Goal: Information Seeking & Learning: Learn about a topic

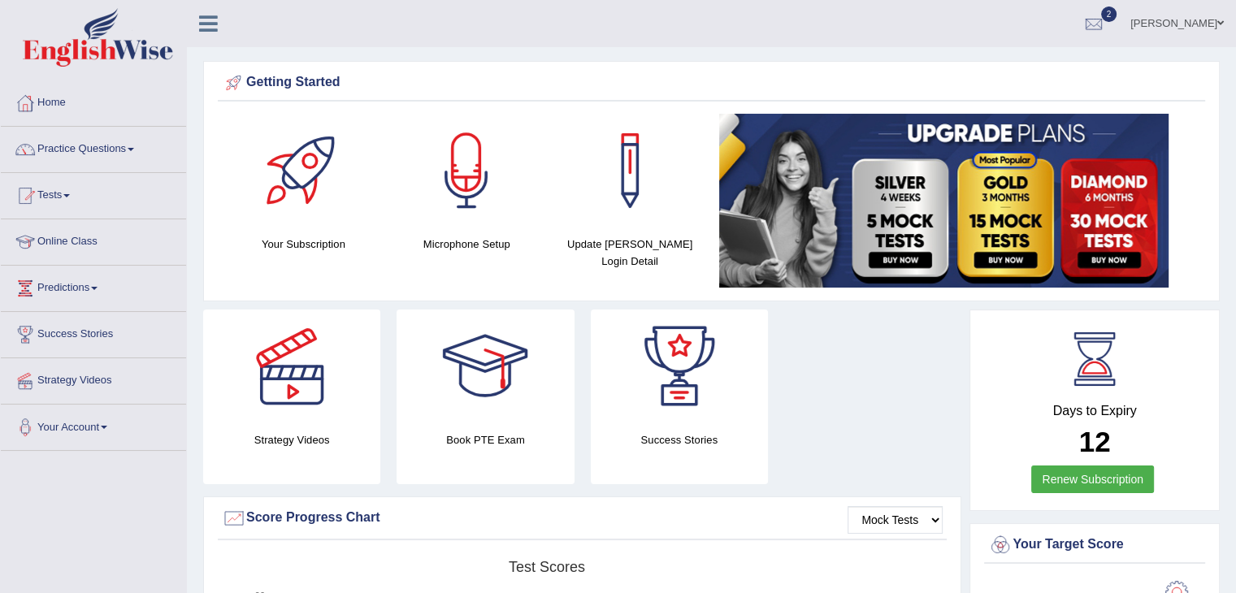
click at [56, 148] on link "Practice Questions" at bounding box center [93, 147] width 185 height 41
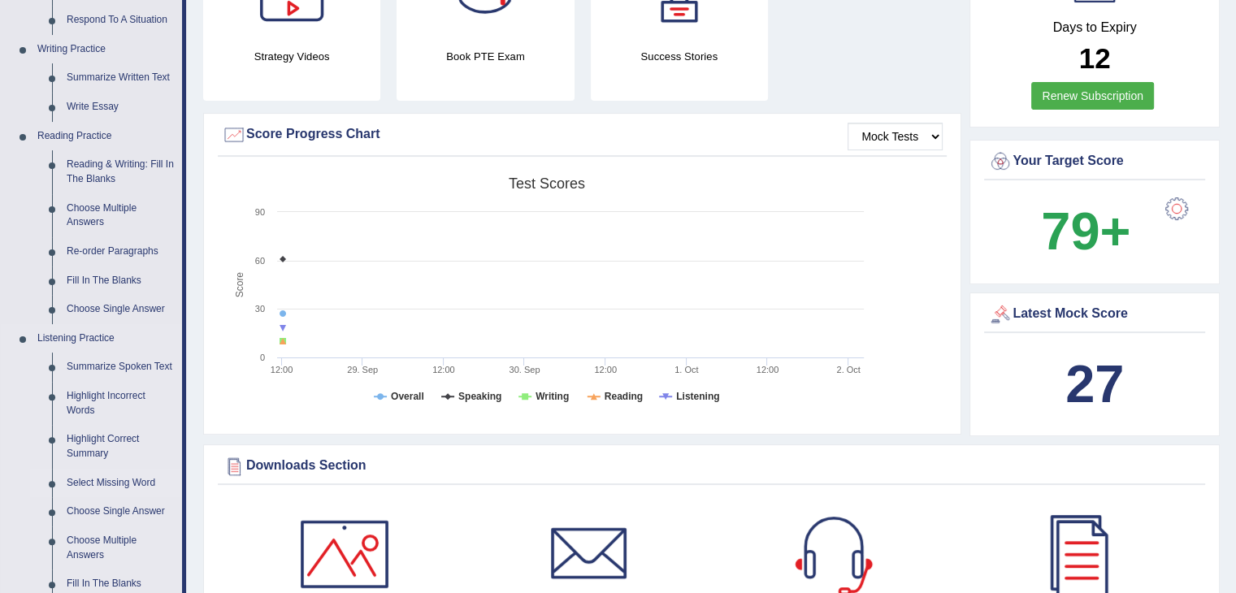
scroll to position [487, 0]
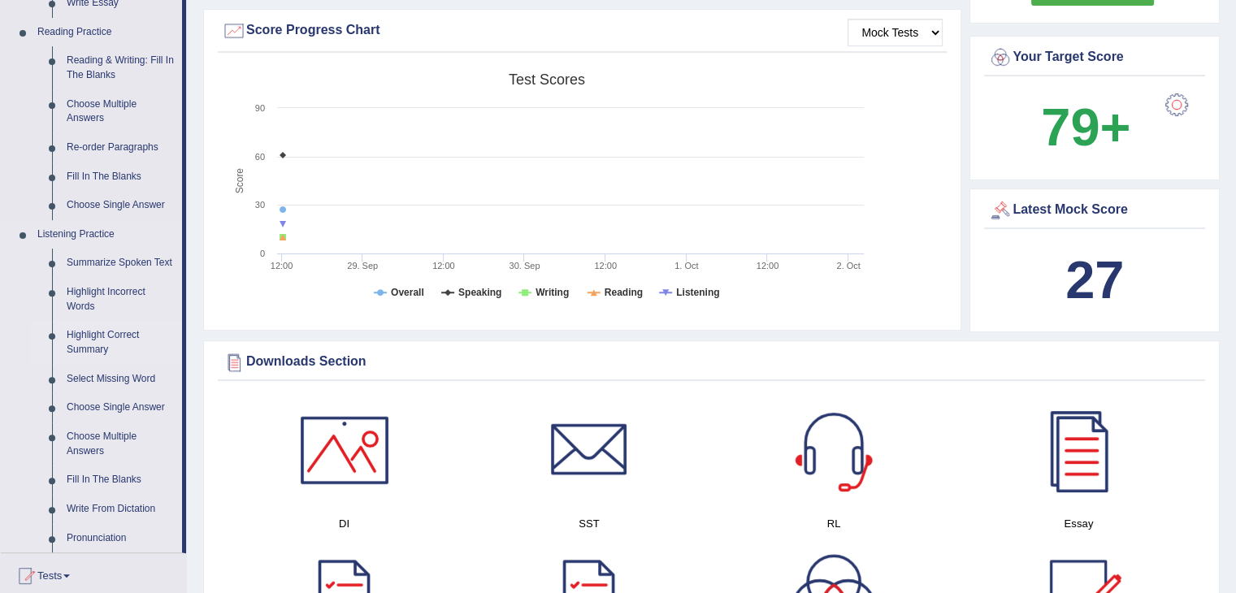
click at [93, 331] on link "Highlight Correct Summary" at bounding box center [120, 342] width 123 height 43
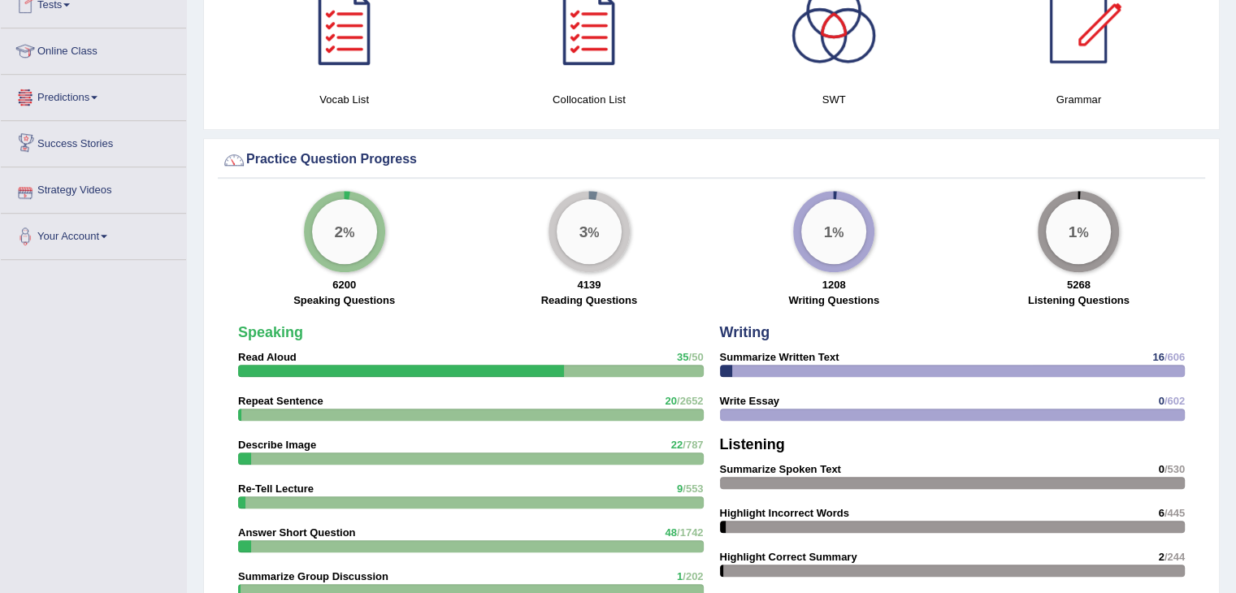
scroll to position [1206, 0]
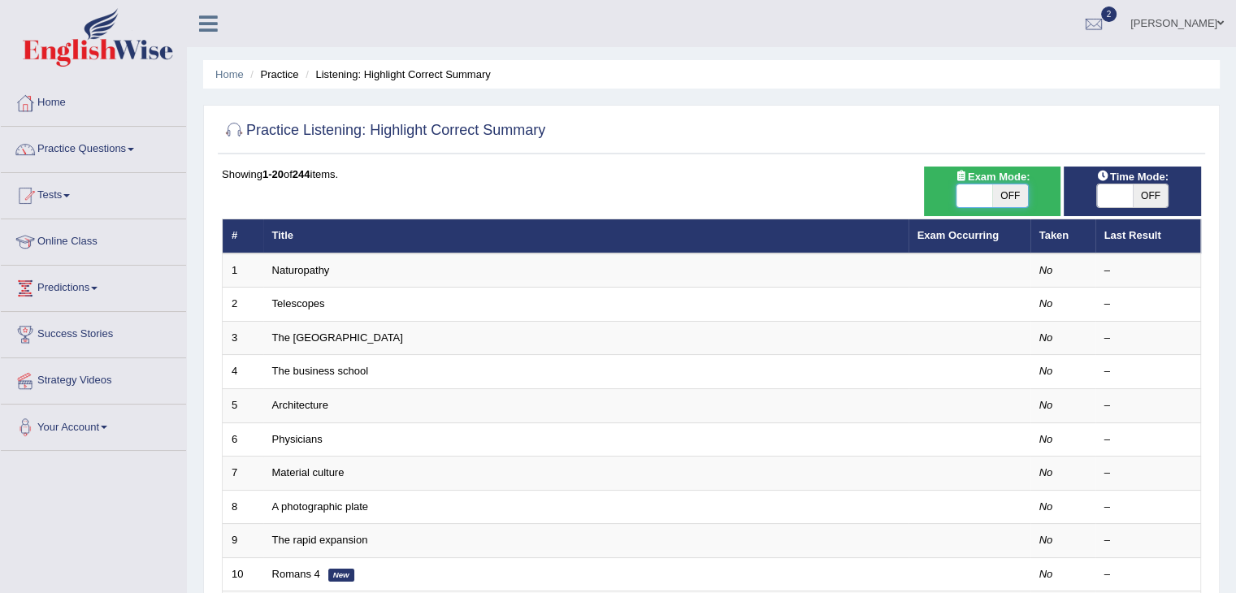
click at [959, 188] on span at bounding box center [974, 195] width 36 height 23
click at [968, 193] on span at bounding box center [974, 195] width 36 height 23
checkbox input "true"
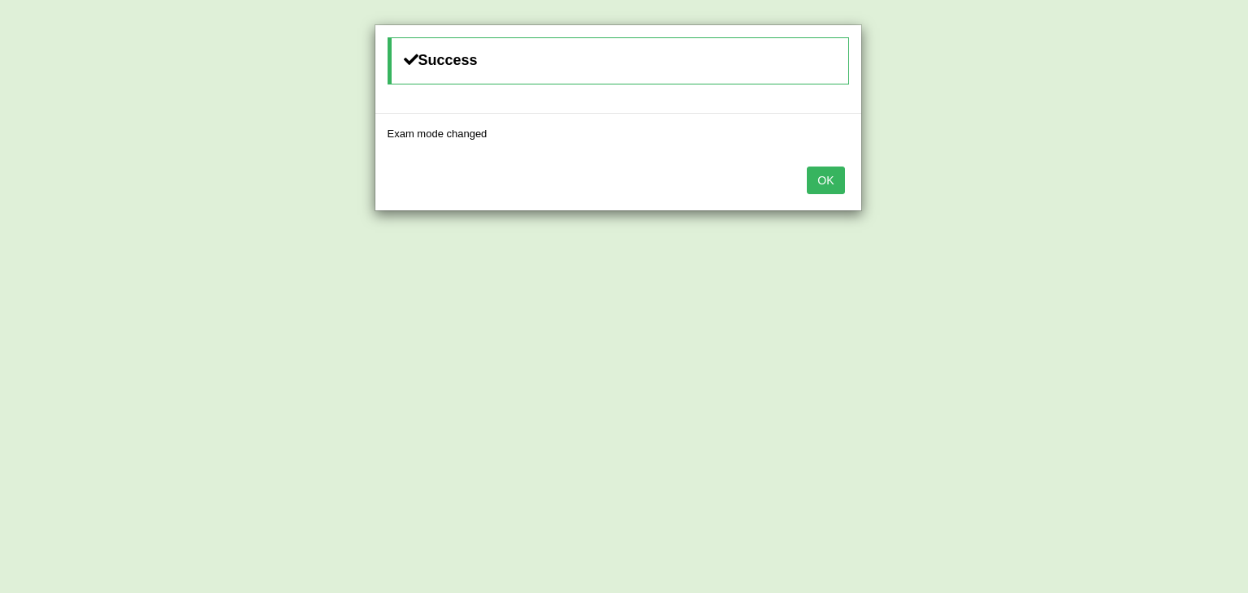
click at [837, 186] on button "OK" at bounding box center [825, 181] width 37 height 28
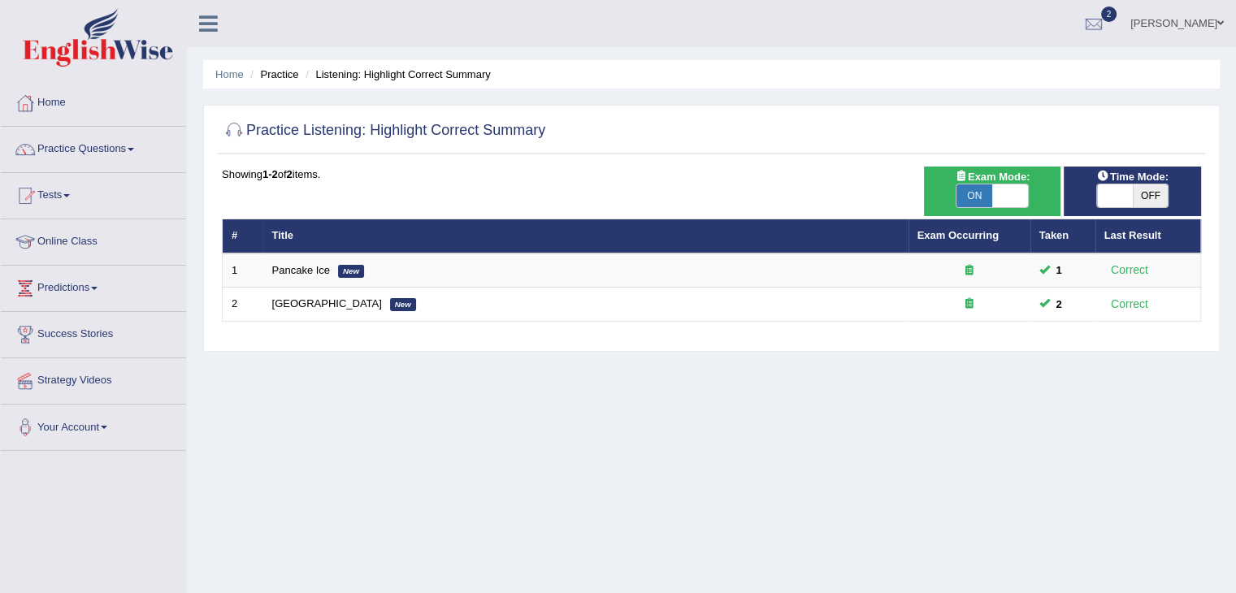
click at [1102, 196] on span at bounding box center [1115, 195] width 36 height 23
checkbox input "true"
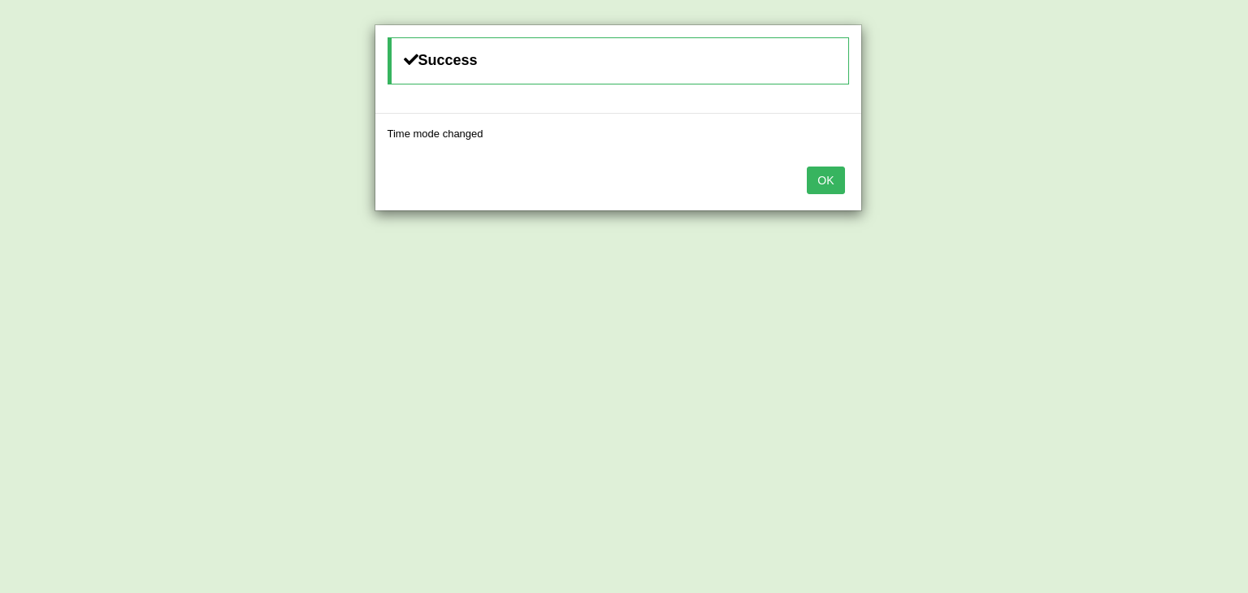
click at [842, 176] on div "OK" at bounding box center [618, 182] width 486 height 57
click at [825, 181] on button "OK" at bounding box center [825, 181] width 37 height 28
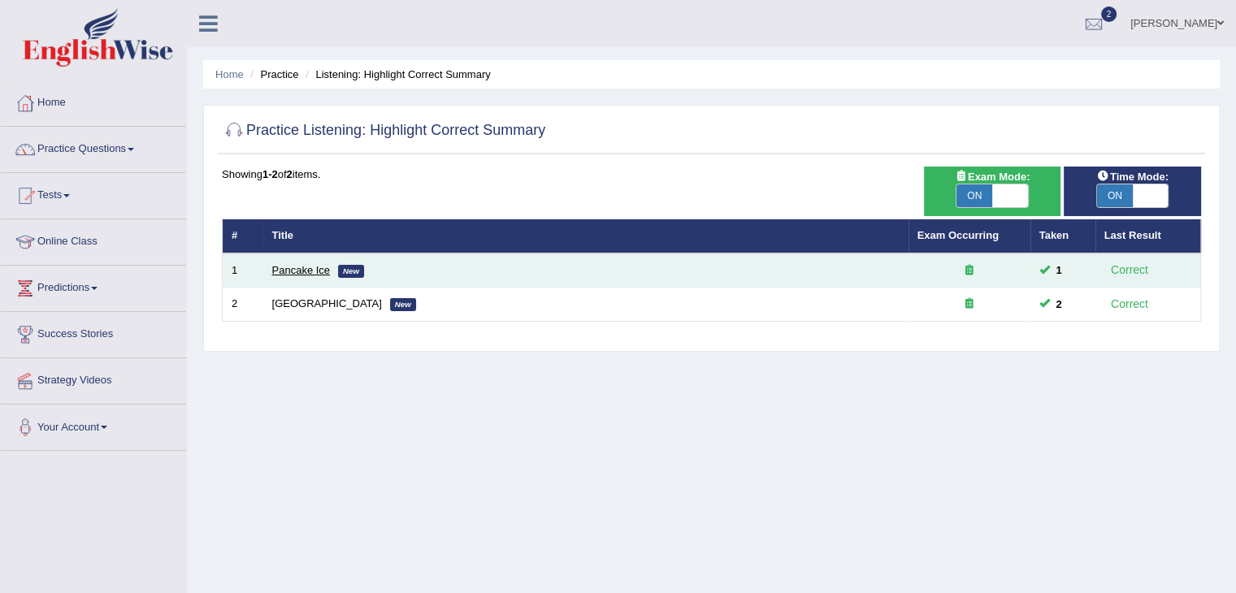
click at [279, 268] on link "Pancake Ice" at bounding box center [301, 270] width 58 height 12
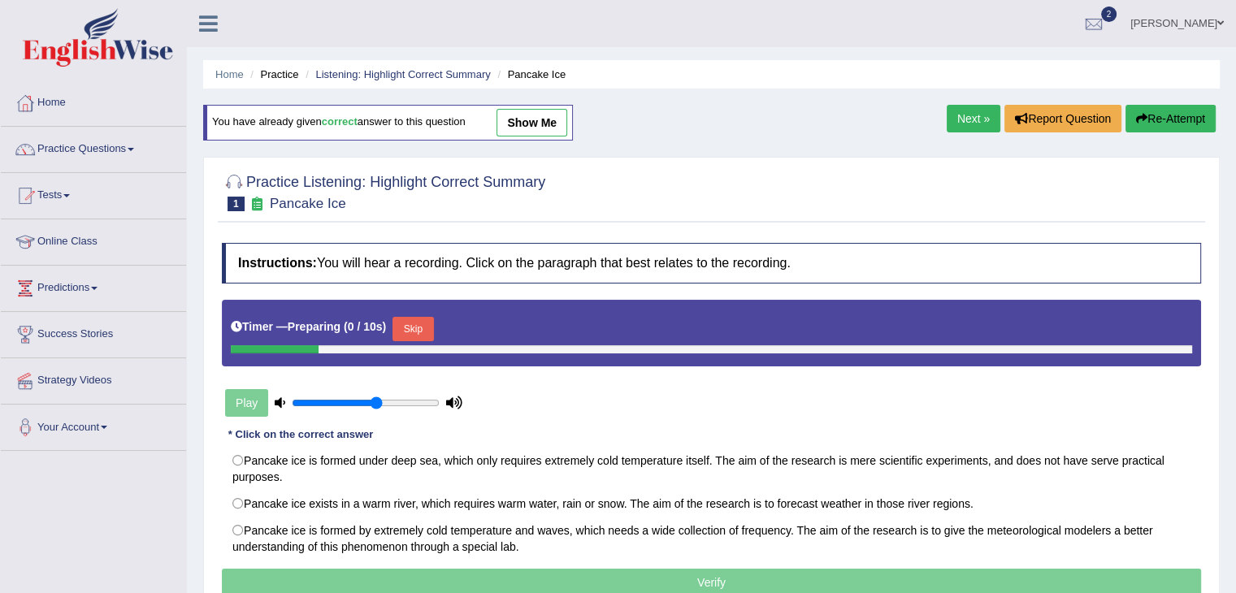
scroll to position [162, 0]
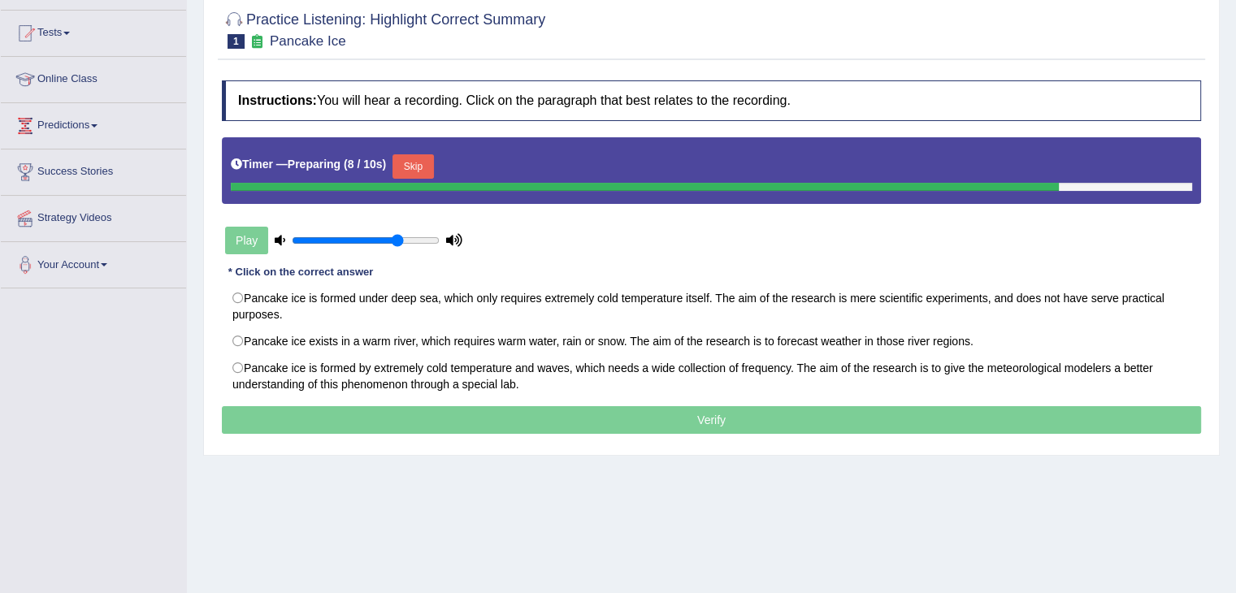
type input "0.75"
click at [400, 234] on input "range" at bounding box center [366, 240] width 148 height 13
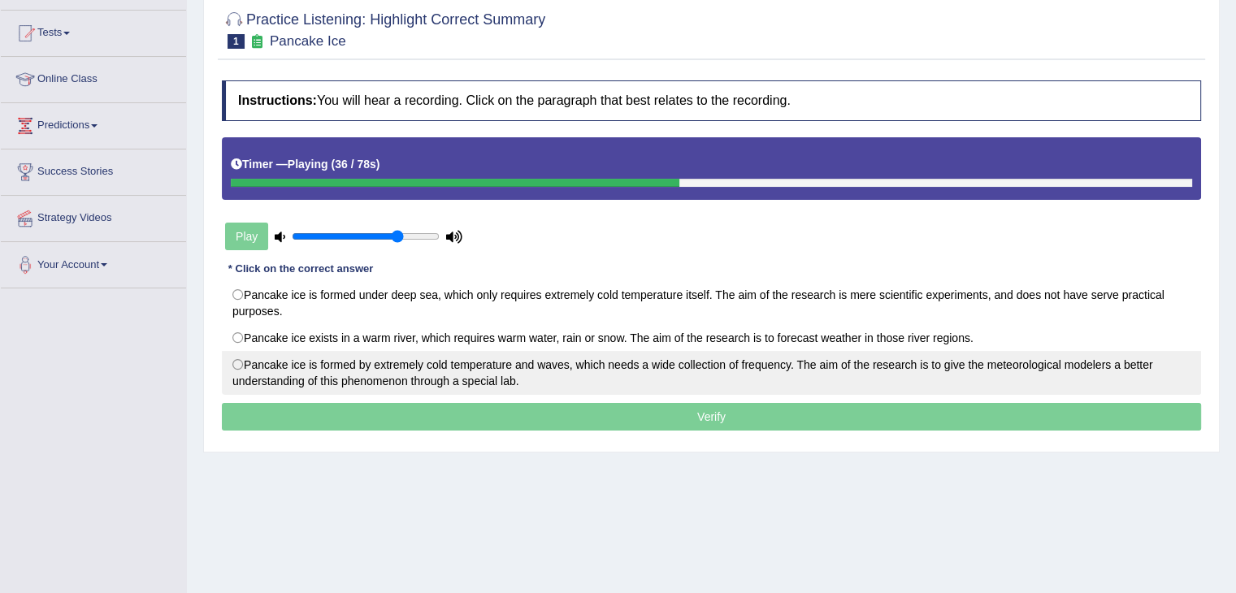
click at [237, 365] on label "Pancake ice is formed by extremely cold temperature and waves, which needs a wi…" at bounding box center [711, 373] width 979 height 44
radio input "true"
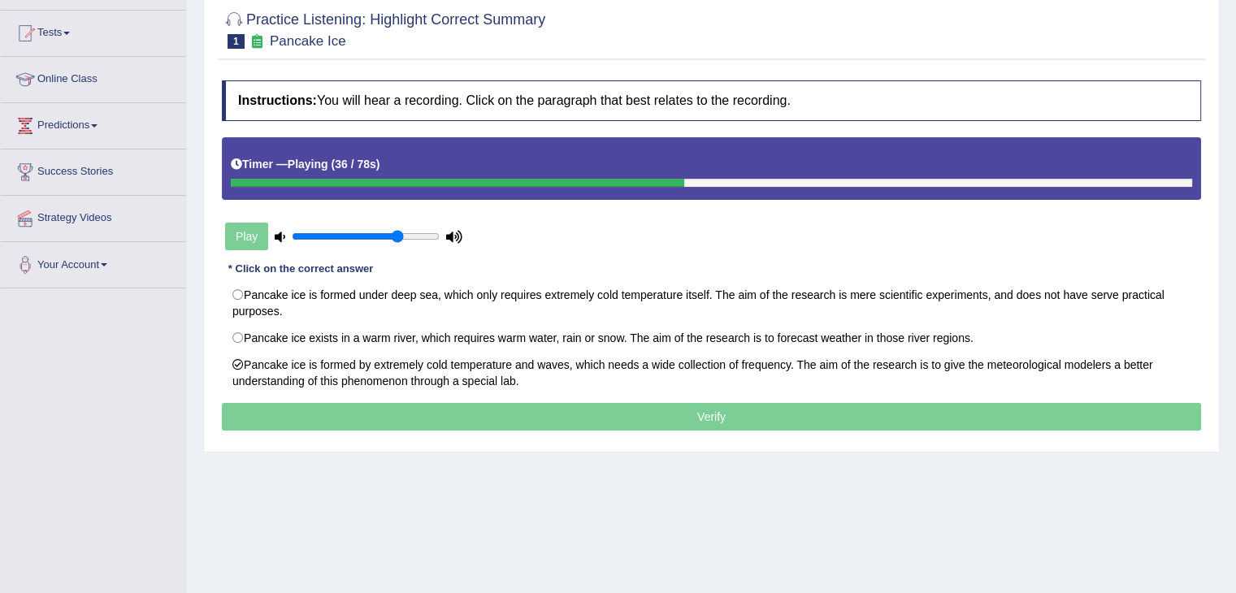
click at [419, 416] on p "Verify" at bounding box center [711, 417] width 979 height 28
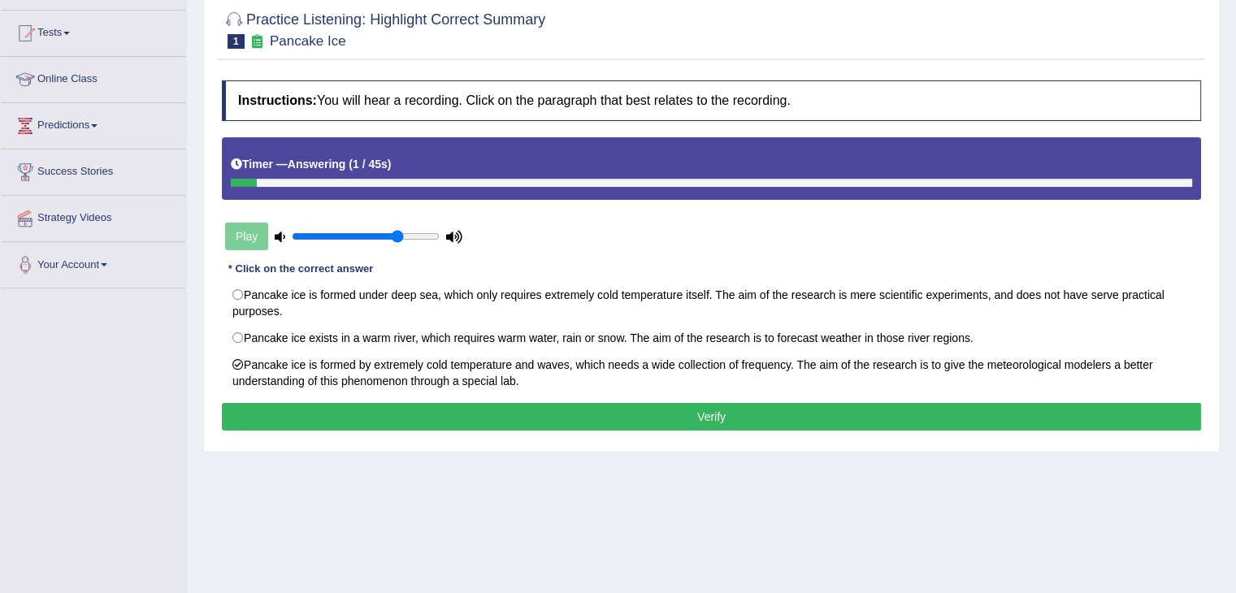
click at [548, 410] on button "Verify" at bounding box center [711, 417] width 979 height 28
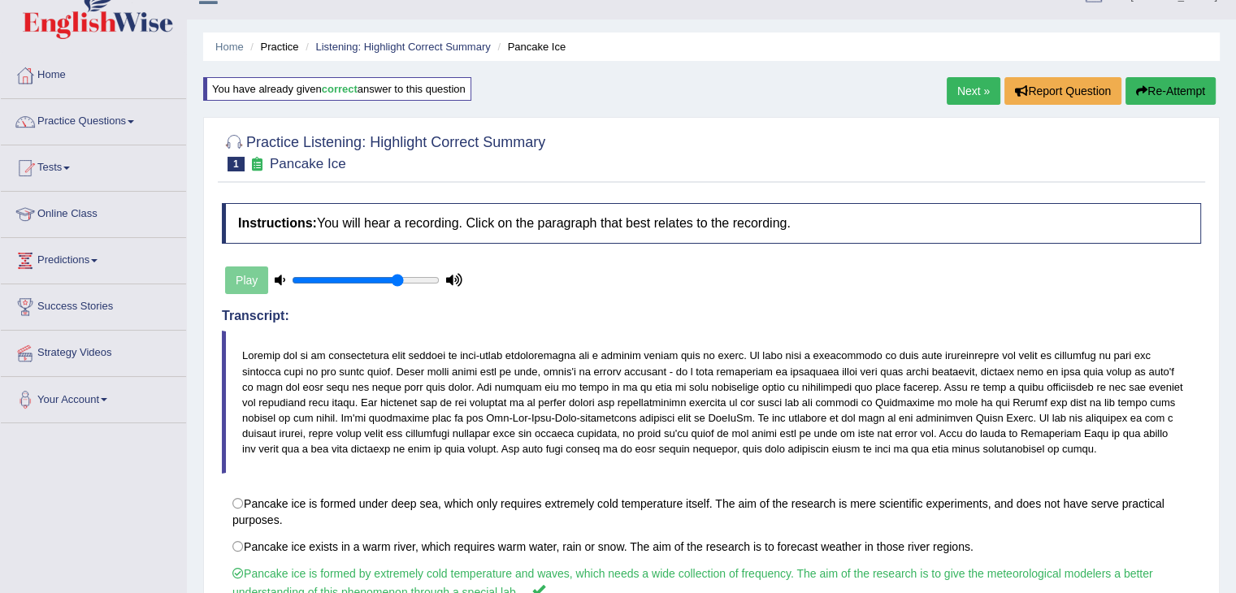
scroll to position [0, 0]
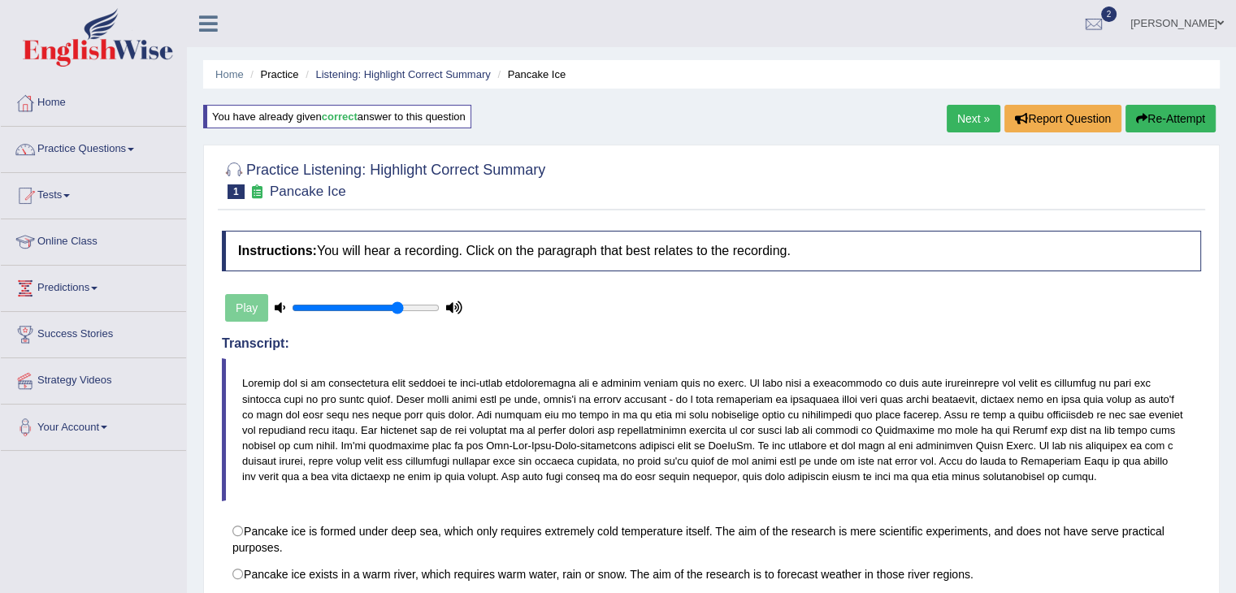
click at [956, 118] on link "Next »" at bounding box center [973, 119] width 54 height 28
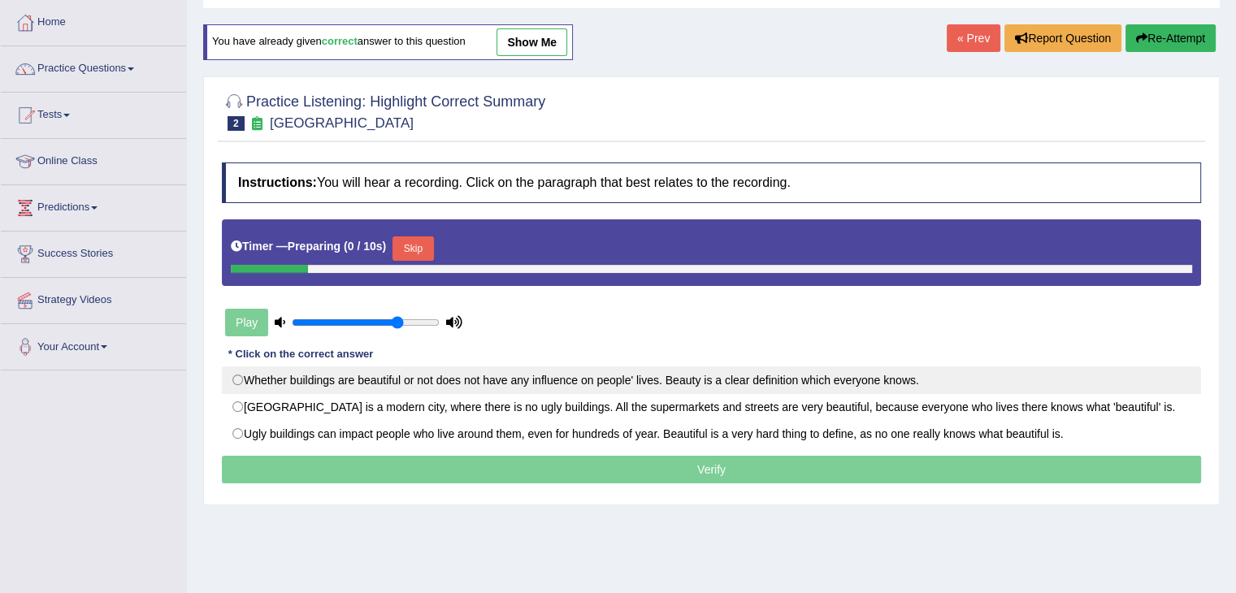
scroll to position [81, 0]
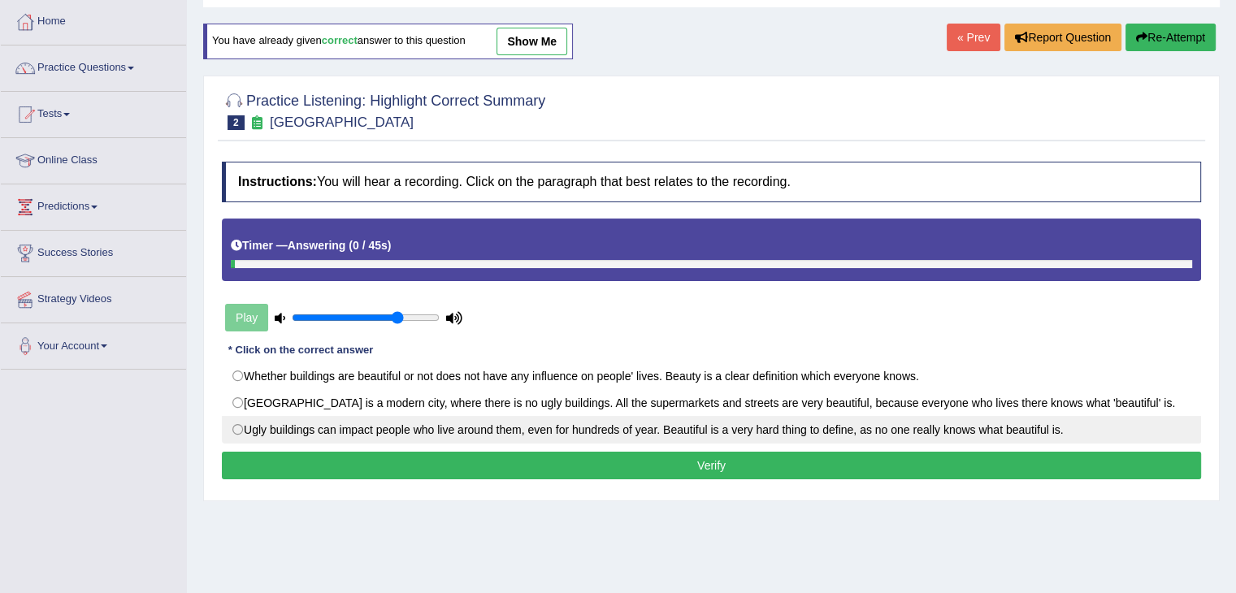
click at [500, 430] on label "Ugly buildings can impact people who live around them, even for hundreds of yea…" at bounding box center [711, 430] width 979 height 28
radio input "true"
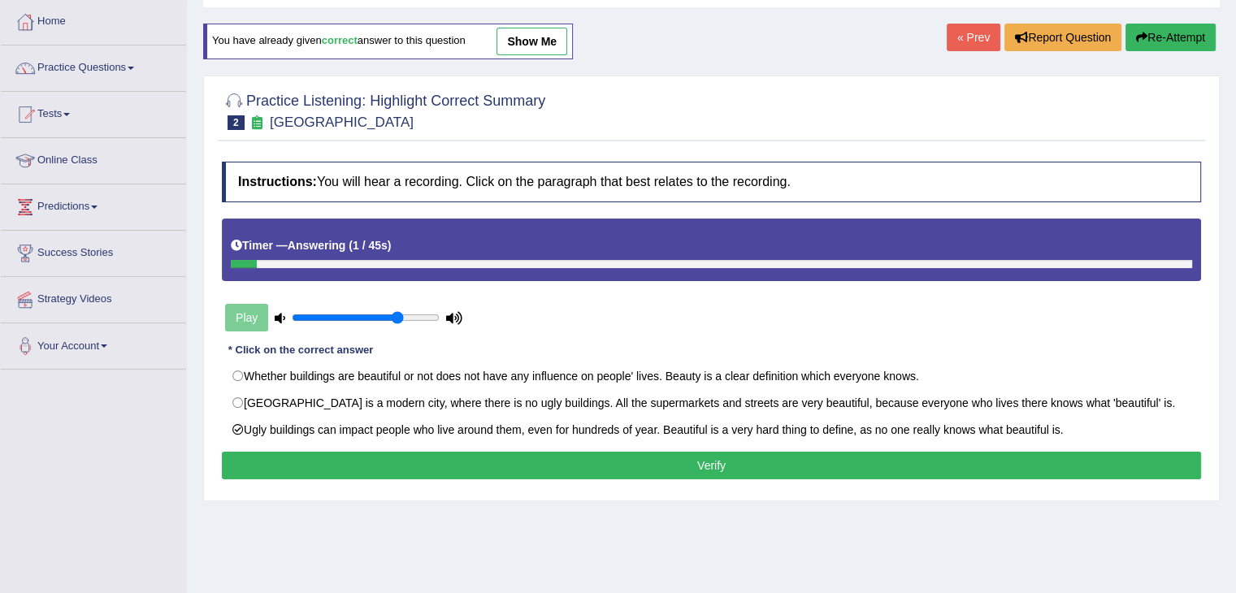
click at [491, 466] on button "Verify" at bounding box center [711, 466] width 979 height 28
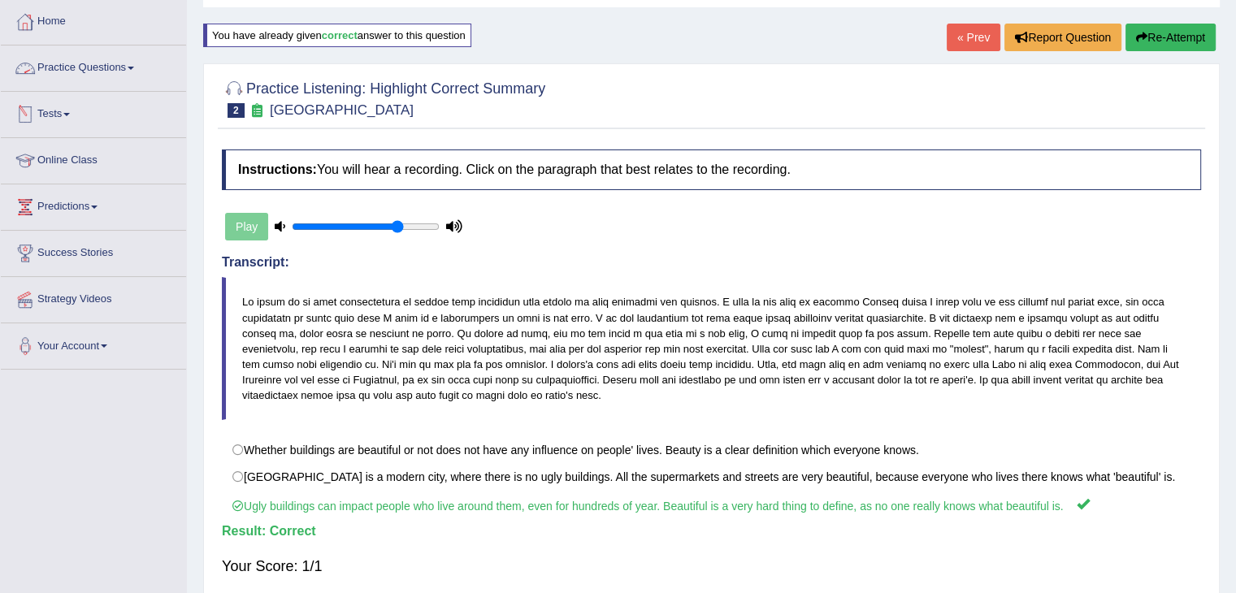
click at [87, 73] on link "Practice Questions" at bounding box center [93, 65] width 185 height 41
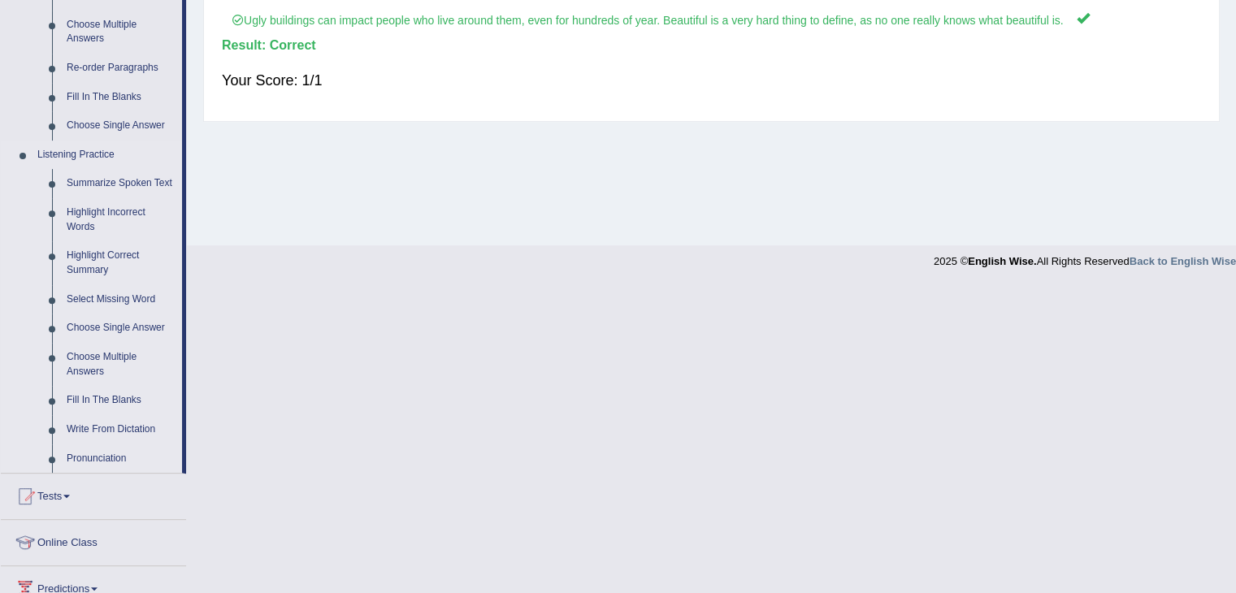
scroll to position [569, 0]
click at [109, 179] on link "Summarize Spoken Text" at bounding box center [120, 181] width 123 height 29
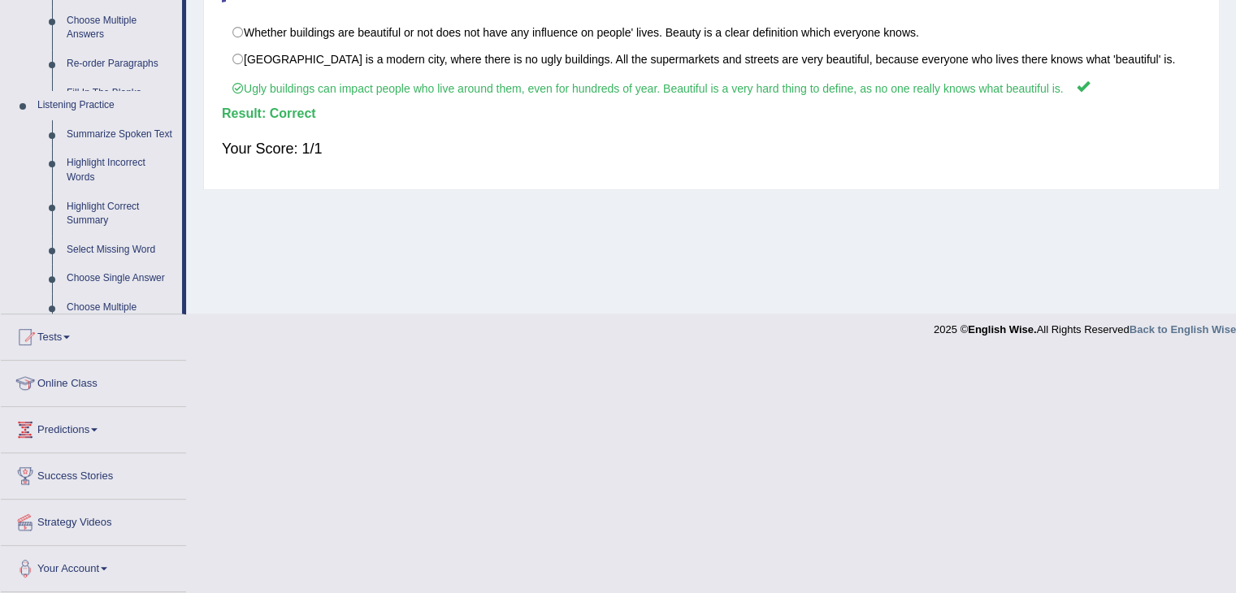
scroll to position [260, 0]
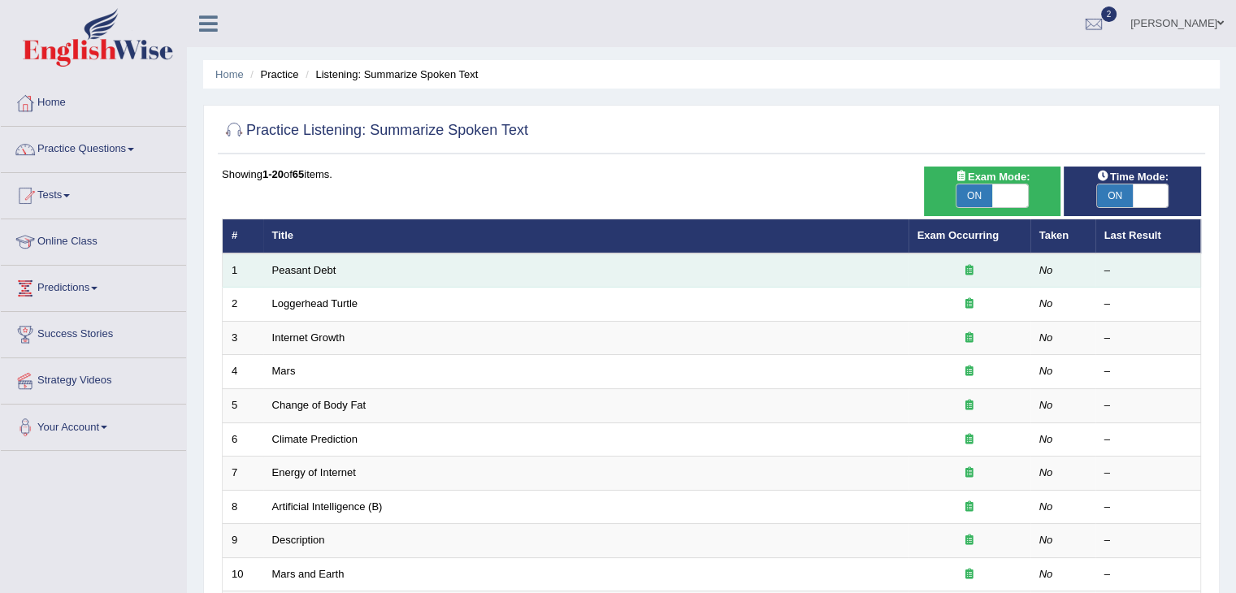
click at [286, 279] on td "Peasant Debt" at bounding box center [585, 270] width 645 height 34
click at [292, 266] on link "Peasant Debt" at bounding box center [304, 270] width 64 height 12
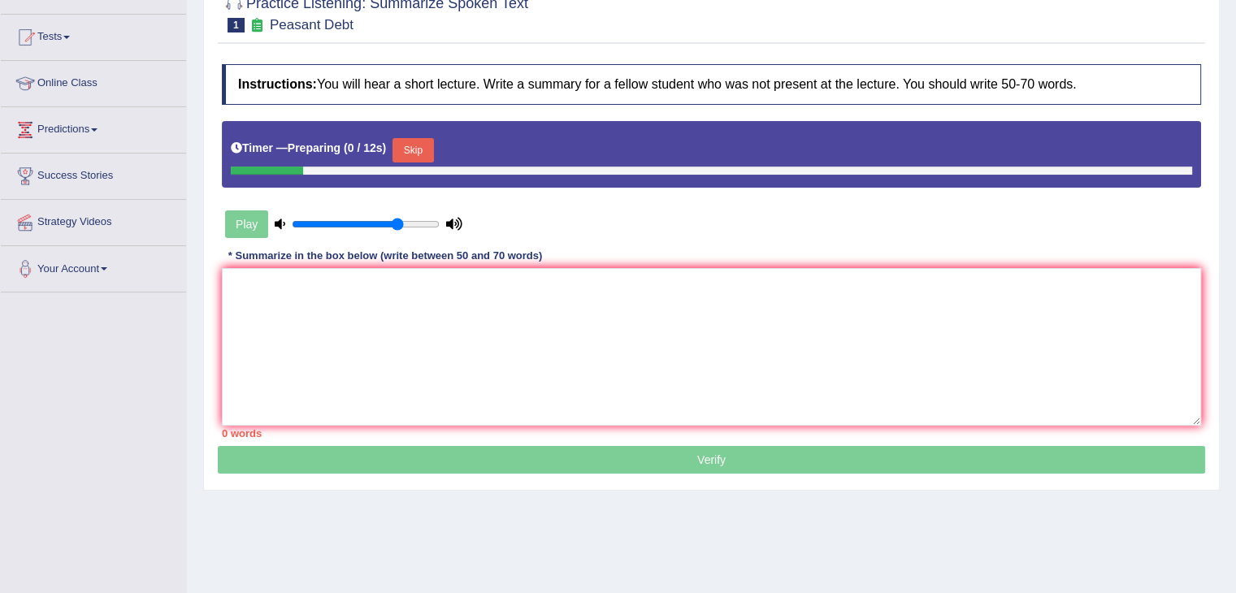
scroll to position [162, 0]
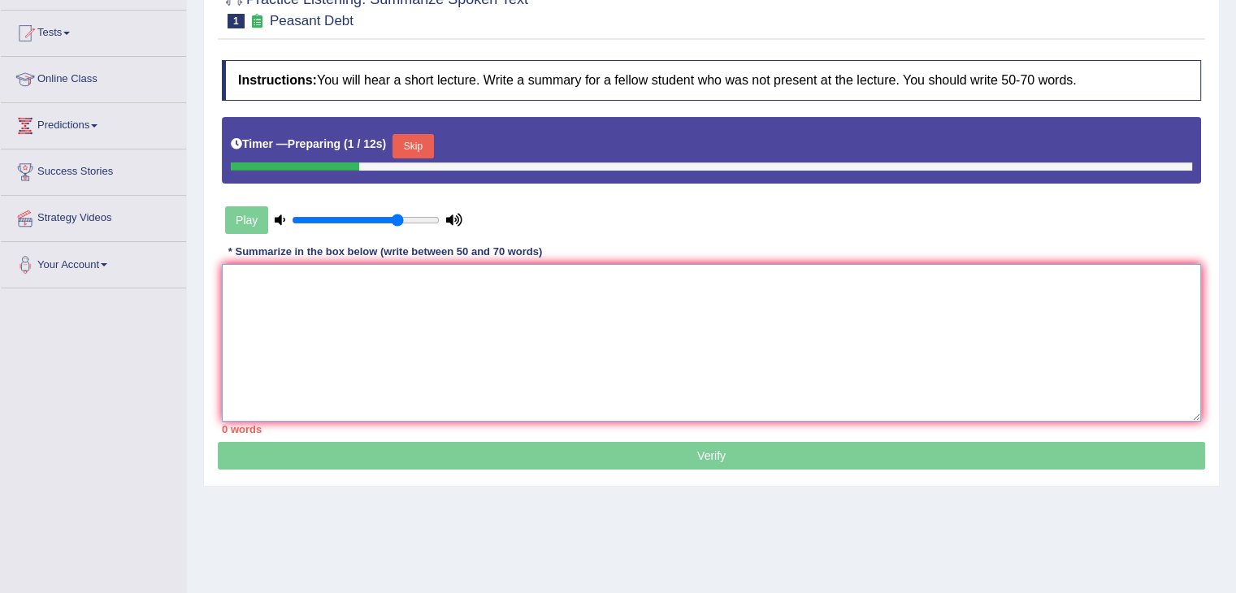
click at [328, 310] on textarea at bounding box center [711, 343] width 979 height 158
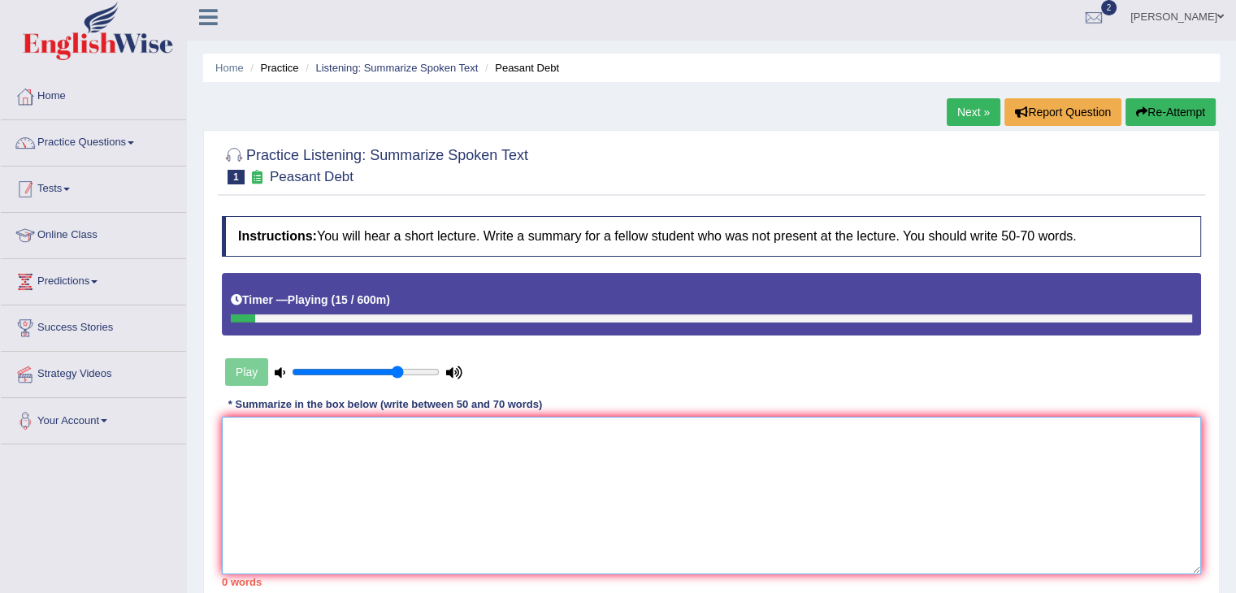
scroll to position [0, 0]
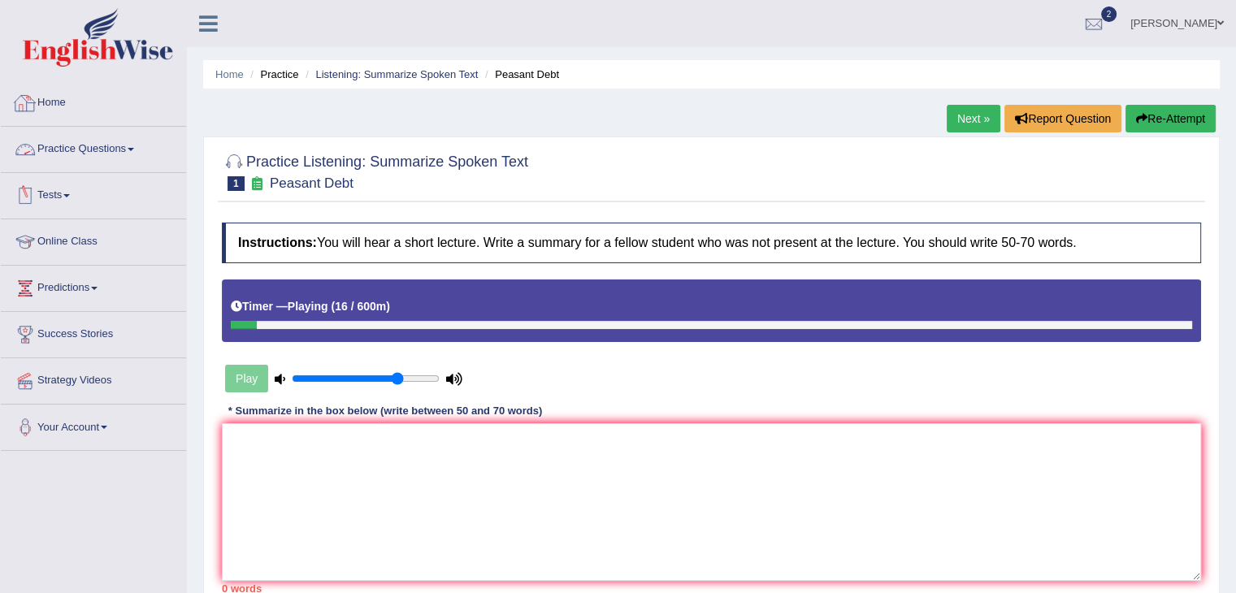
click at [78, 154] on link "Practice Questions" at bounding box center [93, 147] width 185 height 41
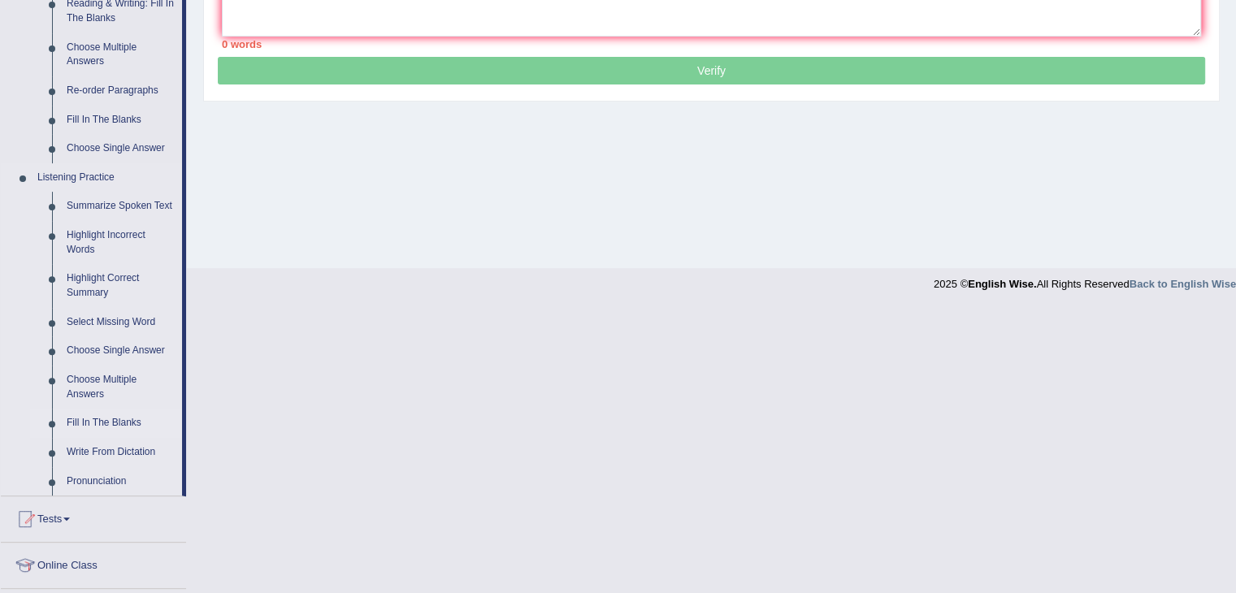
scroll to position [650, 0]
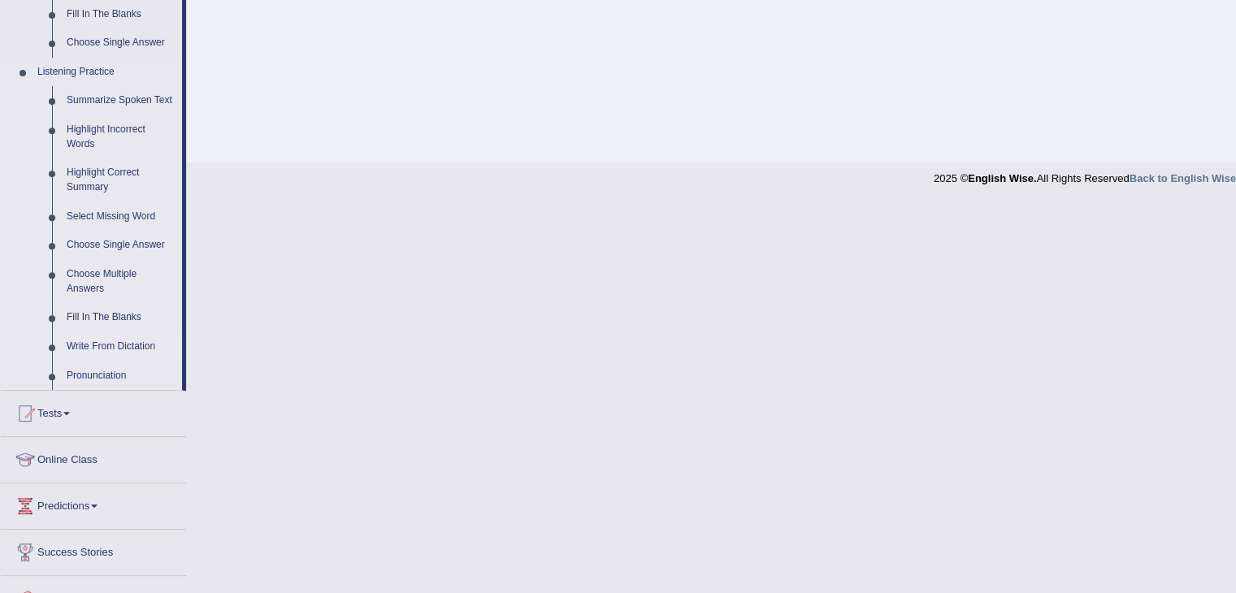
click at [110, 341] on link "Write From Dictation" at bounding box center [120, 346] width 123 height 29
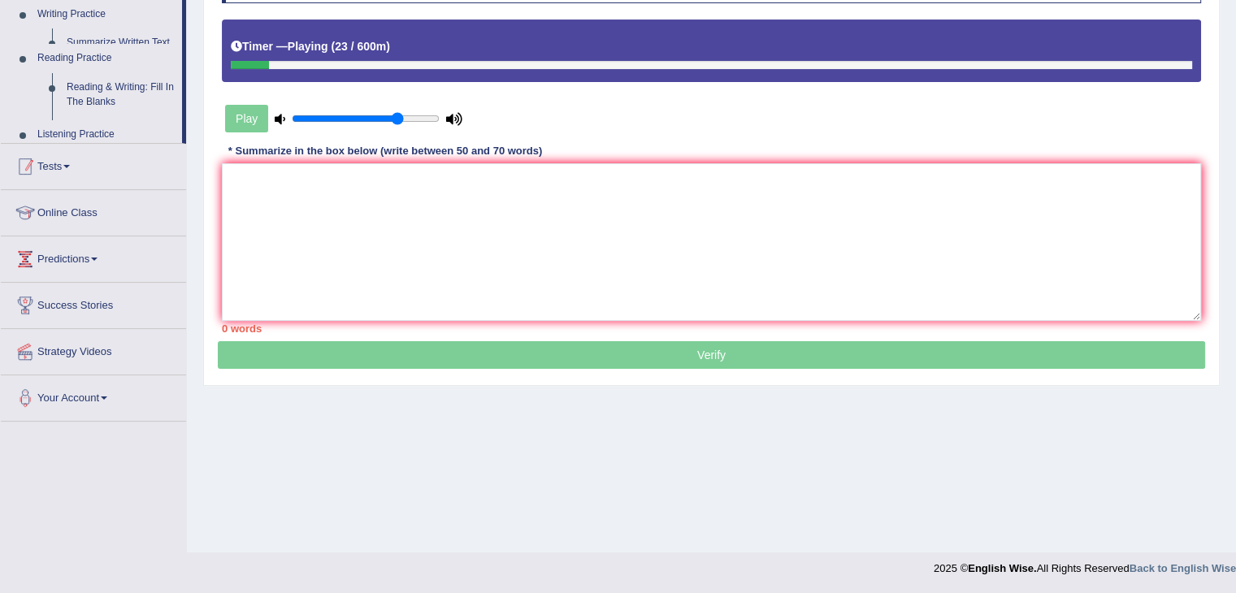
scroll to position [260, 0]
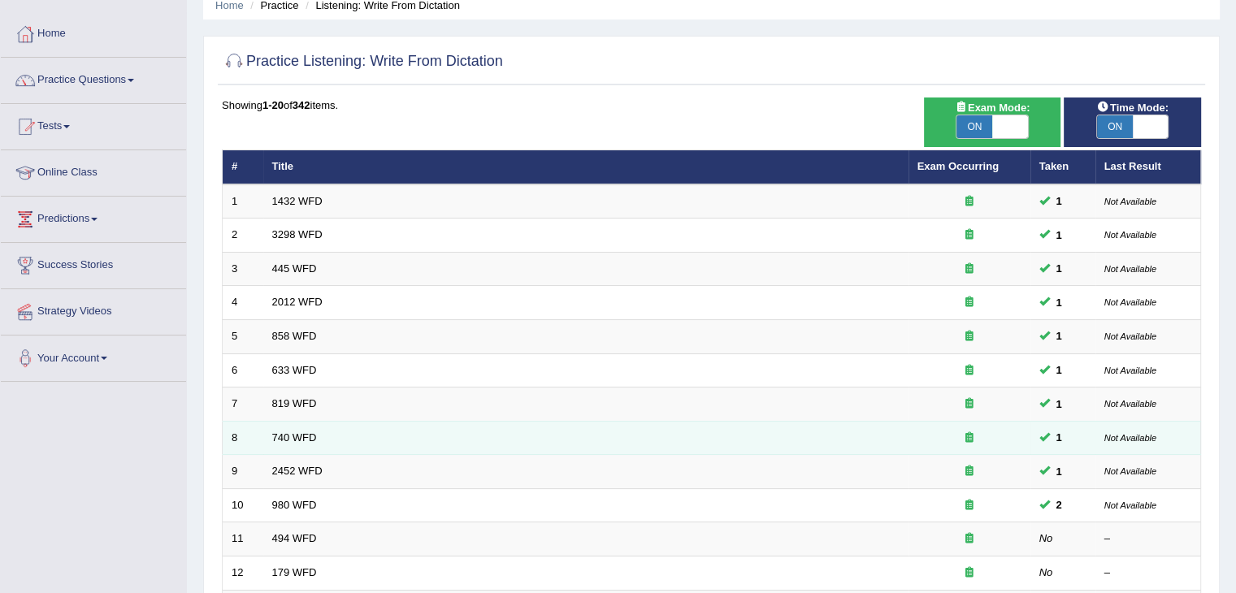
scroll to position [162, 0]
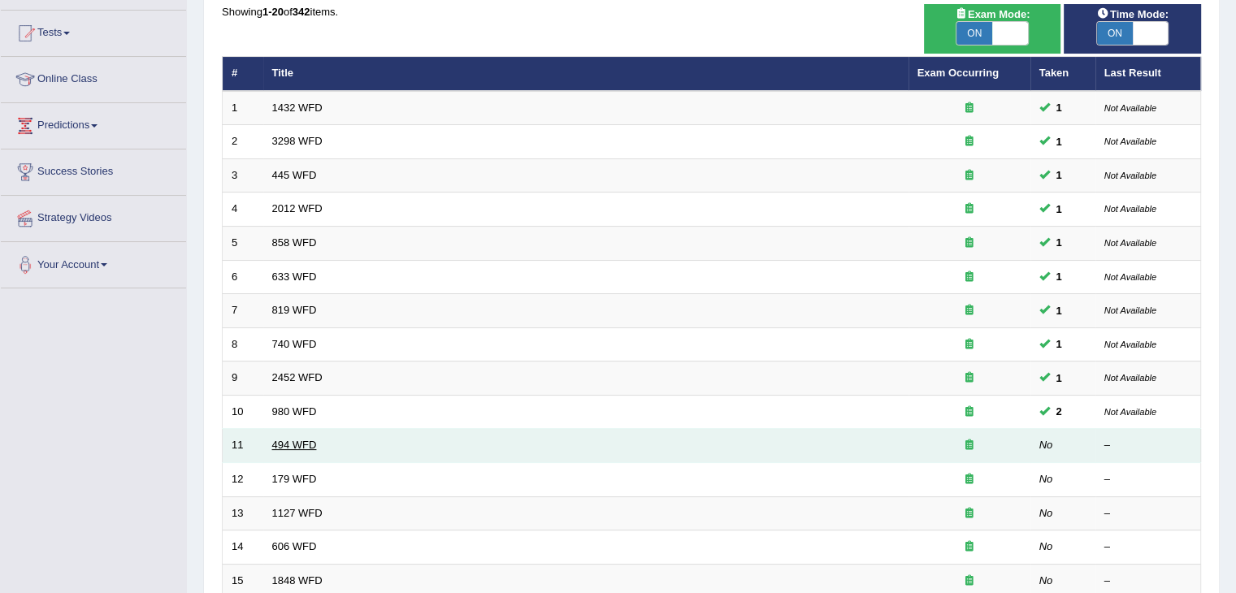
click at [278, 442] on link "494 WFD" at bounding box center [294, 445] width 45 height 12
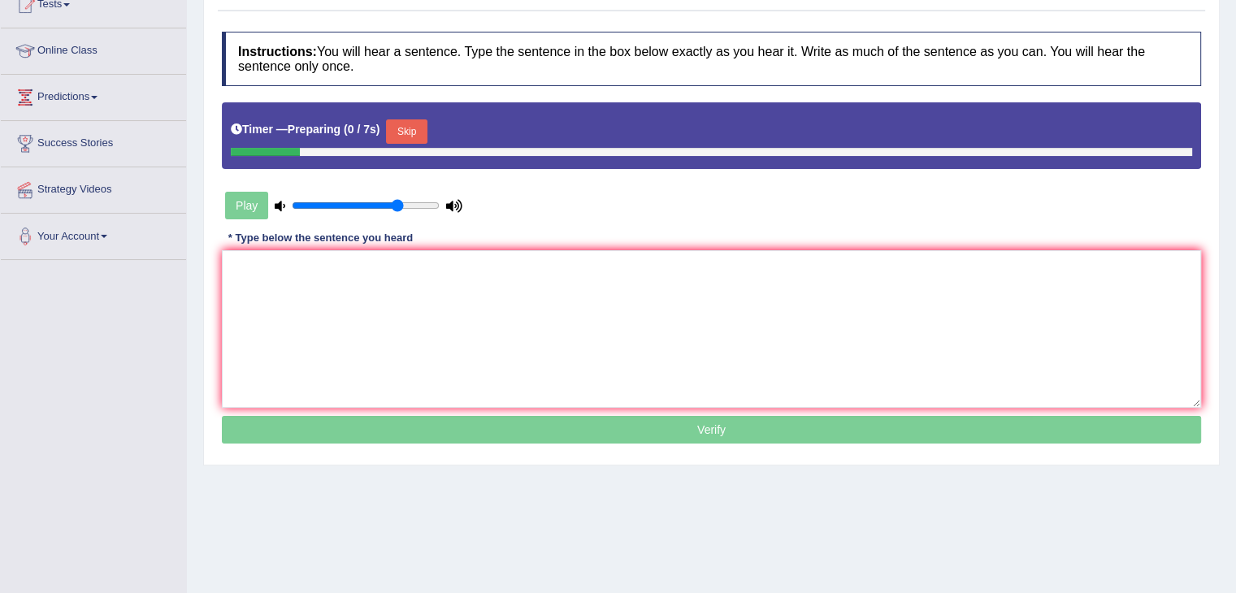
scroll to position [244, 0]
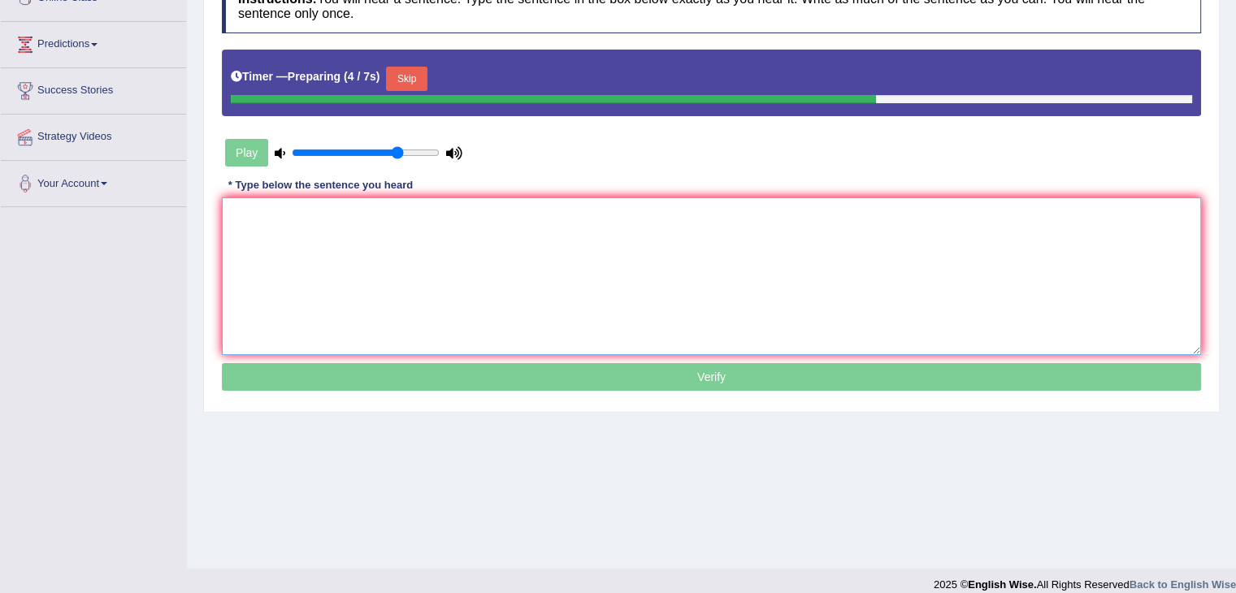
click at [390, 271] on textarea at bounding box center [711, 276] width 979 height 158
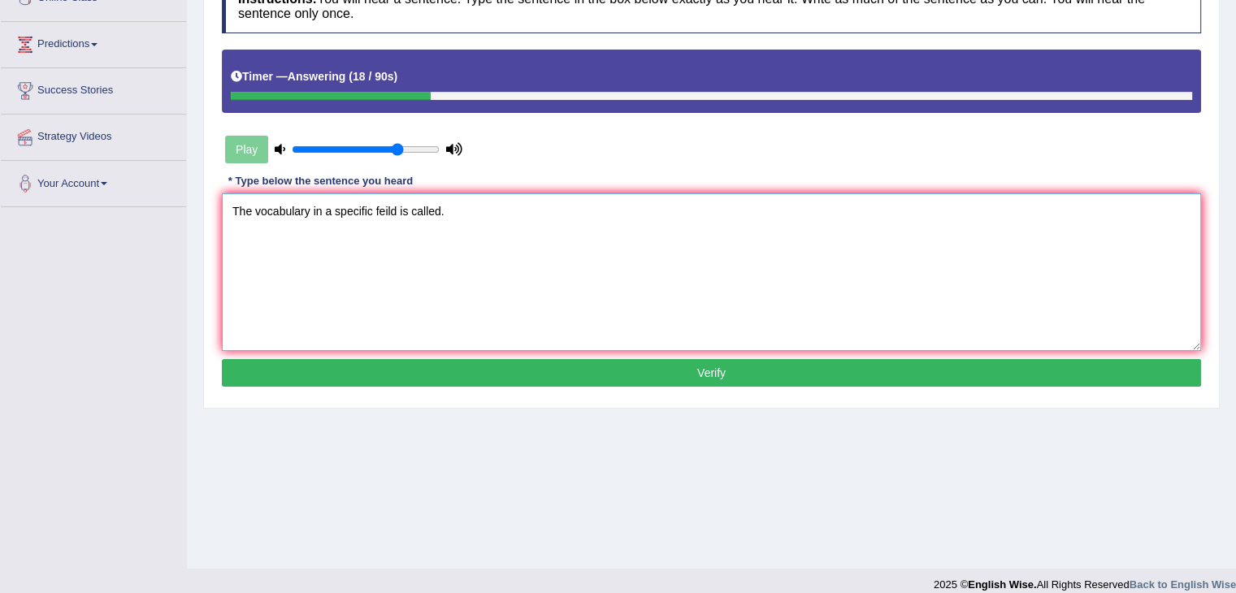
click at [398, 209] on textarea "The vocabulary in a specific feild is called." at bounding box center [711, 272] width 979 height 158
click at [396, 207] on textarea "The vocabulary in a specific feild is called." at bounding box center [711, 272] width 979 height 158
type textarea "The vocabulary in a specific field is called."
click at [409, 382] on button "Verify" at bounding box center [711, 373] width 979 height 28
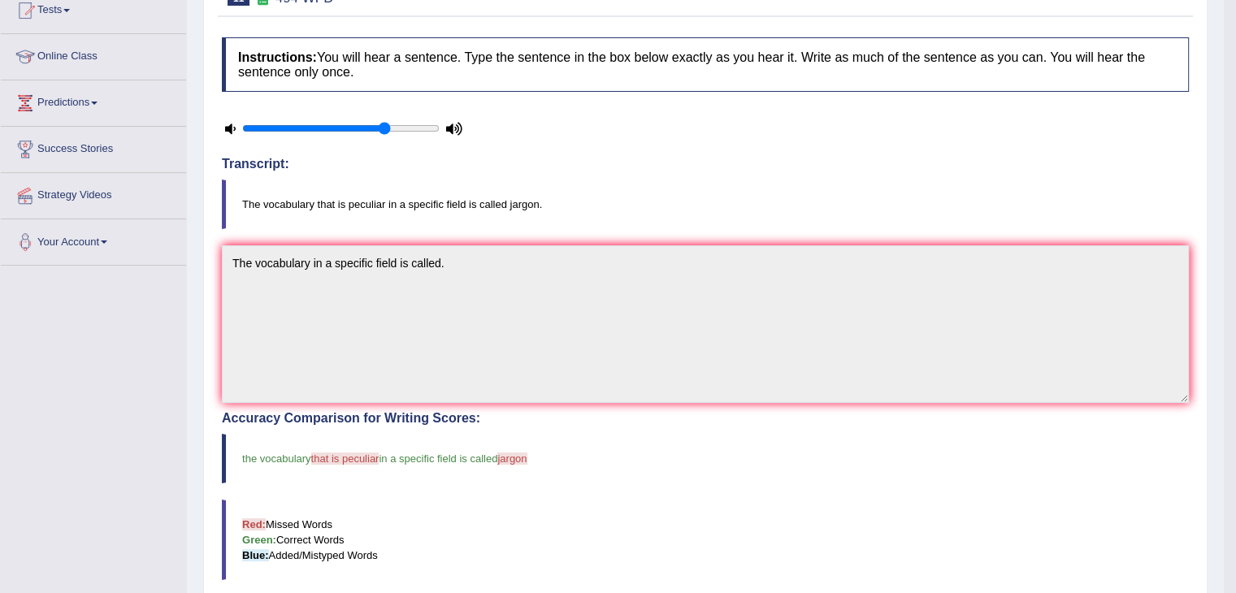
scroll to position [97, 0]
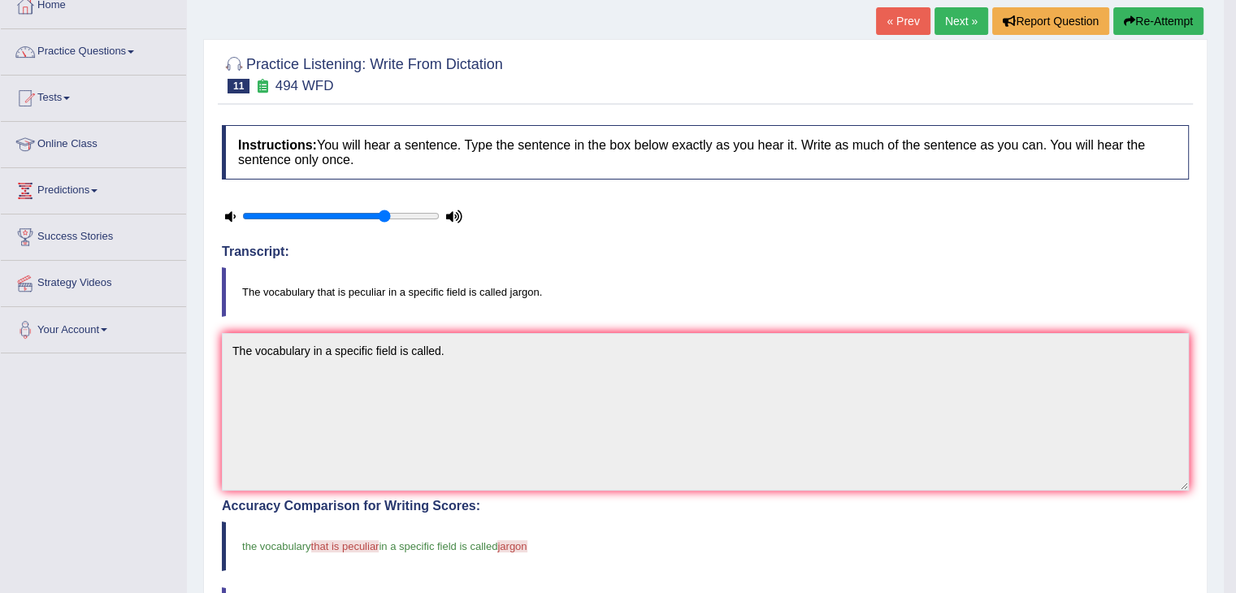
click at [945, 24] on link "Next »" at bounding box center [961, 21] width 54 height 28
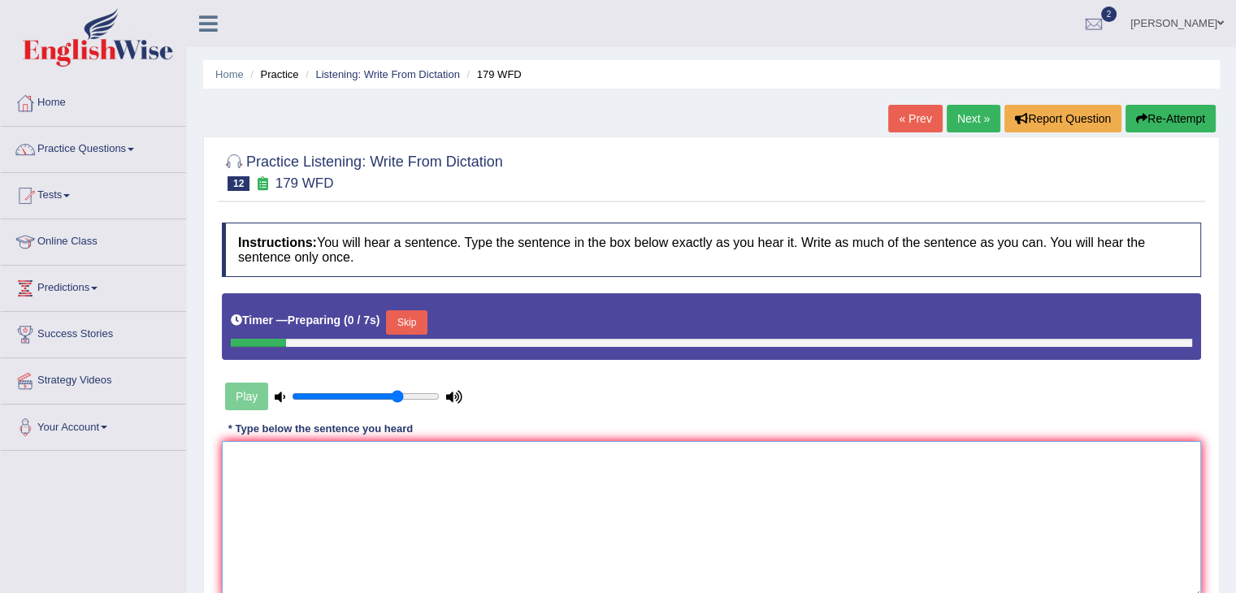
click at [309, 475] on textarea at bounding box center [711, 520] width 979 height 158
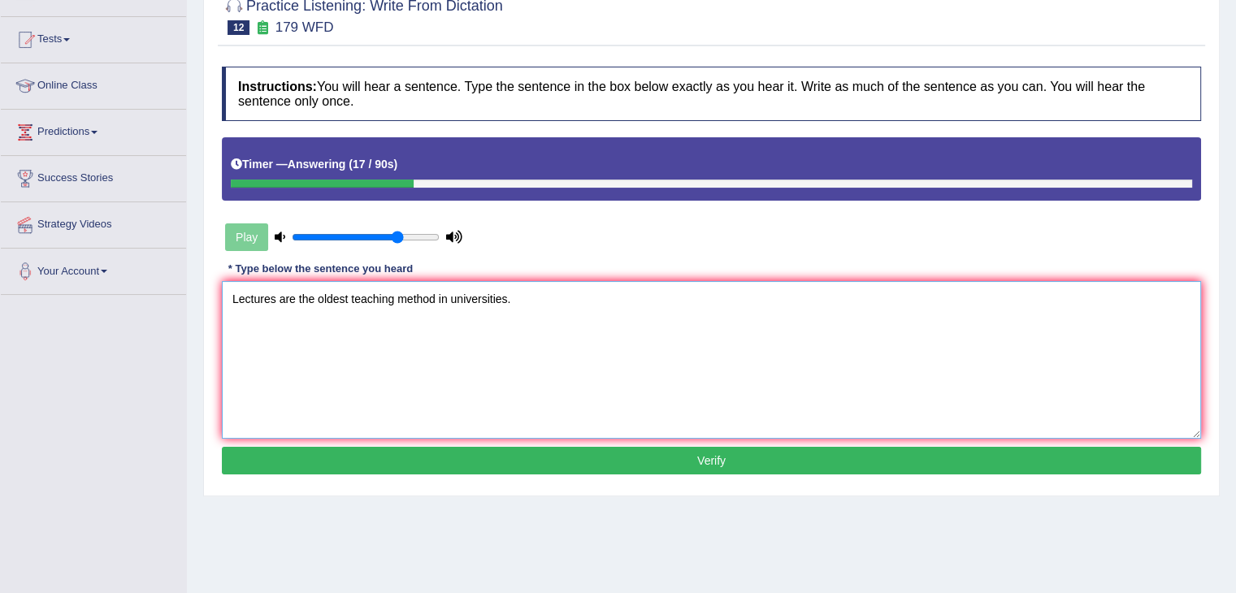
scroll to position [162, 0]
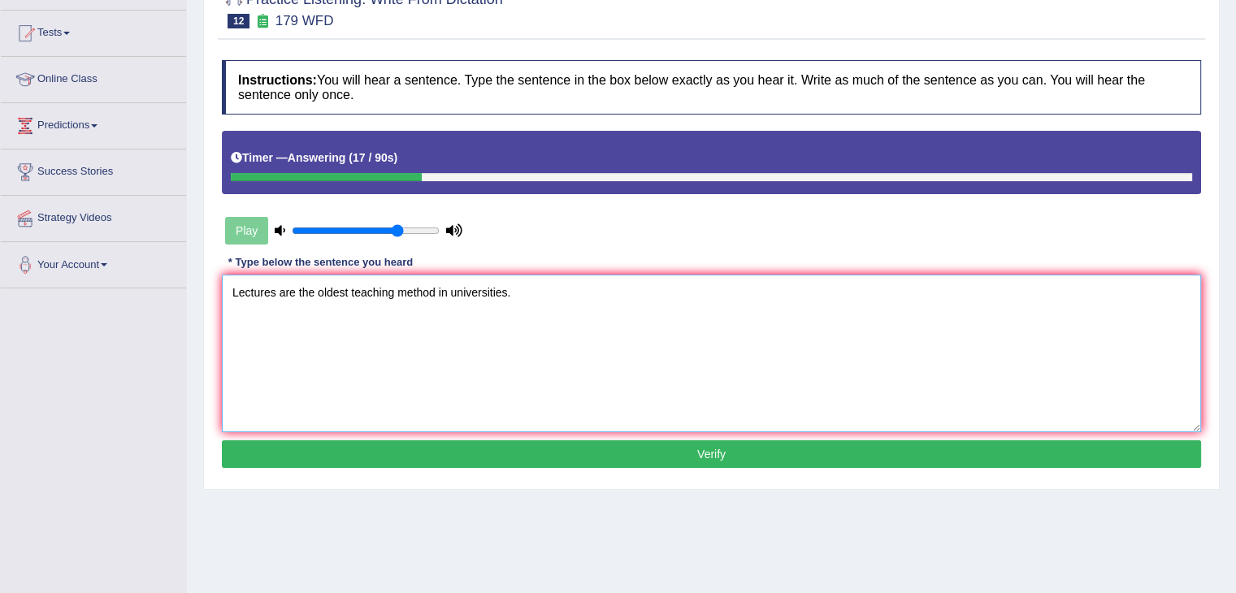
type textarea "Lectures are the oldest teaching method in universities."
click at [478, 452] on button "Verify" at bounding box center [711, 454] width 979 height 28
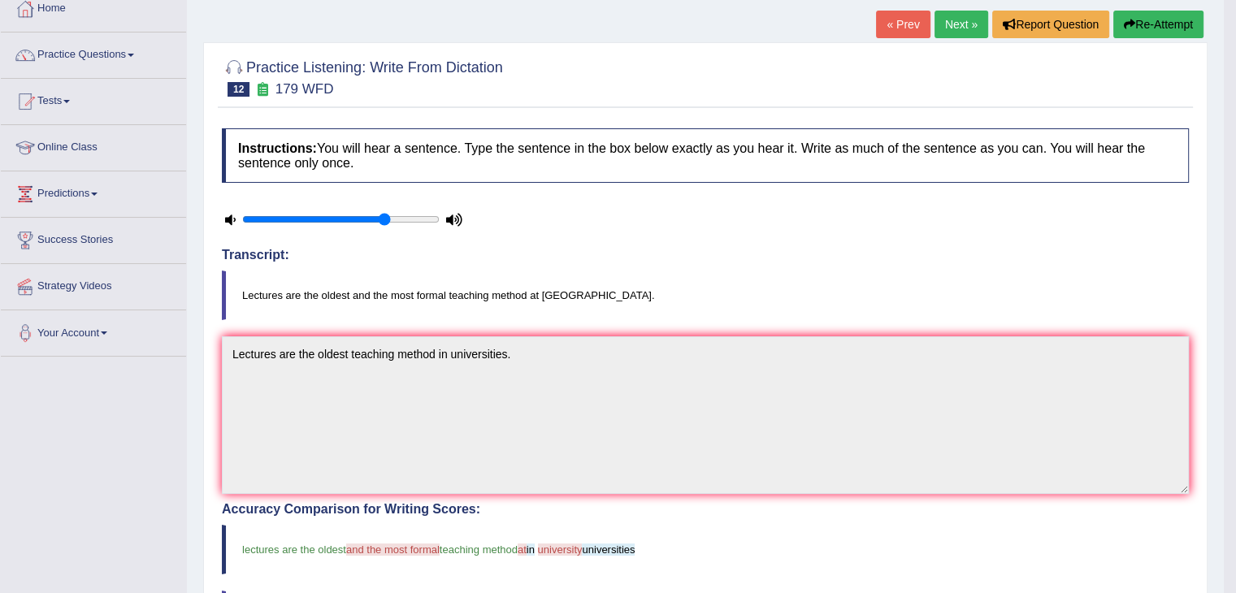
scroll to position [0, 0]
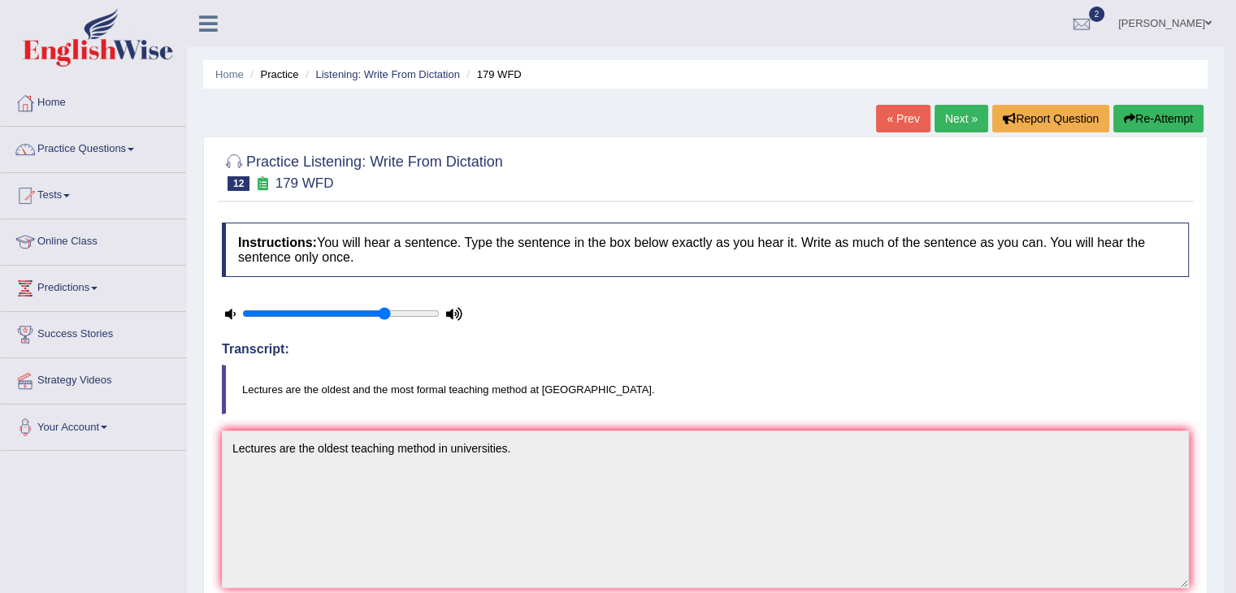
click at [946, 110] on link "Next »" at bounding box center [961, 119] width 54 height 28
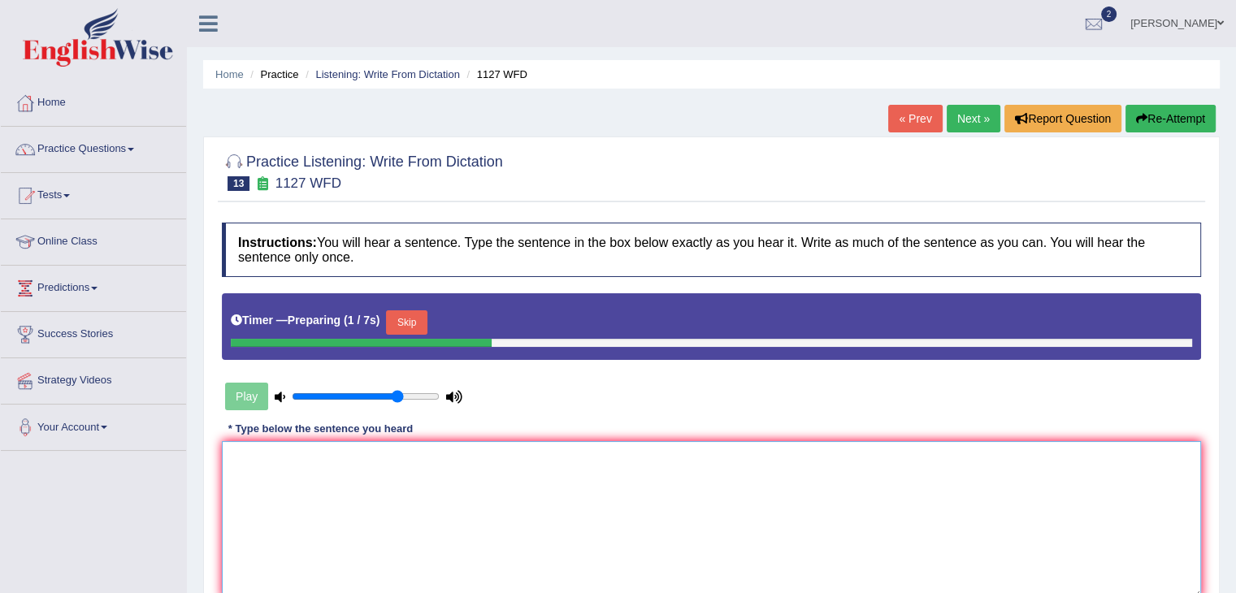
click at [340, 482] on textarea at bounding box center [711, 520] width 979 height 158
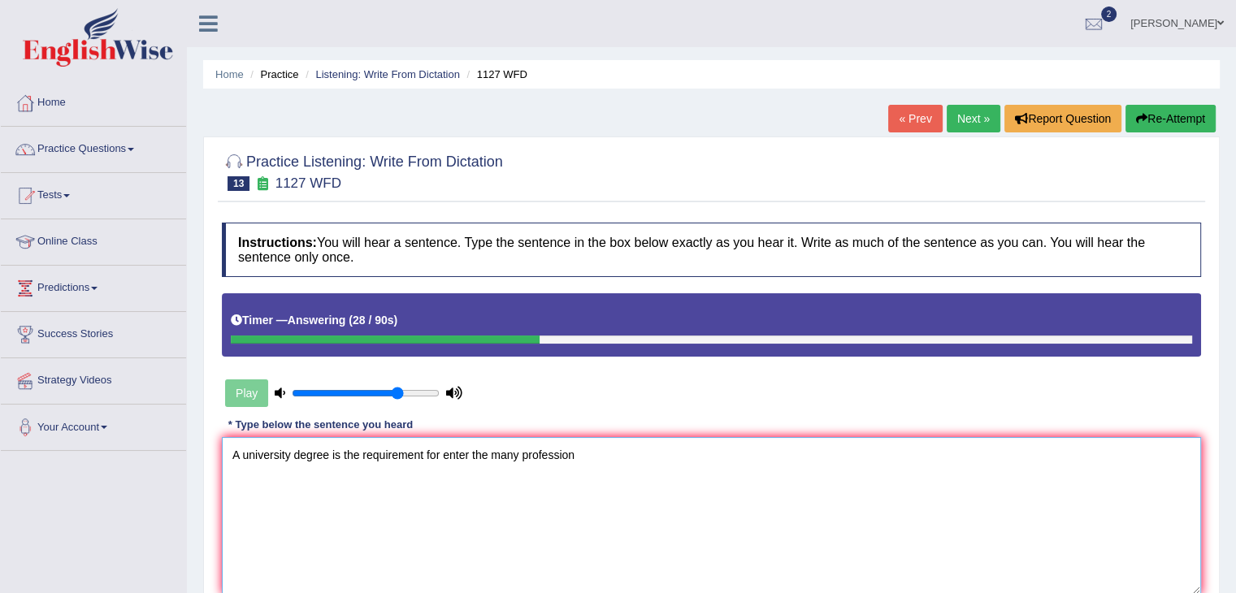
click at [442, 452] on textarea "A university degree is the requirement for enter the many profession" at bounding box center [711, 516] width 979 height 158
click at [439, 452] on textarea "A university degree is the requirement for enter the many profession" at bounding box center [711, 516] width 979 height 158
click at [597, 451] on textarea "A university degree is the requirement of enter the many profession" at bounding box center [711, 516] width 979 height 158
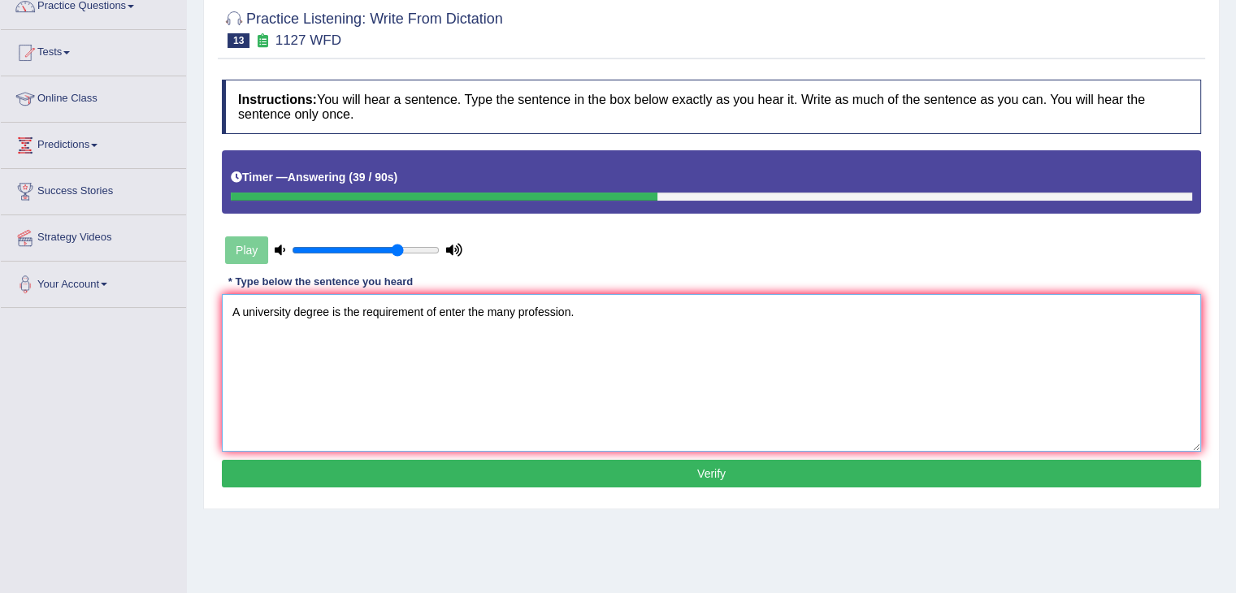
scroll to position [162, 0]
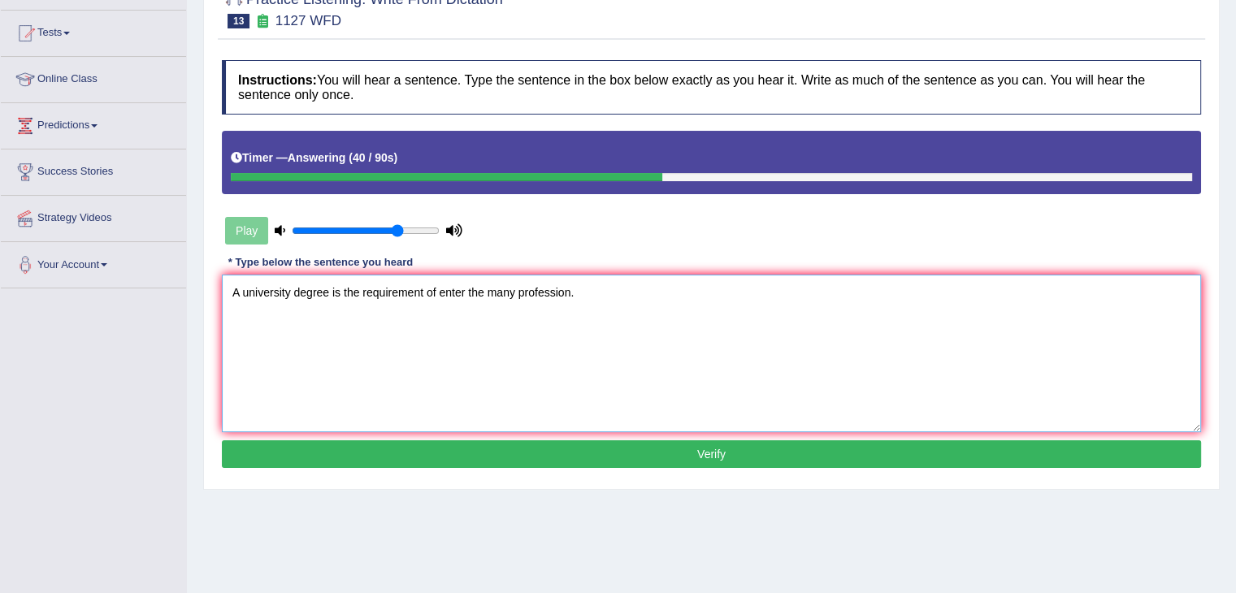
type textarea "A university degree is the requirement of enter the many profession."
click at [562, 459] on button "Verify" at bounding box center [711, 454] width 979 height 28
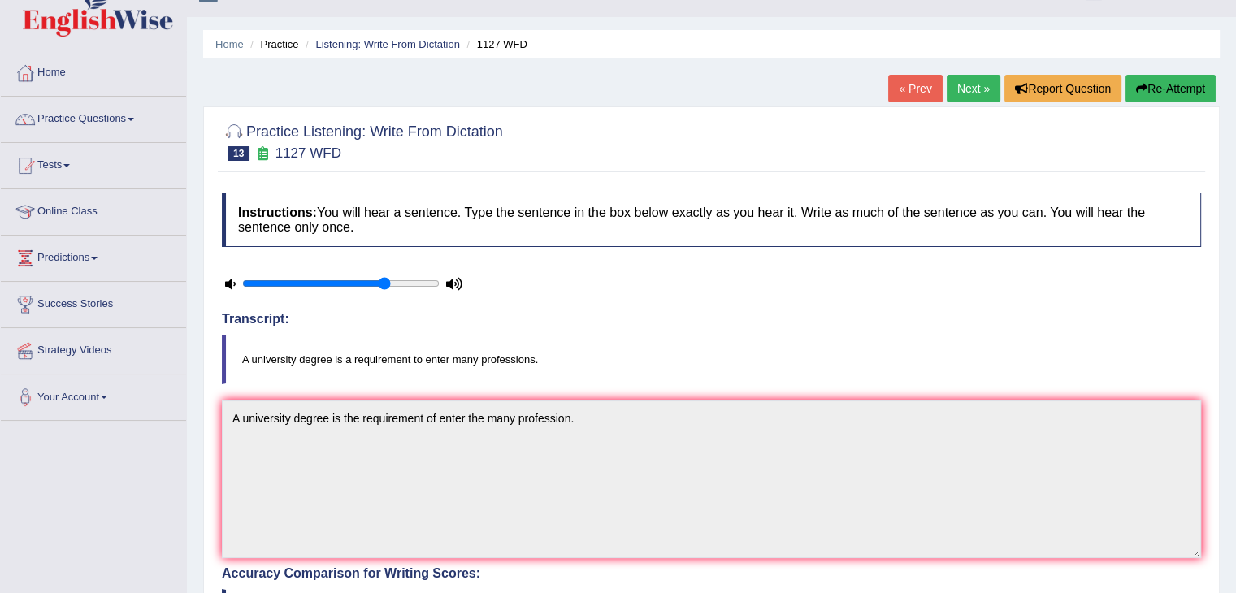
scroll to position [0, 0]
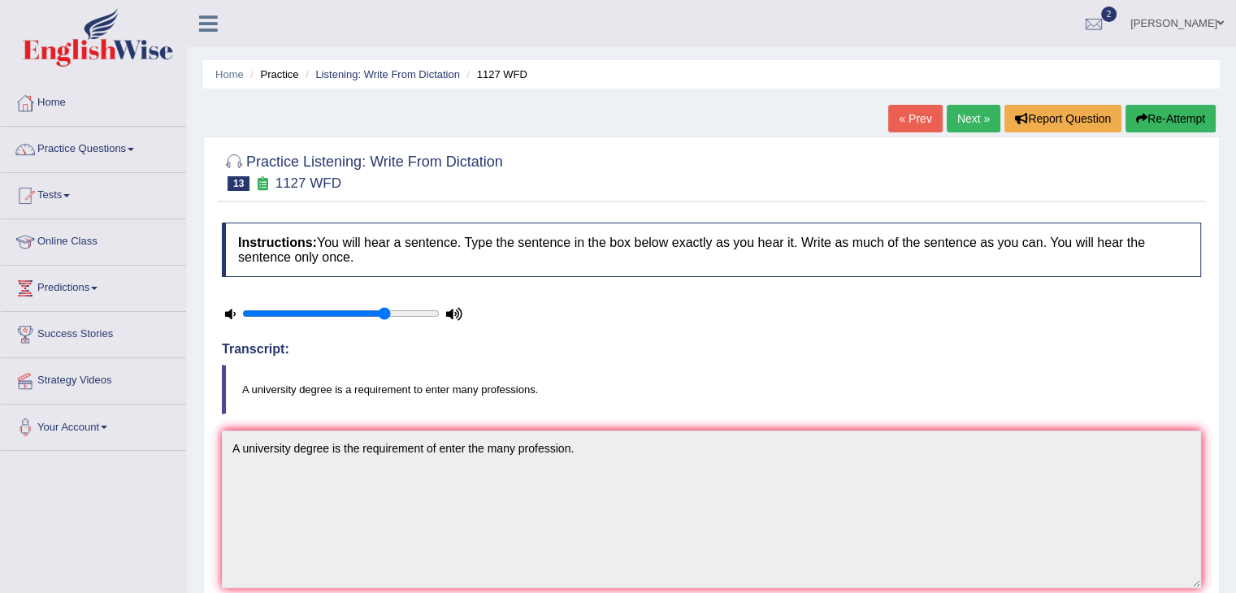
click at [966, 119] on link "Next »" at bounding box center [973, 119] width 54 height 28
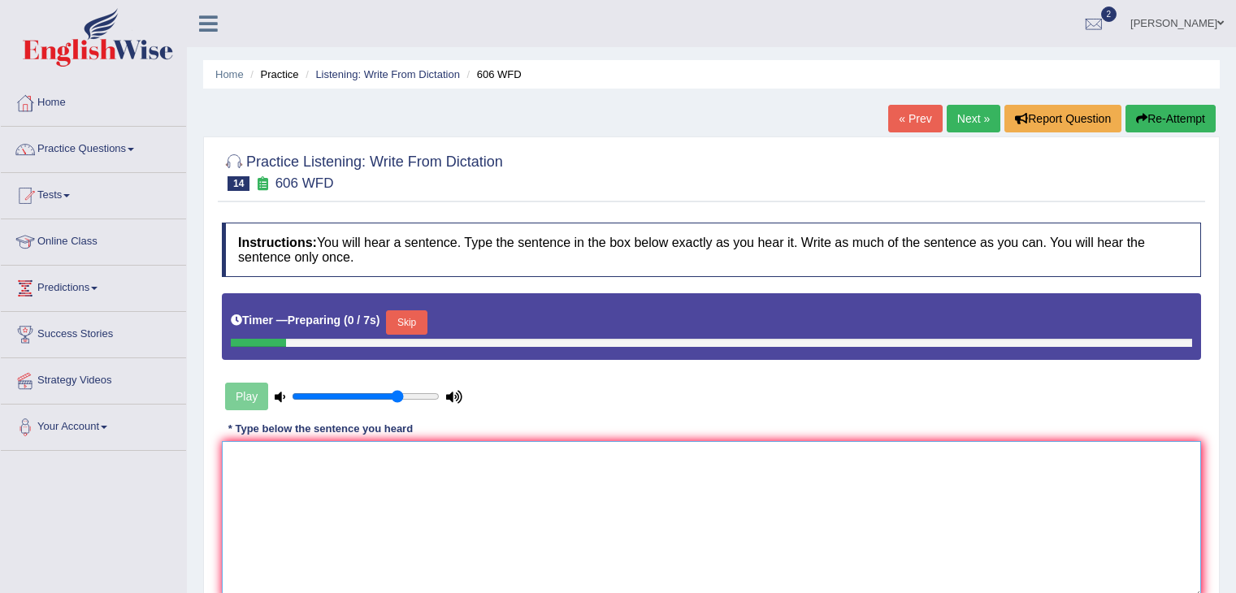
click at [408, 441] on textarea at bounding box center [711, 520] width 979 height 158
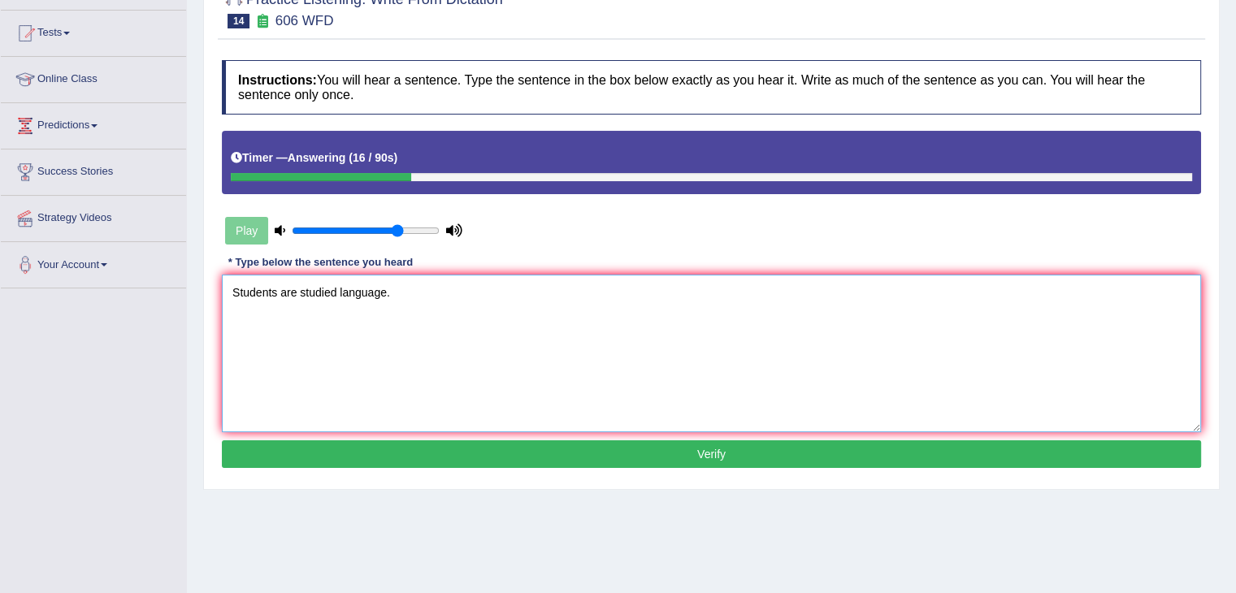
type textarea "Students are studied language."
click at [327, 444] on button "Verify" at bounding box center [711, 454] width 979 height 28
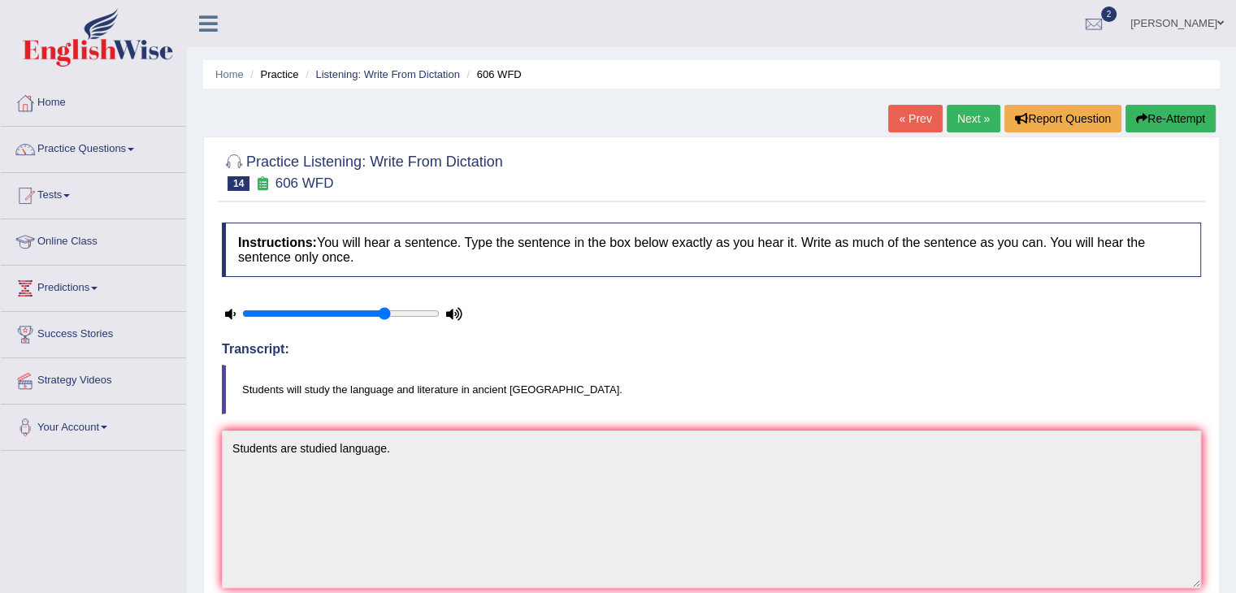
click at [965, 115] on link "Next »" at bounding box center [973, 119] width 54 height 28
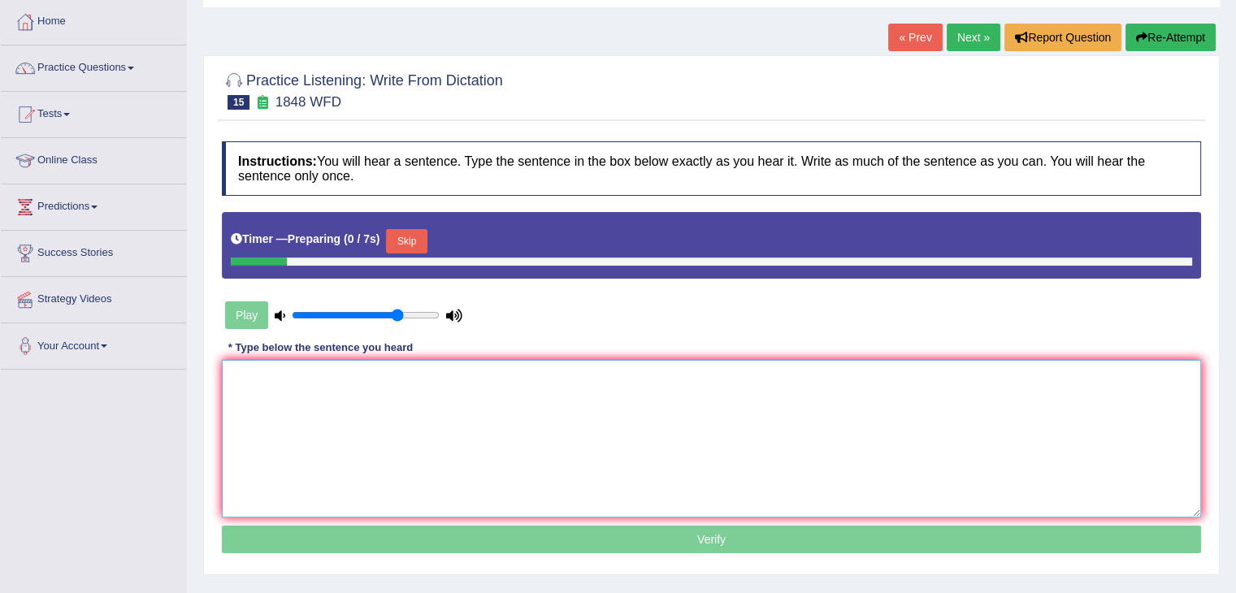
click at [374, 429] on textarea at bounding box center [711, 439] width 979 height 158
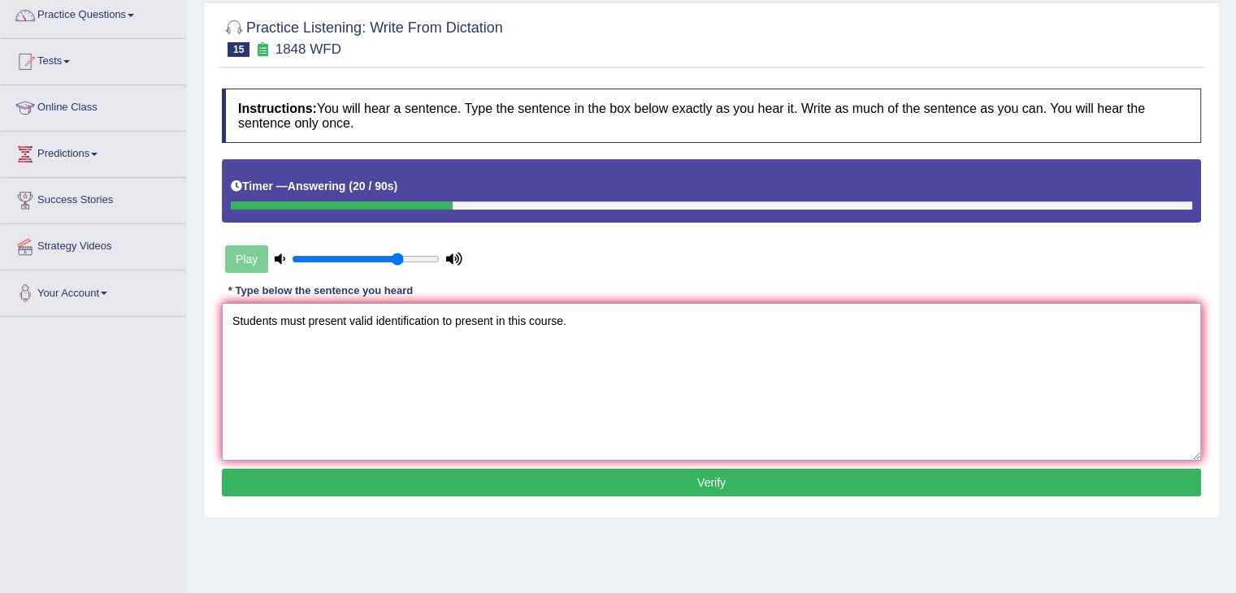
scroll to position [162, 0]
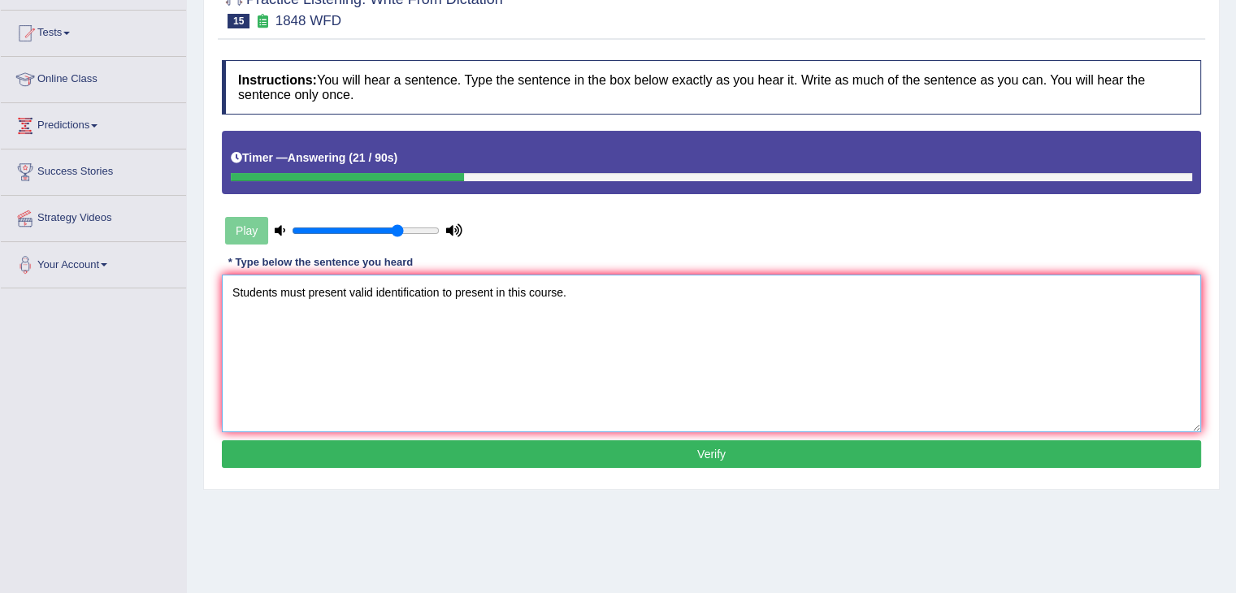
type textarea "Students must present valid identification to present in this course."
click at [517, 453] on button "Verify" at bounding box center [711, 454] width 979 height 28
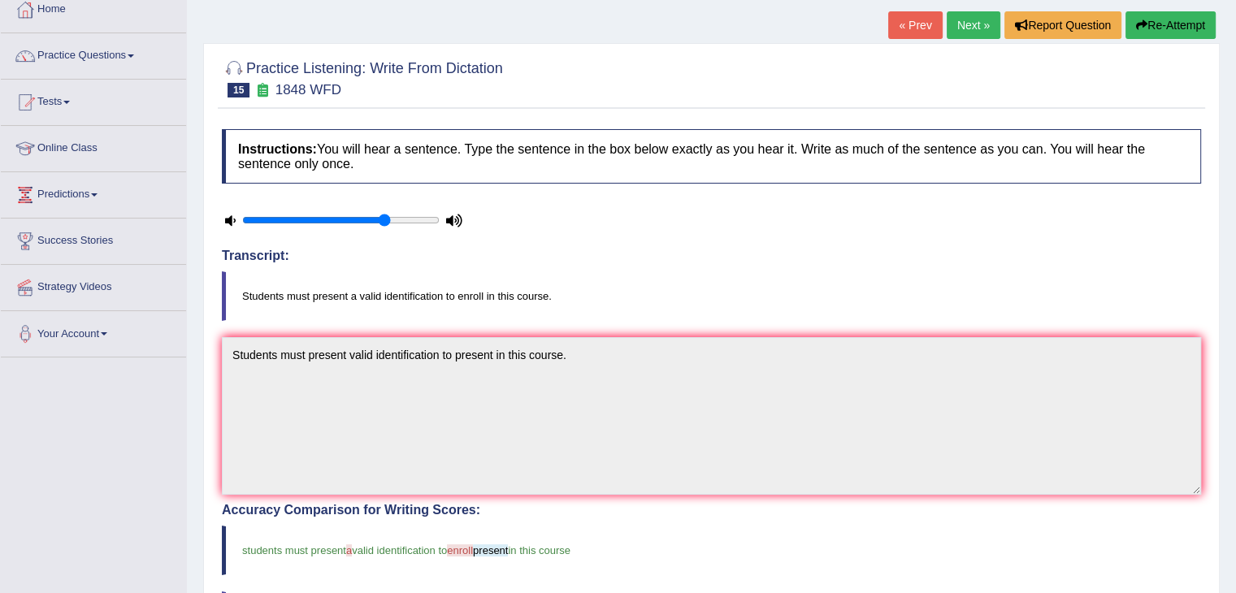
scroll to position [16, 0]
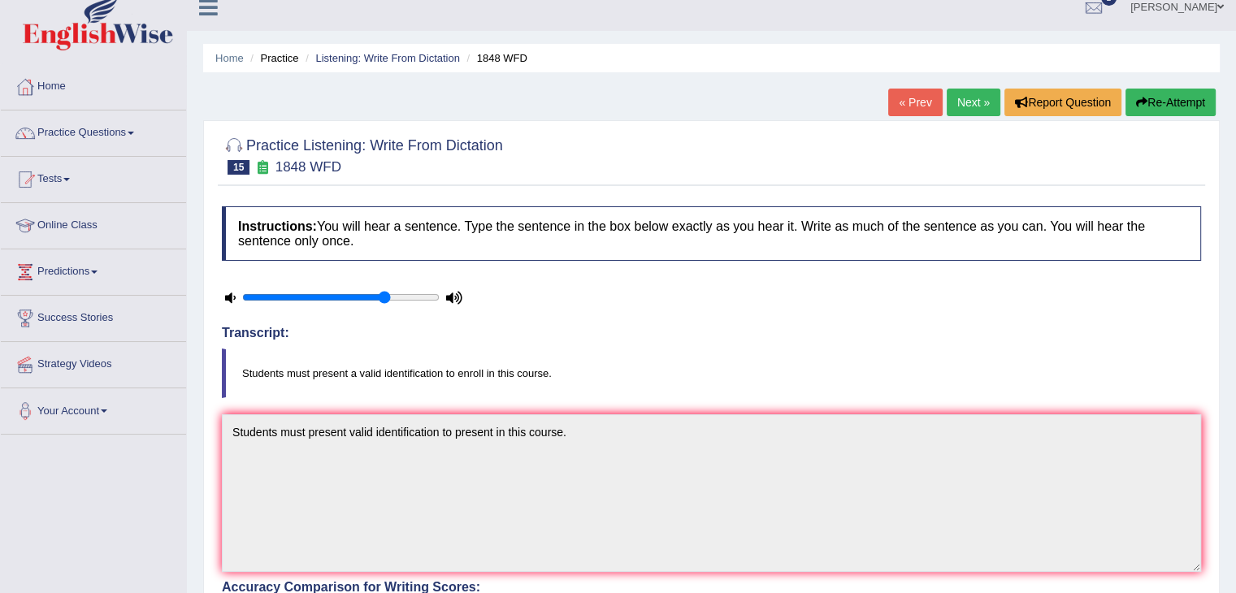
click at [973, 106] on link "Next »" at bounding box center [973, 103] width 54 height 28
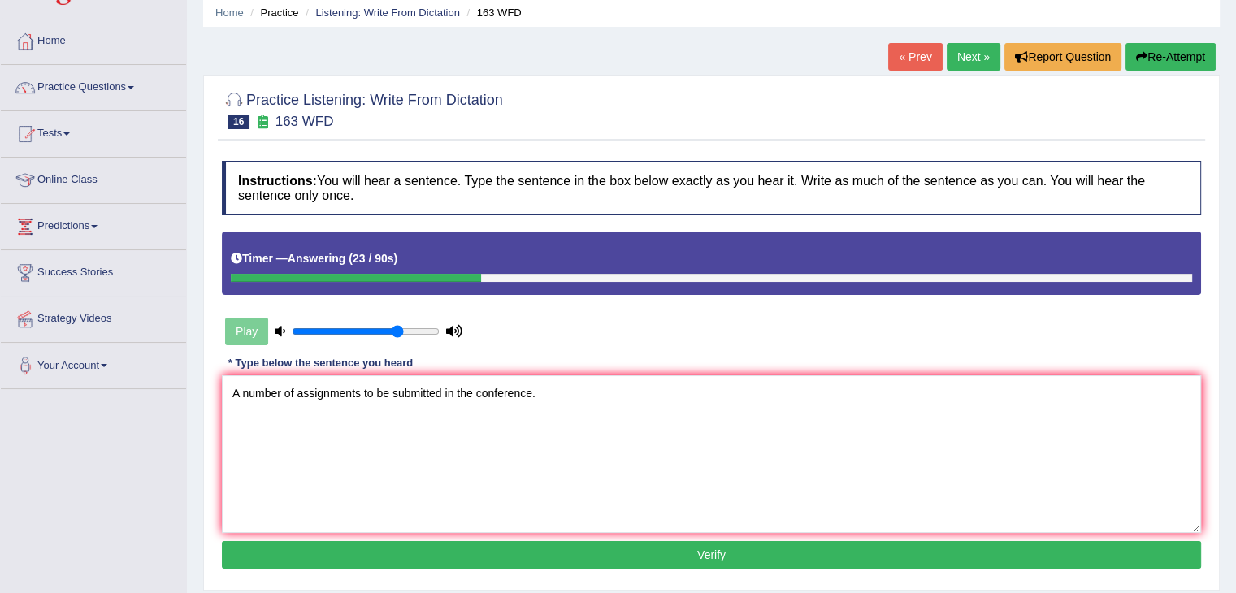
scroll to position [162, 0]
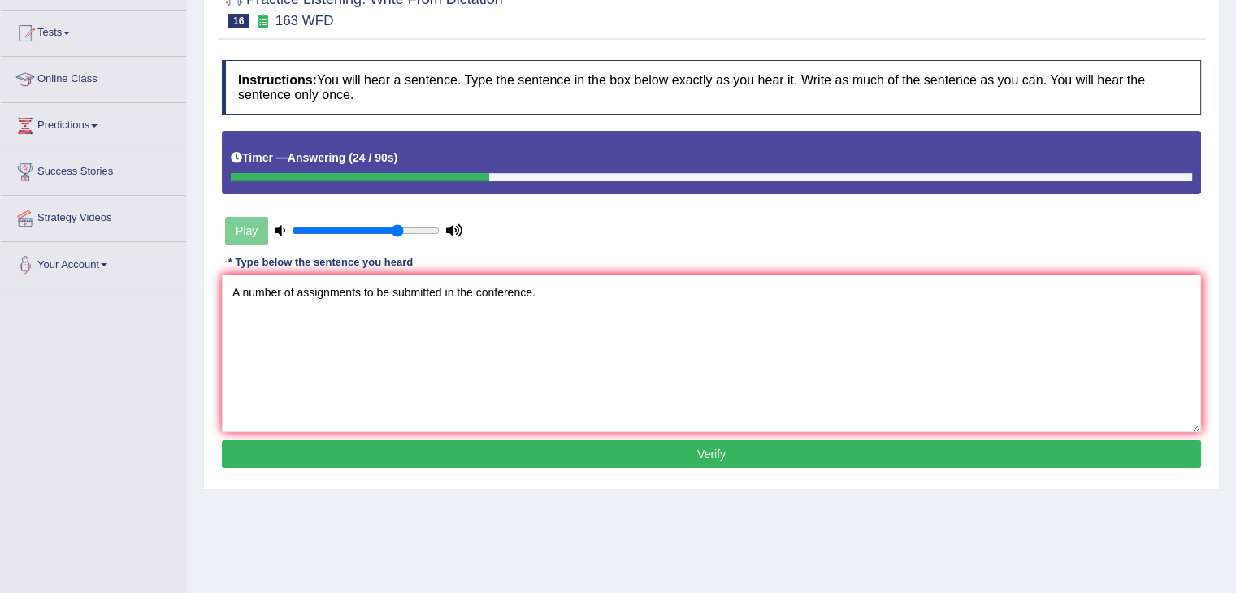
type textarea "A number of assignments to be submitted in the conference."
click at [546, 453] on button "Verify" at bounding box center [711, 454] width 979 height 28
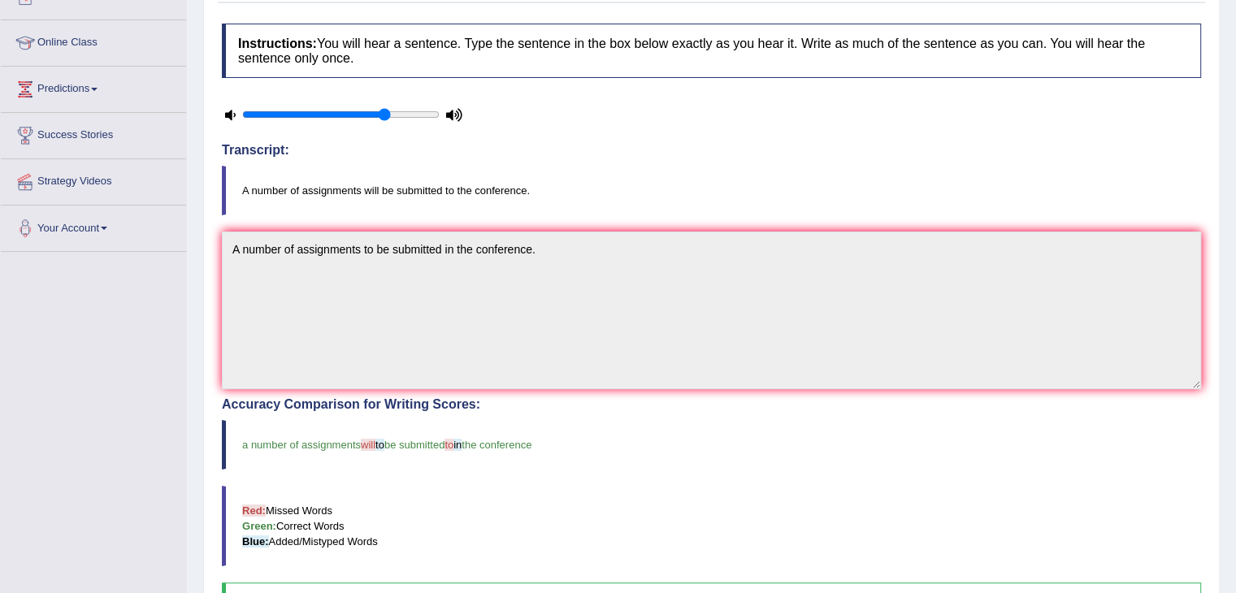
scroll to position [81, 0]
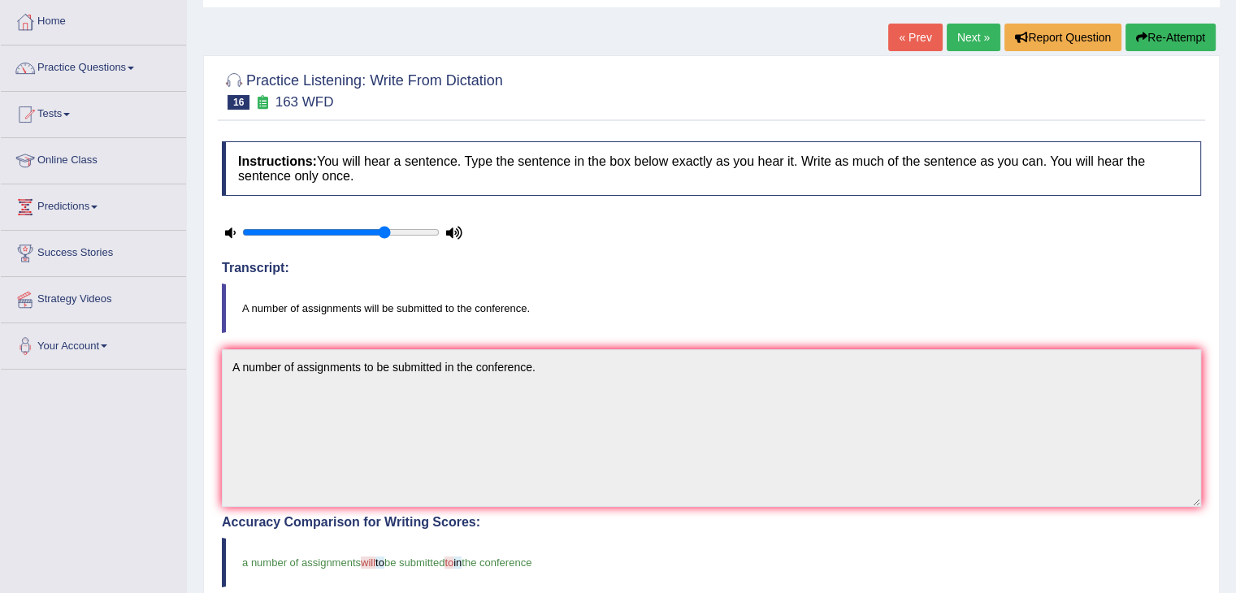
click at [963, 31] on link "Next »" at bounding box center [973, 38] width 54 height 28
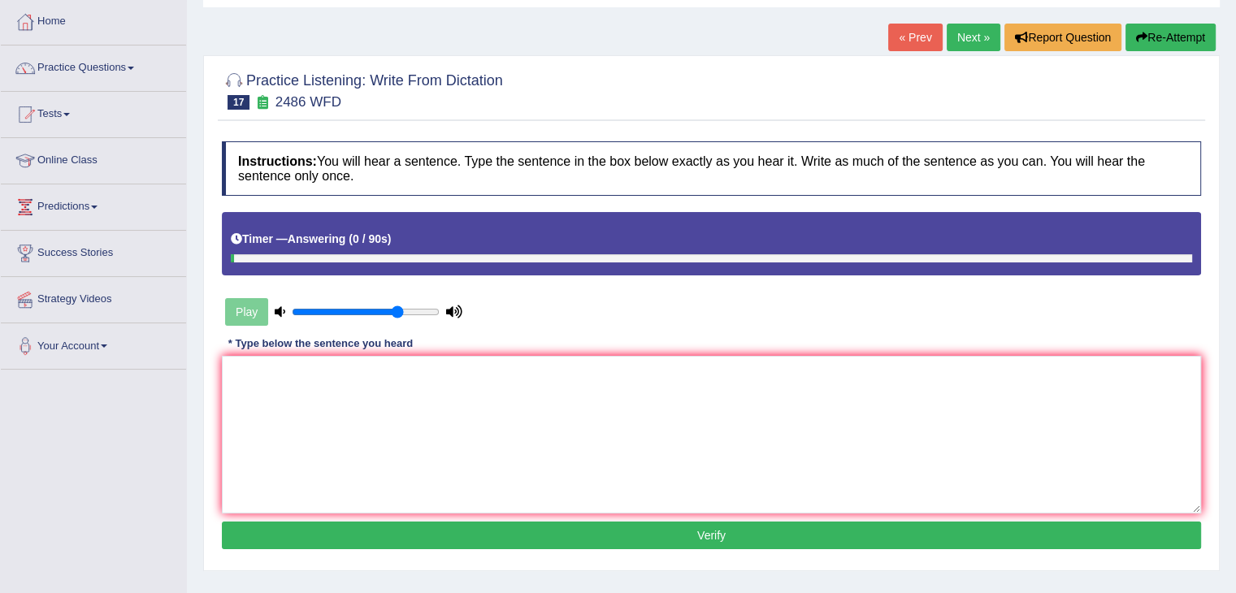
type textarea "T"
type textarea "i"
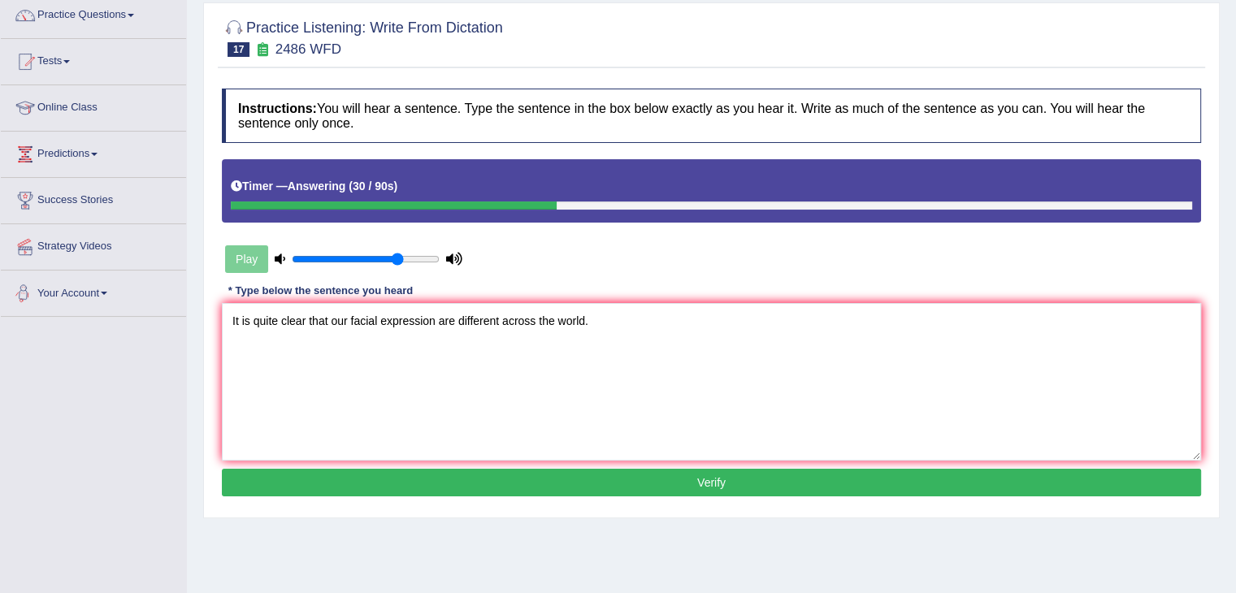
scroll to position [162, 0]
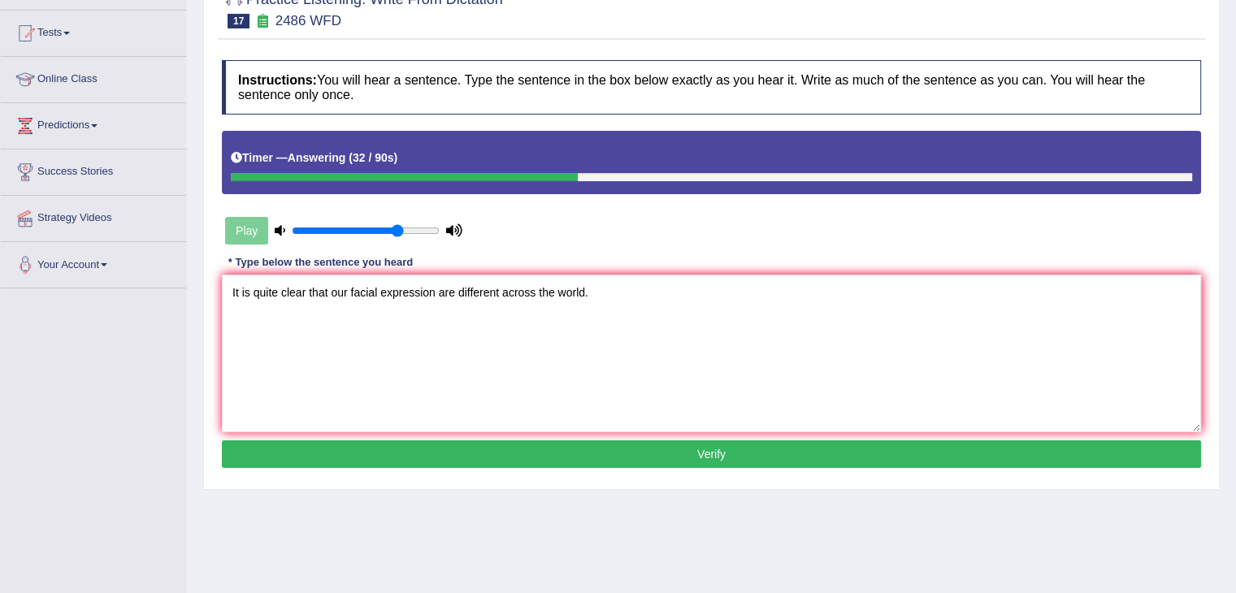
type textarea "It is quite clear that our facial expression are different across the world."
click at [478, 459] on button "Verify" at bounding box center [711, 454] width 979 height 28
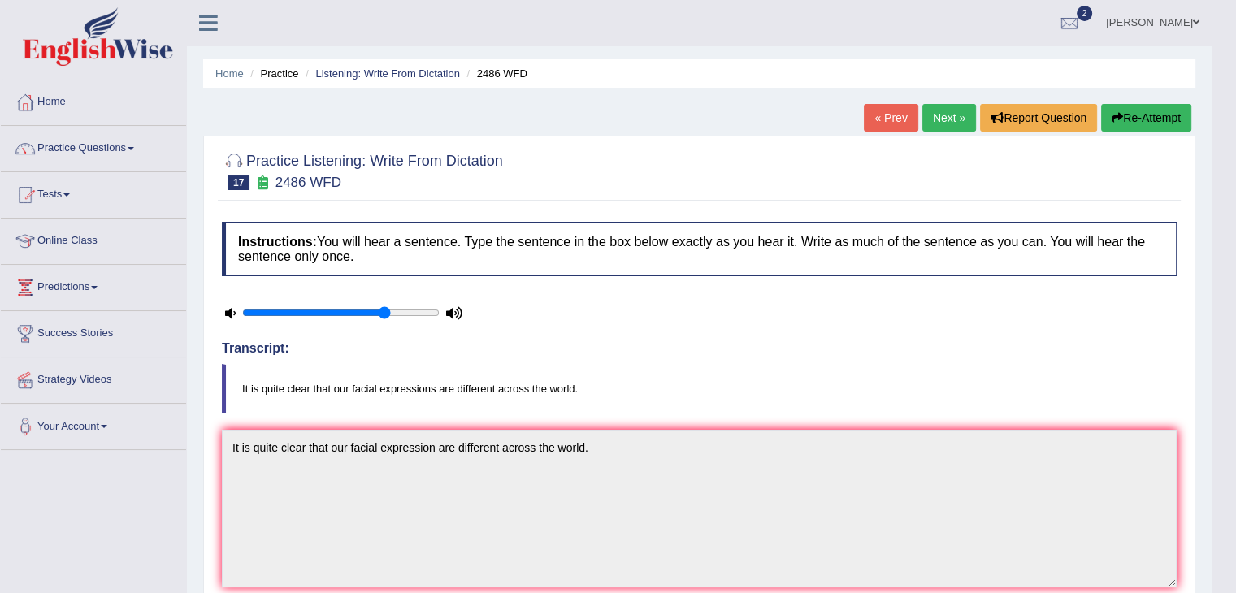
scroll to position [0, 0]
click at [929, 123] on link "Next »" at bounding box center [949, 119] width 54 height 28
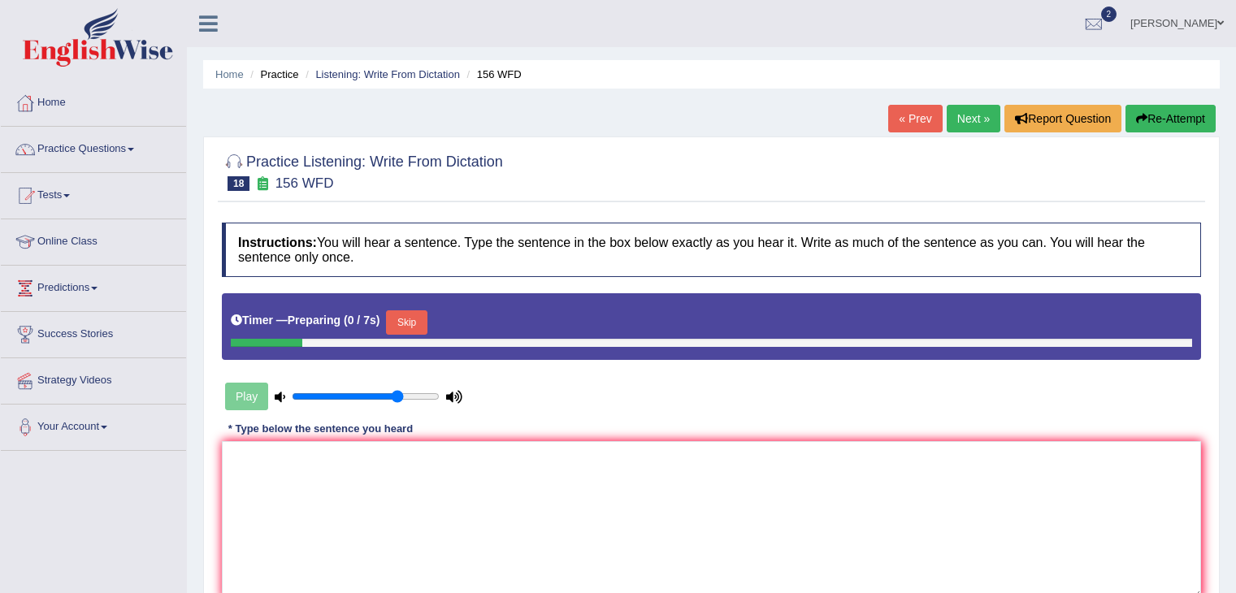
click at [279, 474] on textarea at bounding box center [711, 520] width 979 height 158
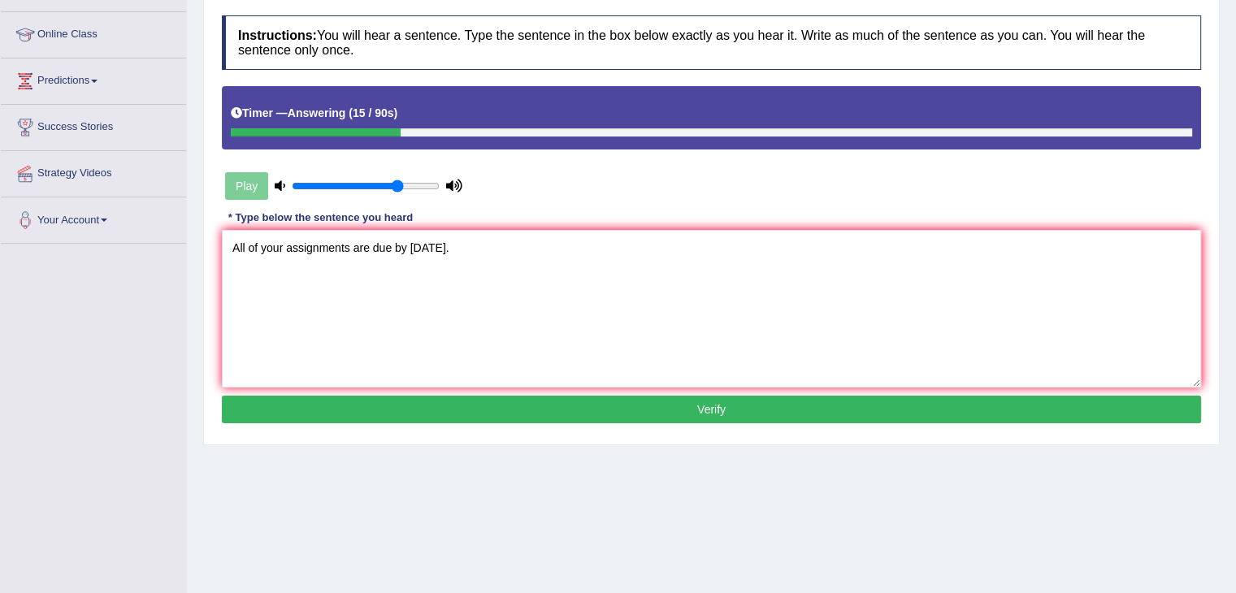
scroll to position [244, 0]
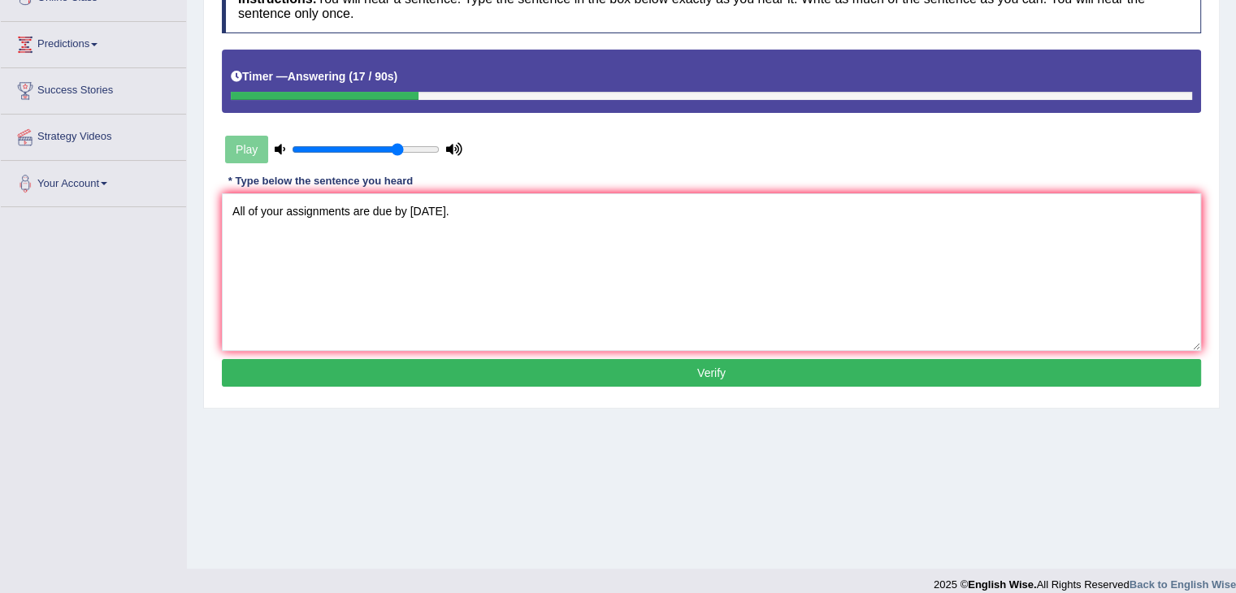
type textarea "All of your assignments are due by tomorrow."
click at [452, 381] on button "Verify" at bounding box center [711, 373] width 979 height 28
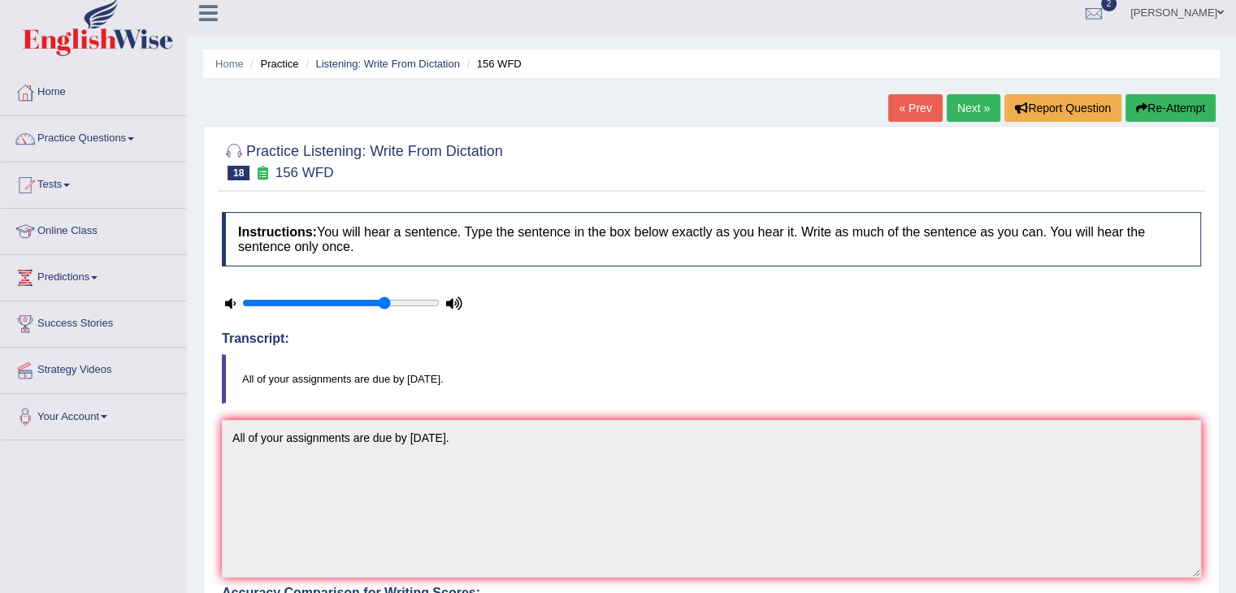
scroll to position [0, 0]
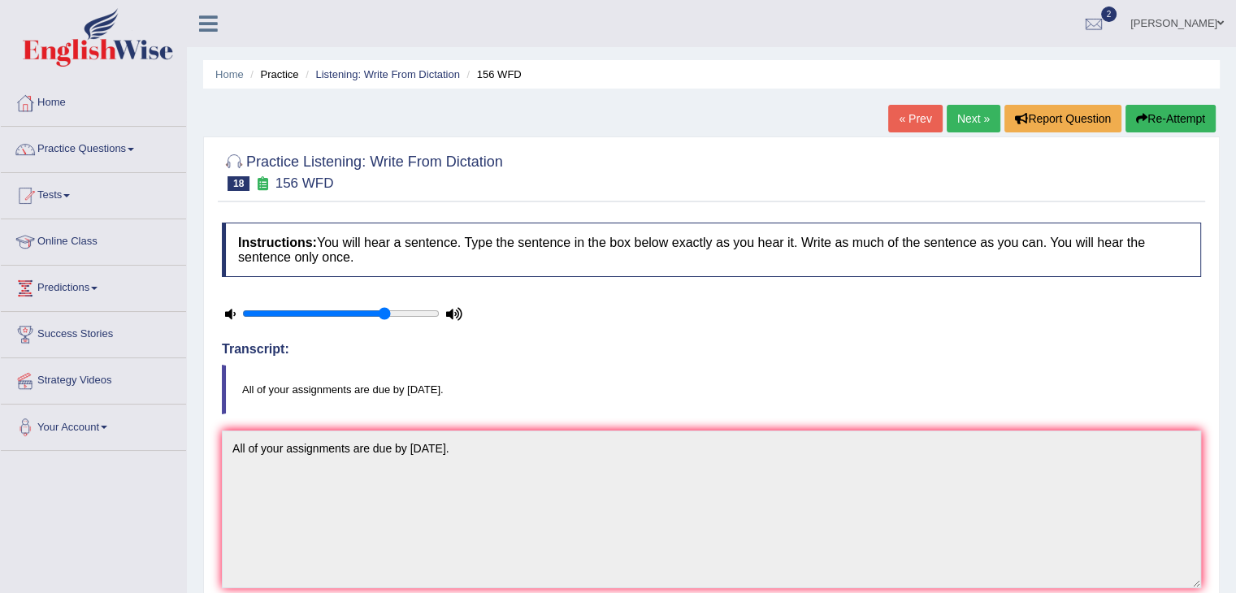
click at [964, 128] on link "Next »" at bounding box center [973, 119] width 54 height 28
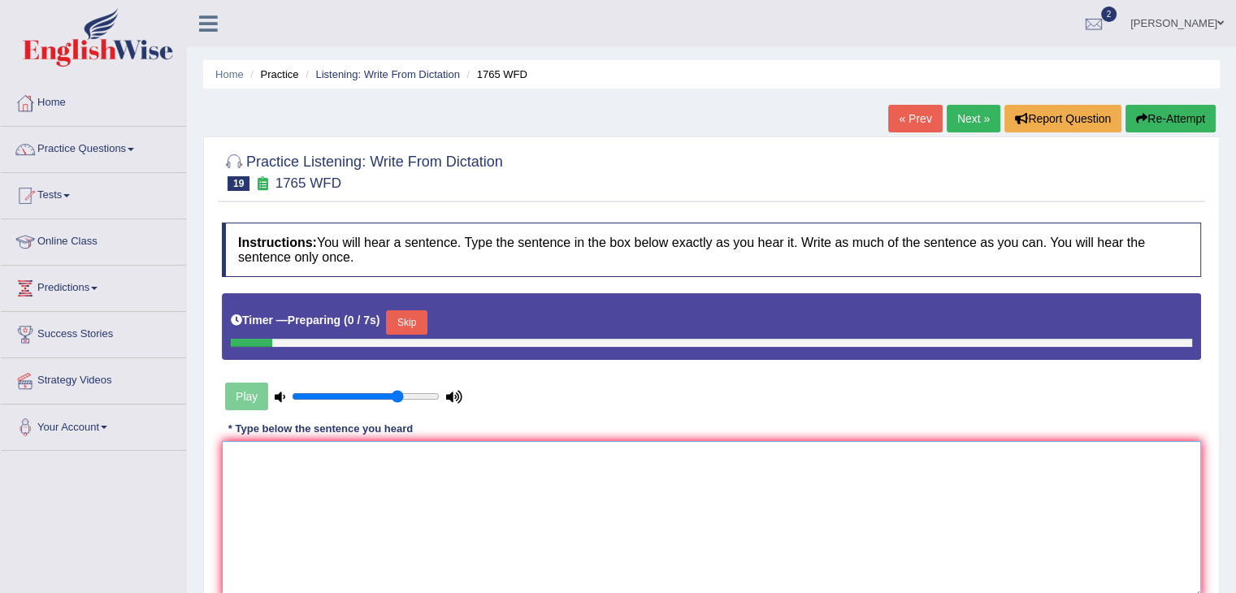
click at [289, 478] on textarea at bounding box center [711, 520] width 979 height 158
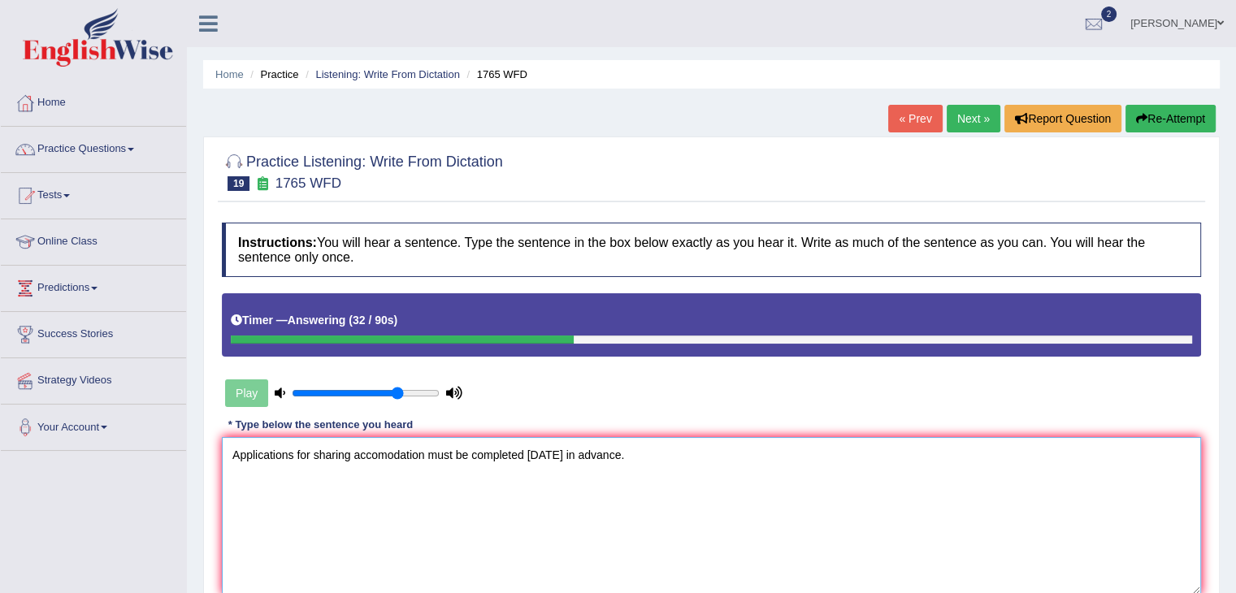
click at [535, 454] on textarea "Applications for sharing accomodation must be completed in two months in advanc…" at bounding box center [711, 516] width 979 height 158
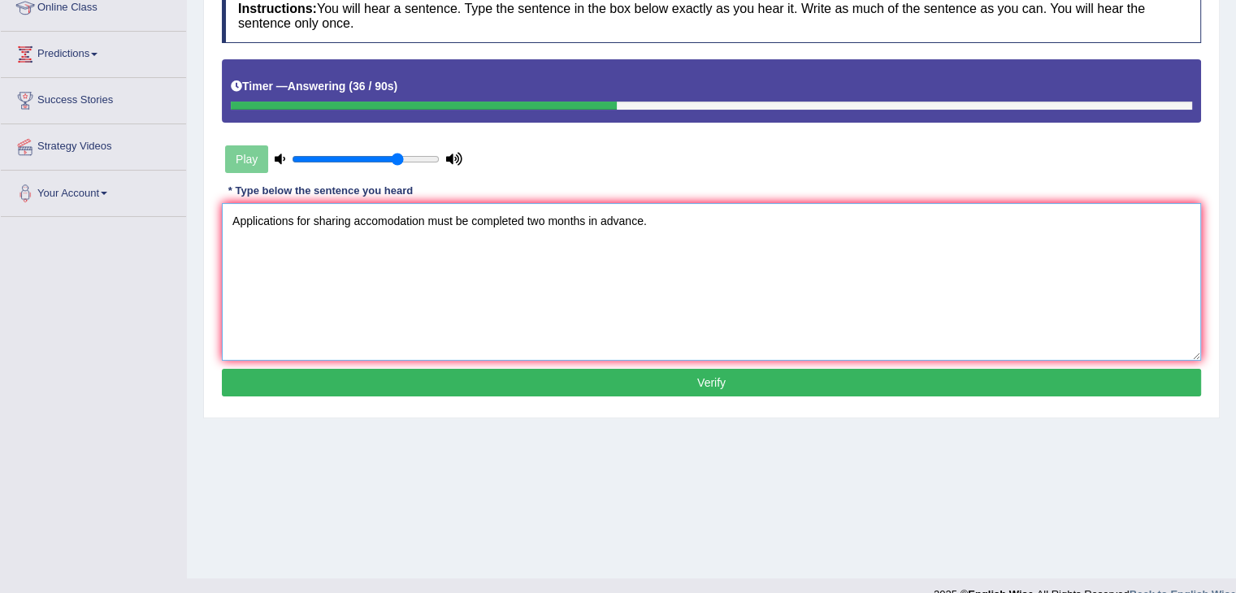
scroll to position [244, 0]
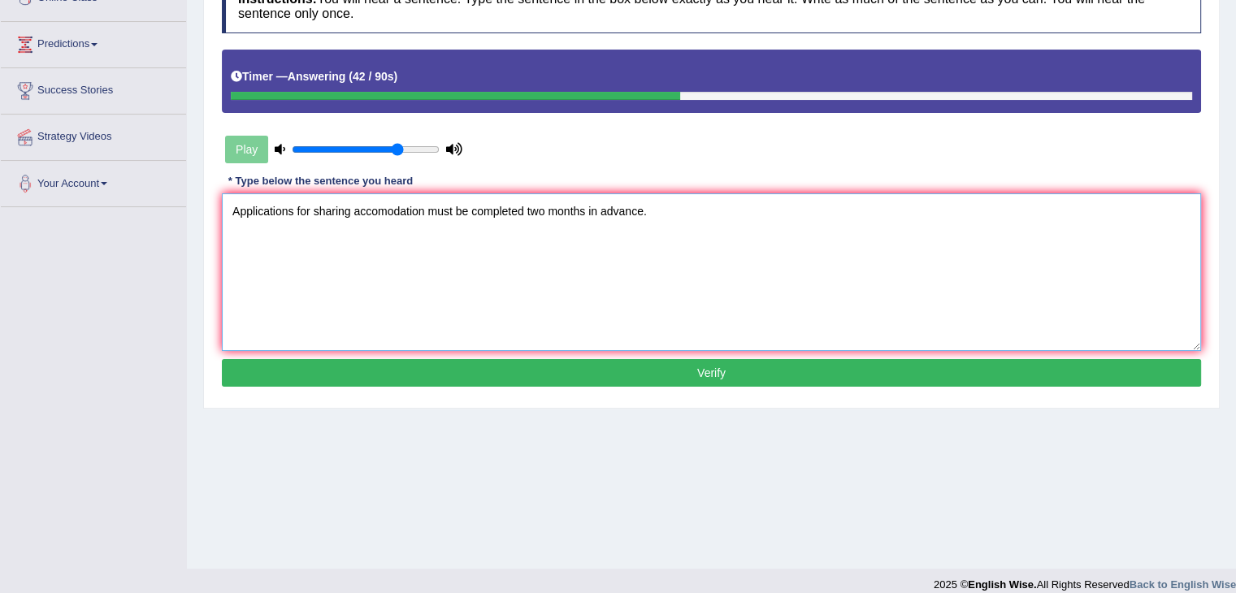
type textarea "Applications for sharing accomodation must be completed two months in advance."
click at [544, 378] on button "Verify" at bounding box center [711, 373] width 979 height 28
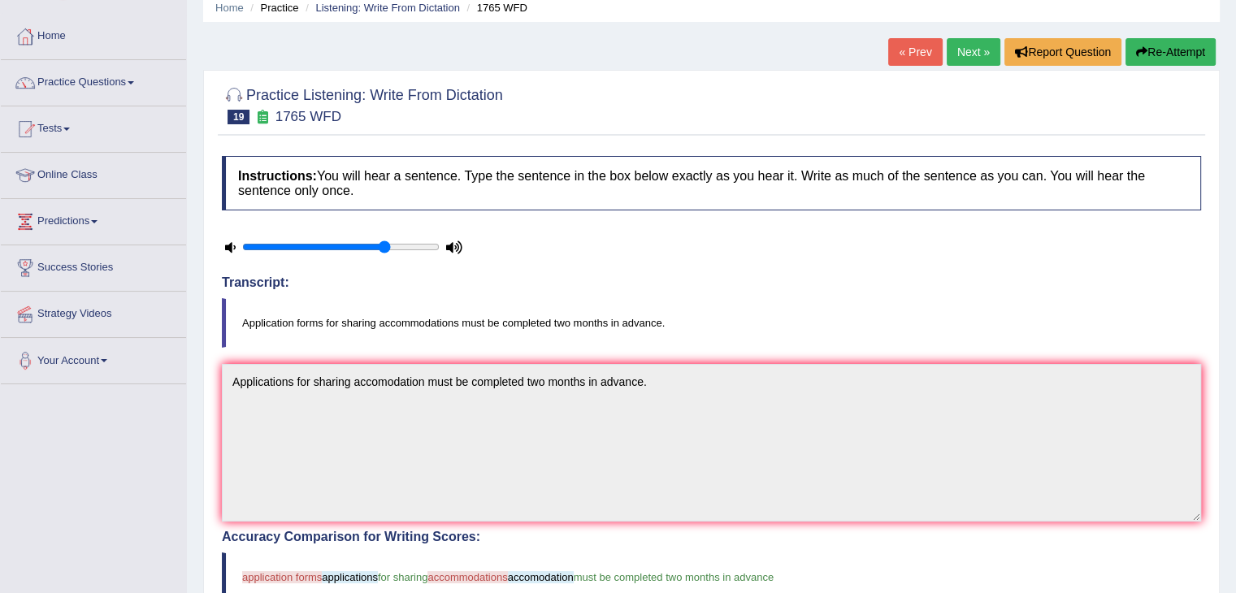
scroll to position [0, 0]
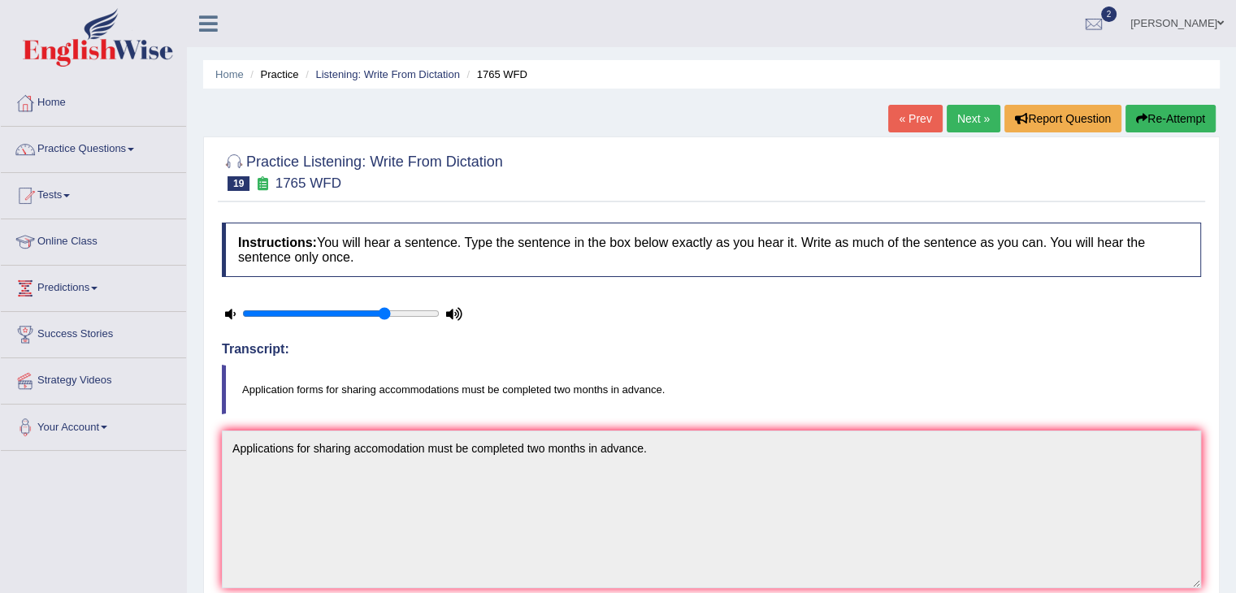
click at [985, 118] on link "Next »" at bounding box center [973, 119] width 54 height 28
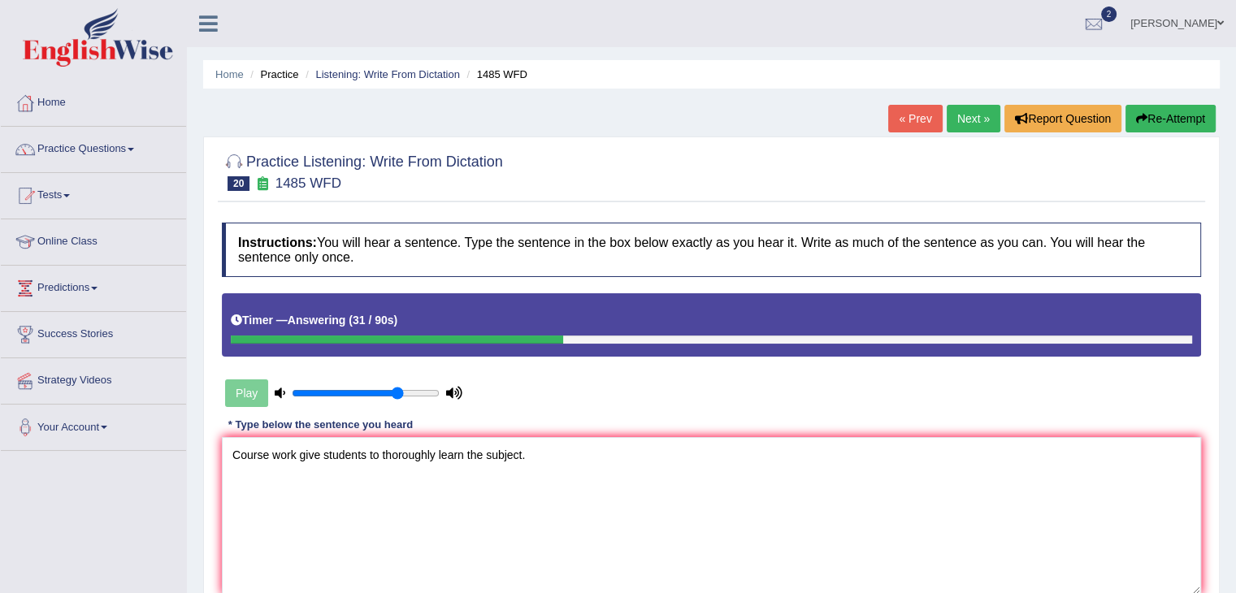
scroll to position [244, 0]
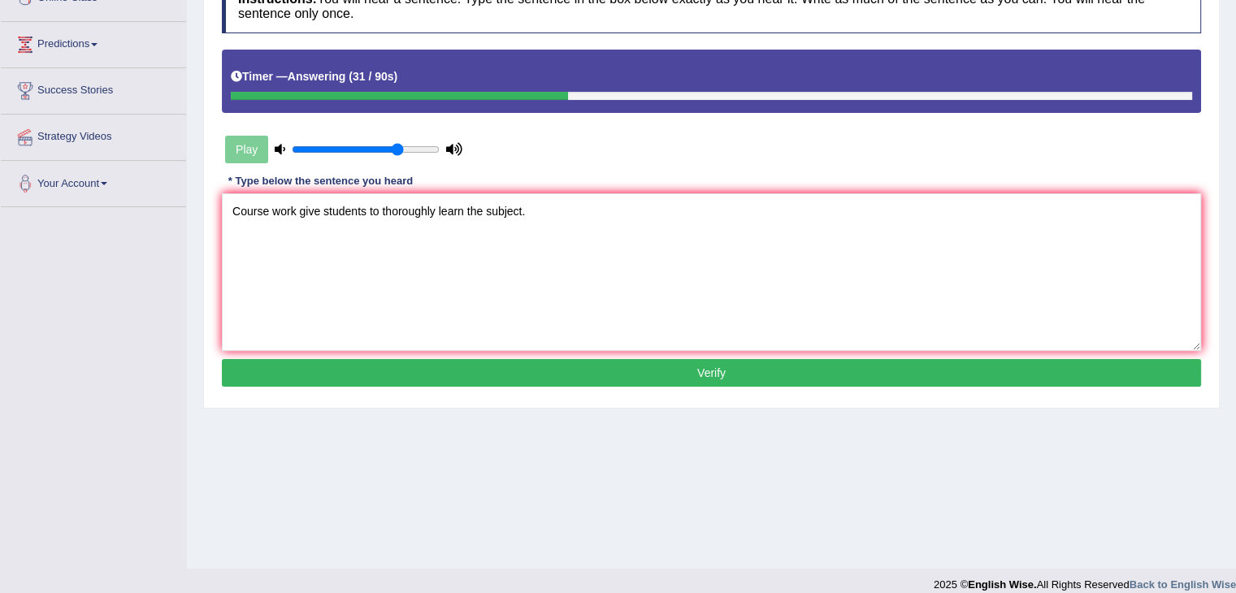
type textarea "Course work give students to thoroughly learn the subject."
click at [488, 381] on button "Verify" at bounding box center [711, 373] width 979 height 28
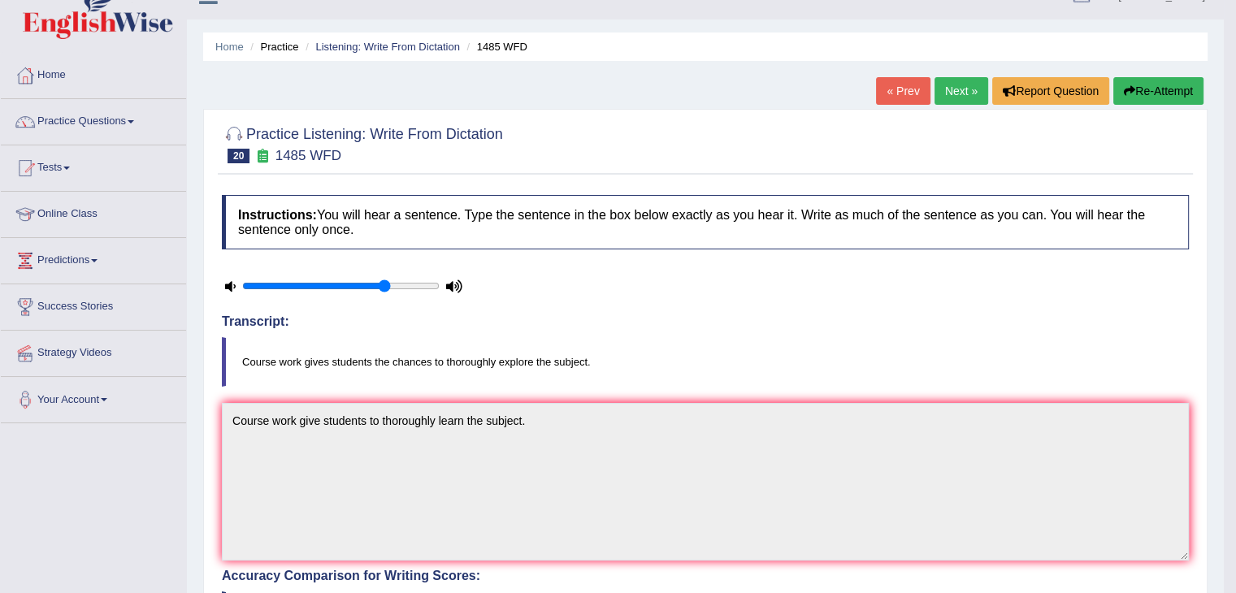
scroll to position [0, 0]
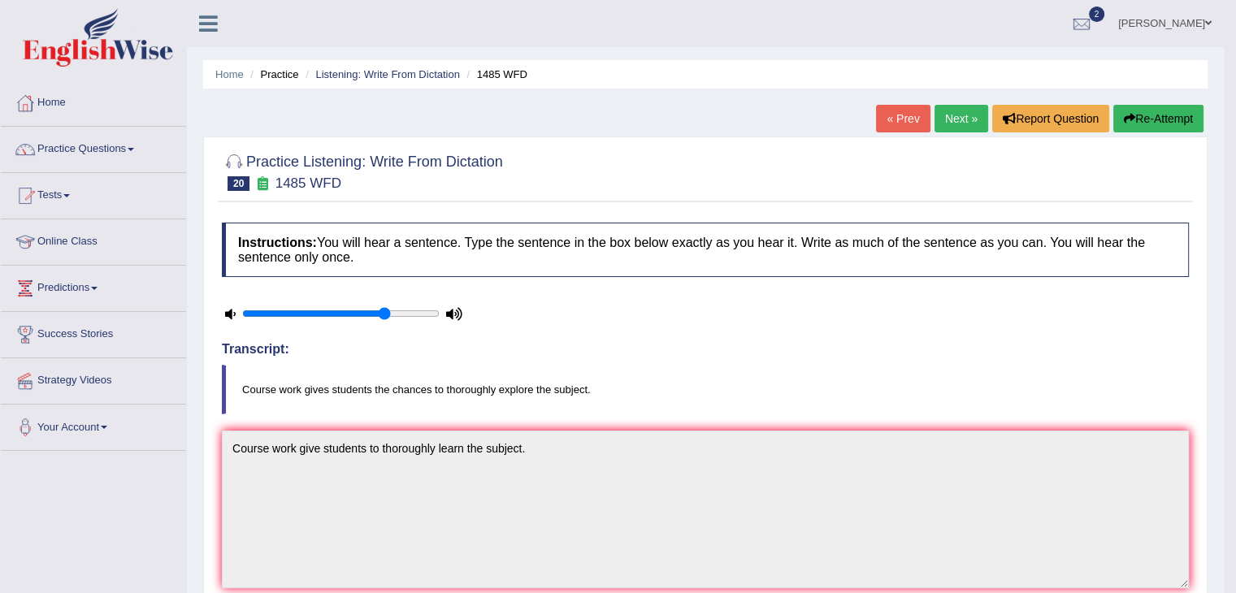
click at [953, 111] on link "Next »" at bounding box center [961, 119] width 54 height 28
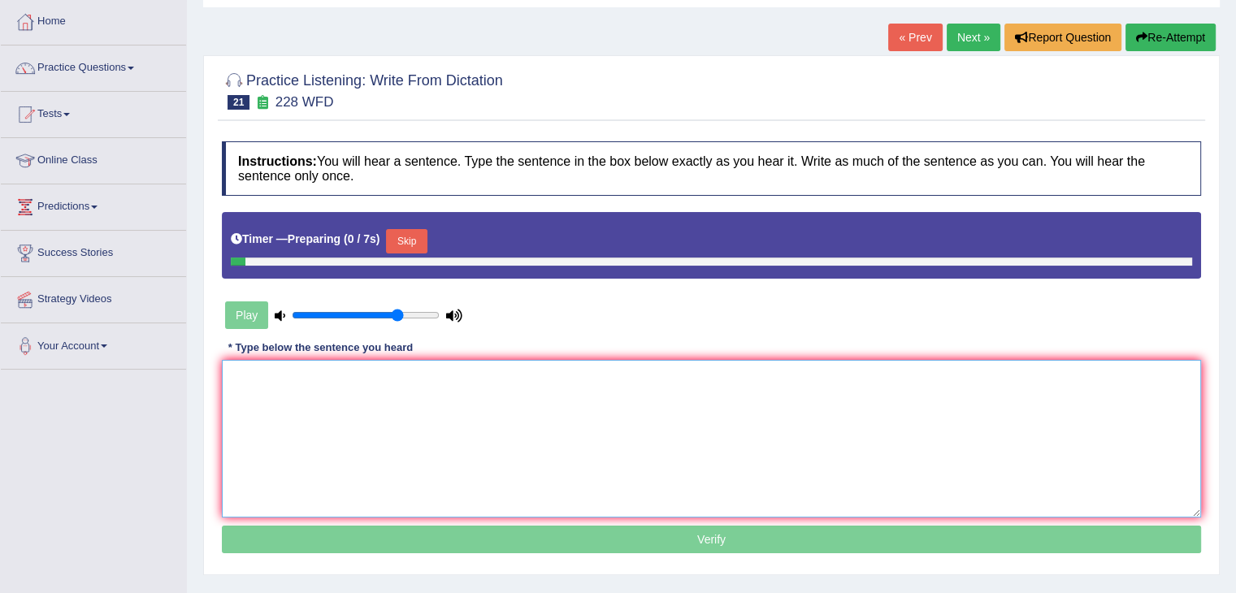
click at [357, 410] on textarea at bounding box center [711, 439] width 979 height 158
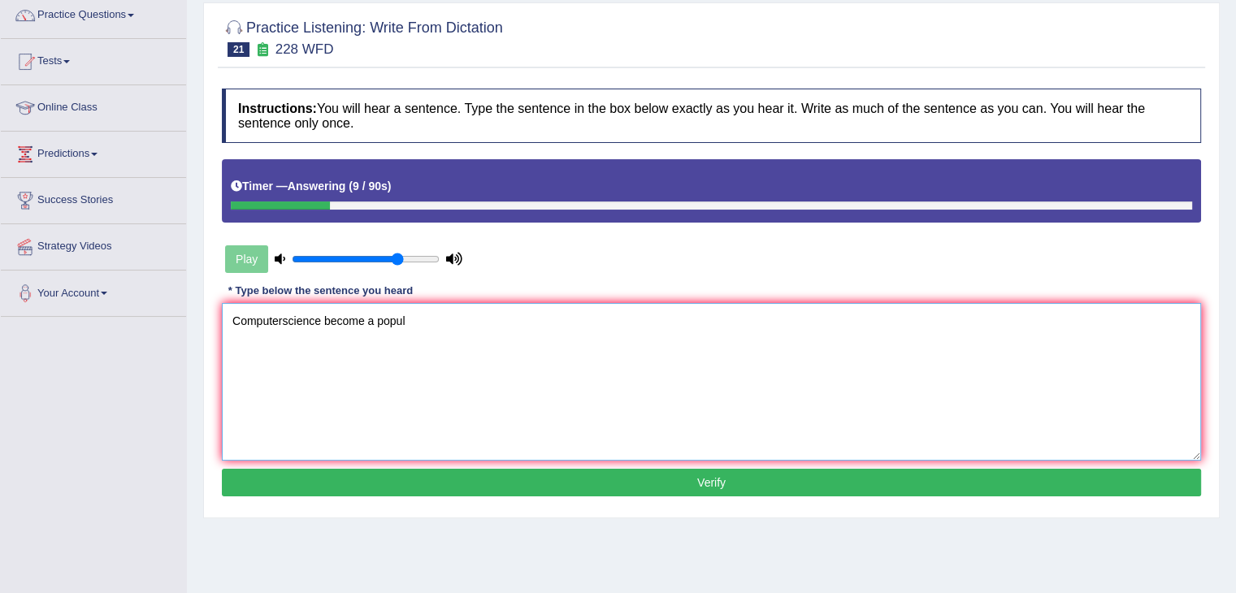
scroll to position [162, 0]
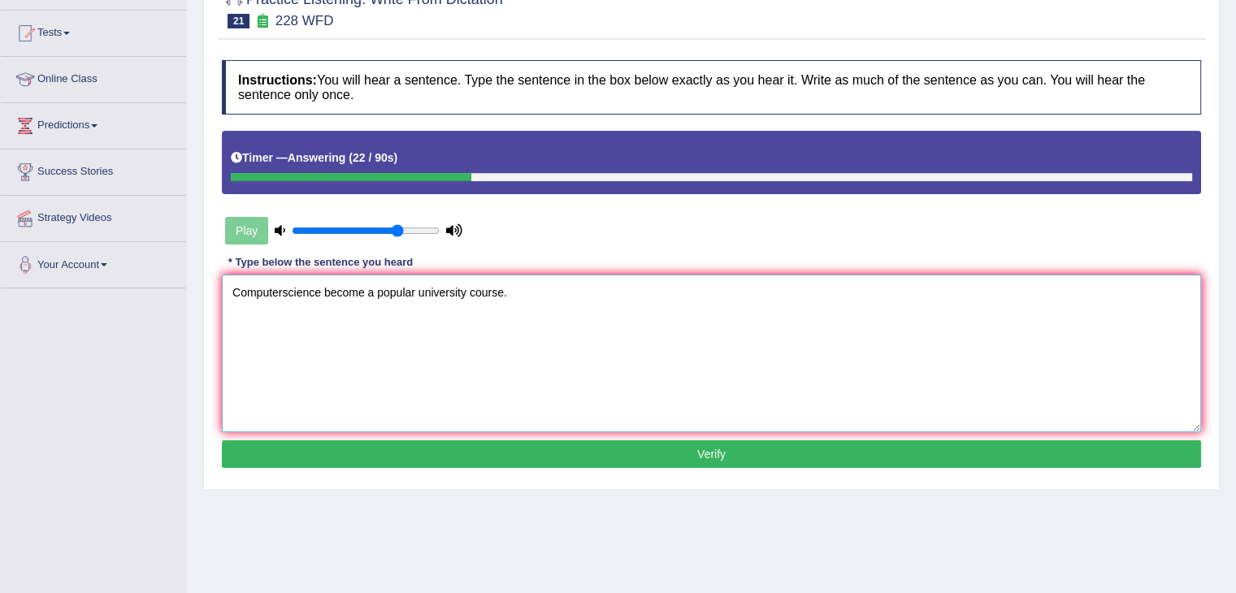
click at [284, 293] on textarea "Computerscience become a popular university course." at bounding box center [711, 354] width 979 height 158
type textarea "Computer science become a popular university course."
drag, startPoint x: 466, startPoint y: 453, endPoint x: 486, endPoint y: 450, distance: 19.8
click at [466, 452] on button "Verify" at bounding box center [711, 454] width 979 height 28
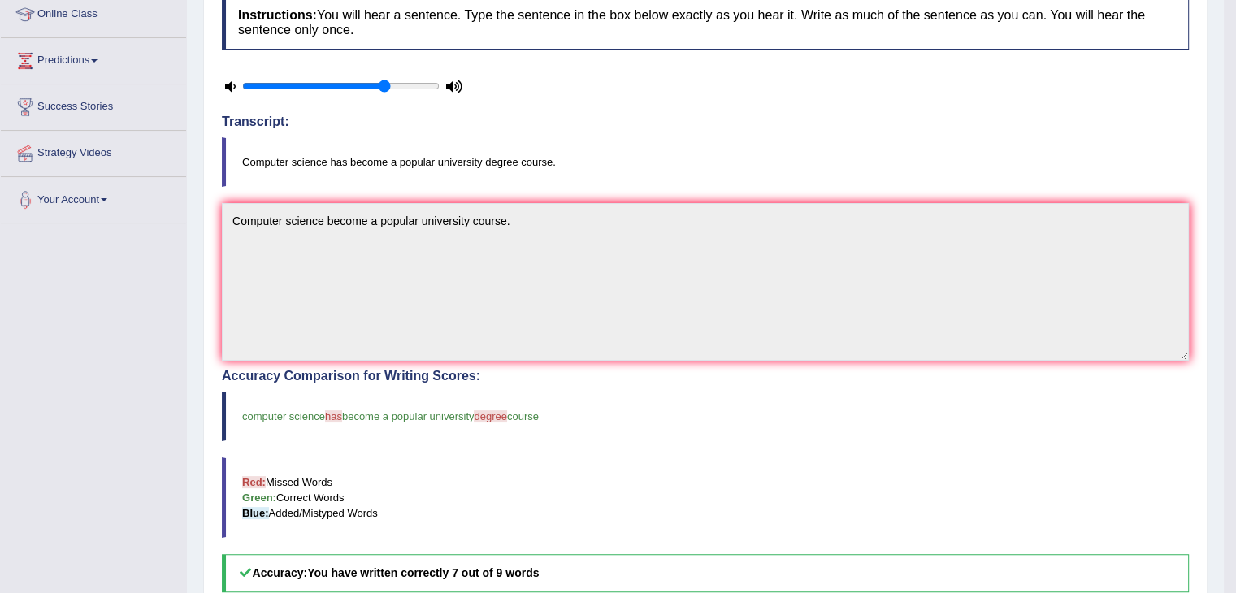
scroll to position [81, 0]
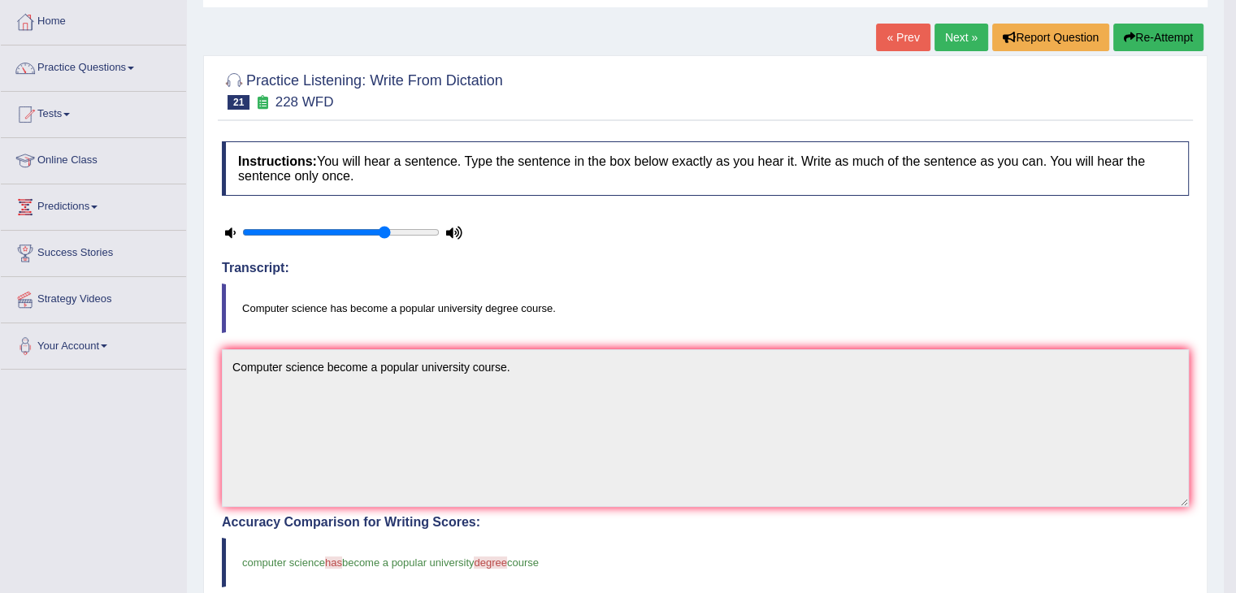
click at [952, 47] on link "Next »" at bounding box center [961, 38] width 54 height 28
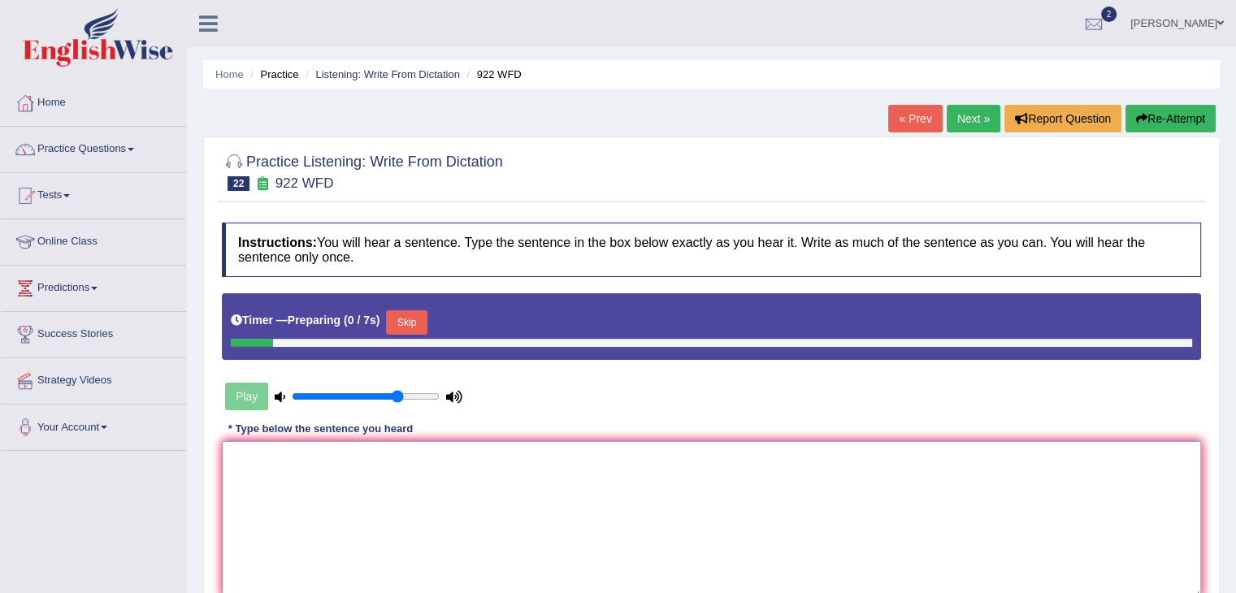
click at [292, 483] on textarea at bounding box center [711, 520] width 979 height 158
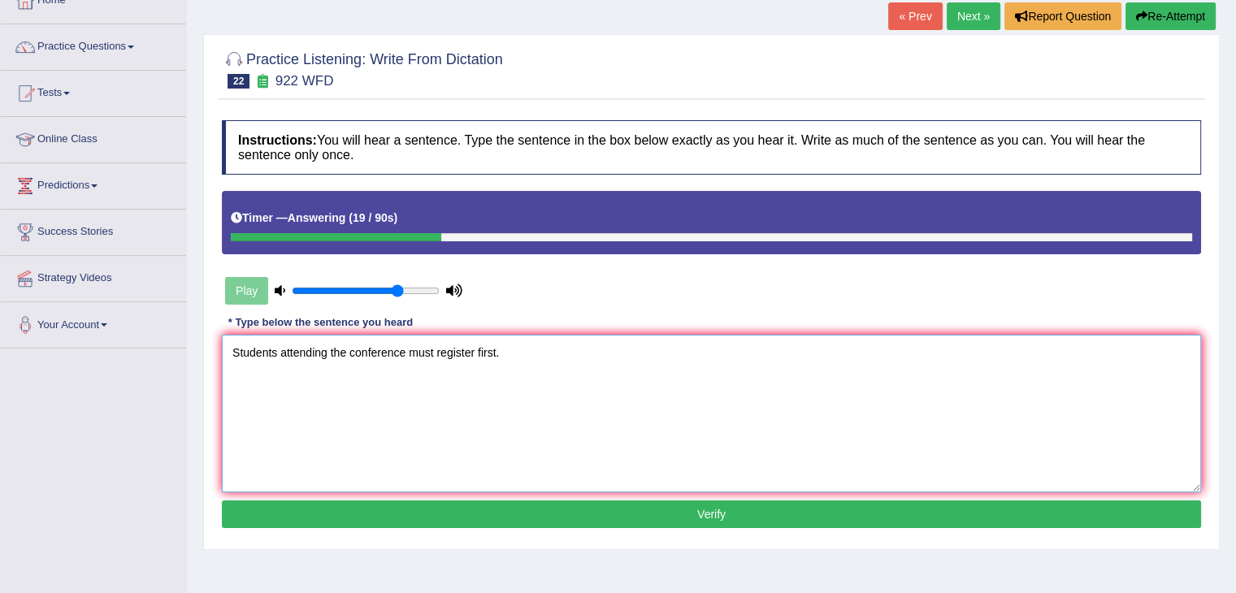
scroll to position [244, 0]
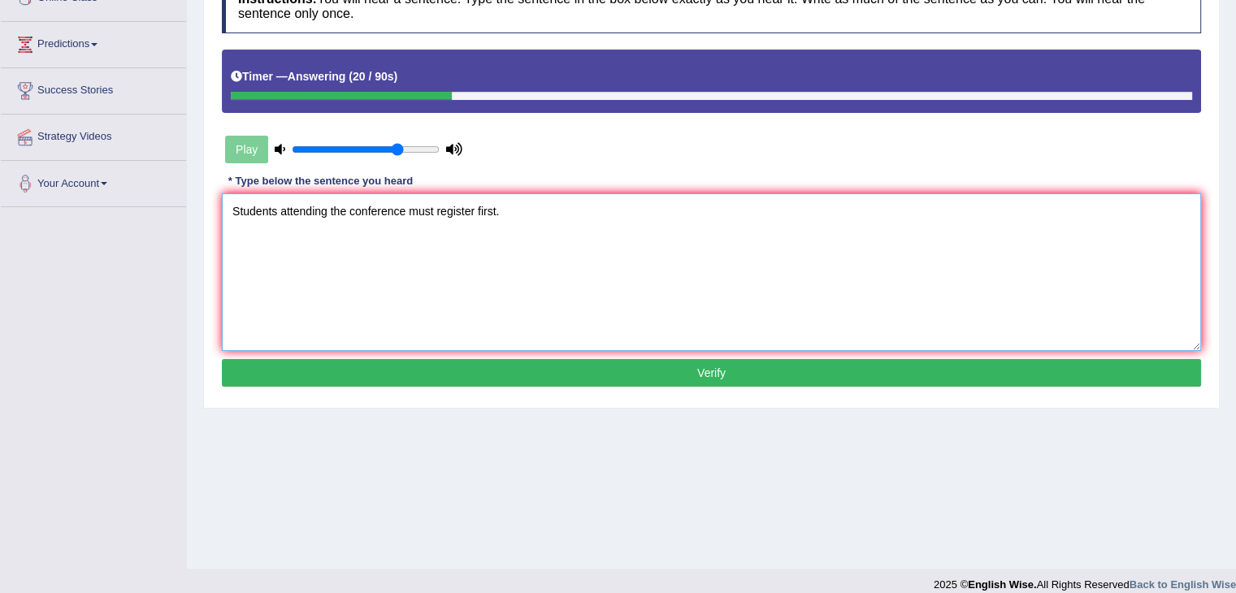
type textarea "Students attending the conference must register first."
click at [571, 383] on button "Verify" at bounding box center [711, 373] width 979 height 28
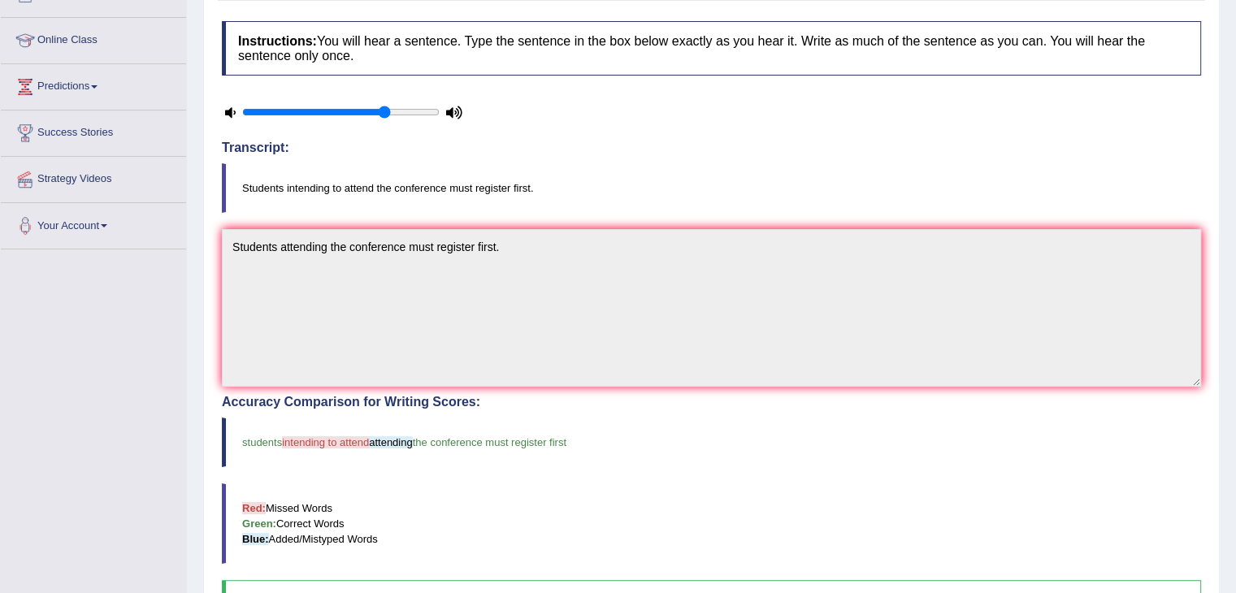
scroll to position [97, 0]
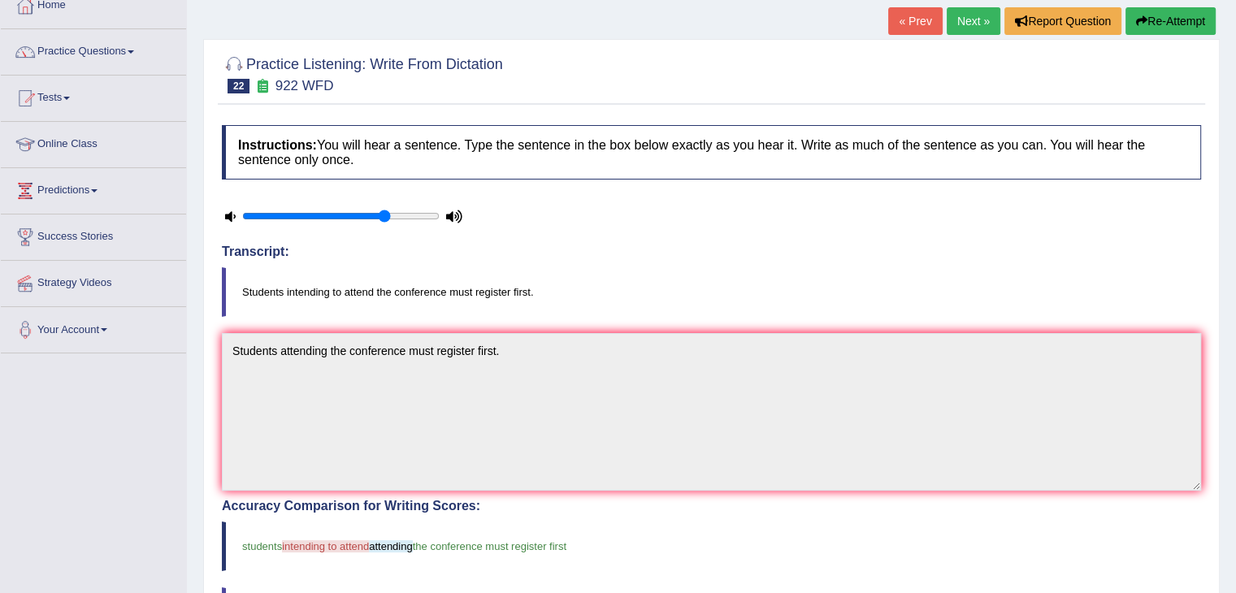
click at [968, 24] on link "Next »" at bounding box center [973, 21] width 54 height 28
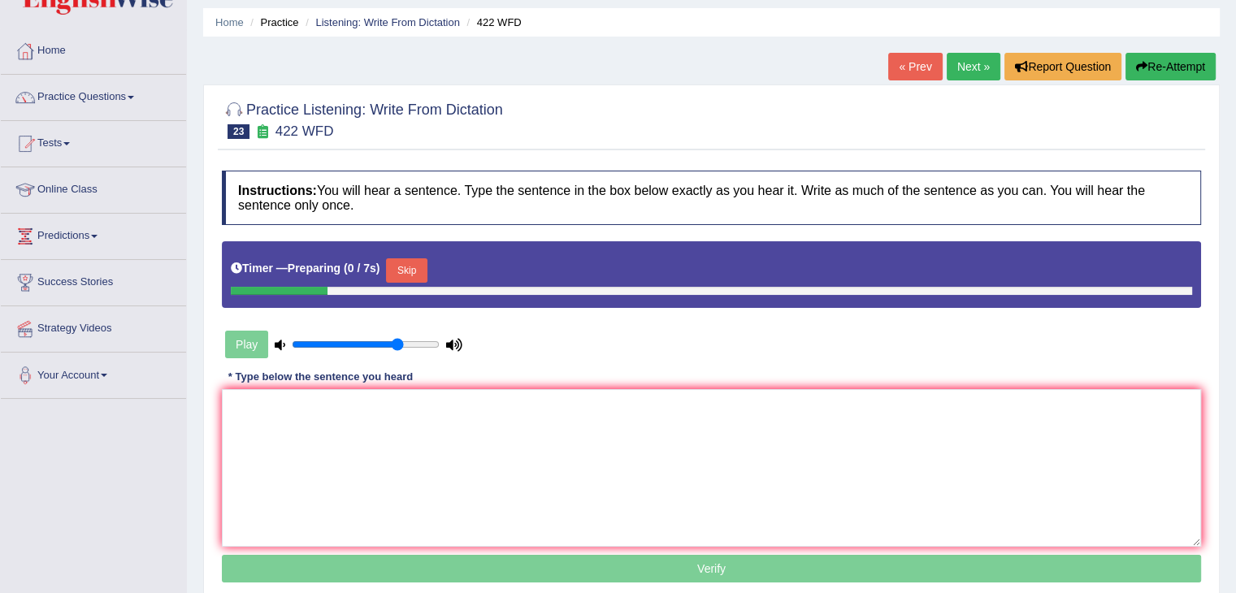
scroll to position [81, 0]
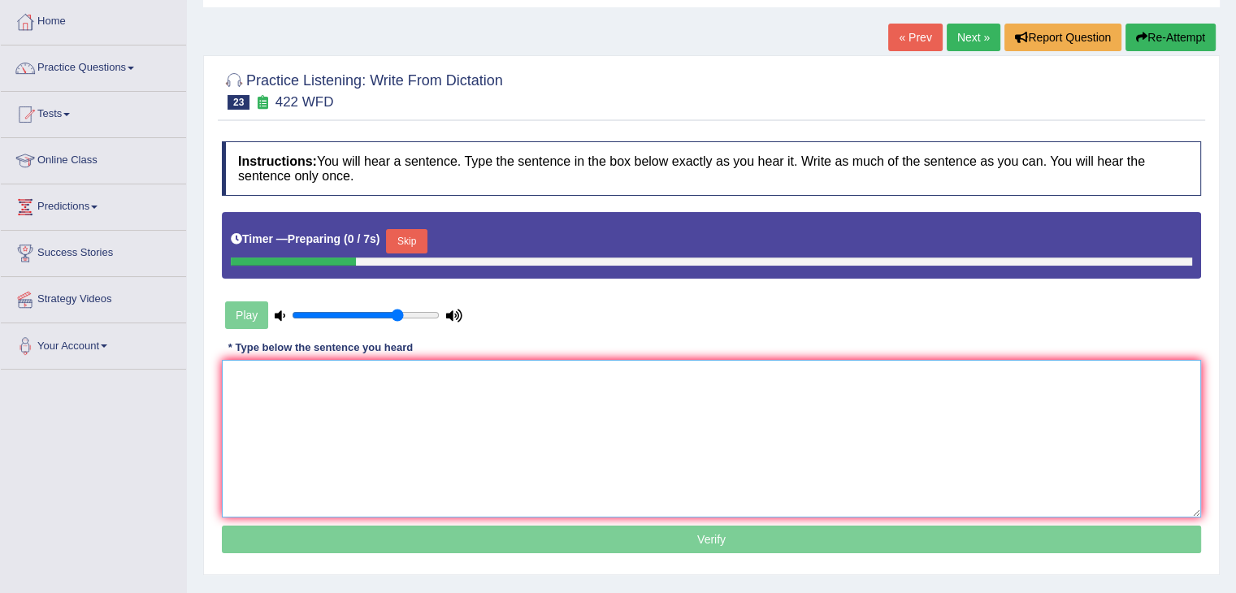
click at [341, 418] on textarea at bounding box center [711, 439] width 979 height 158
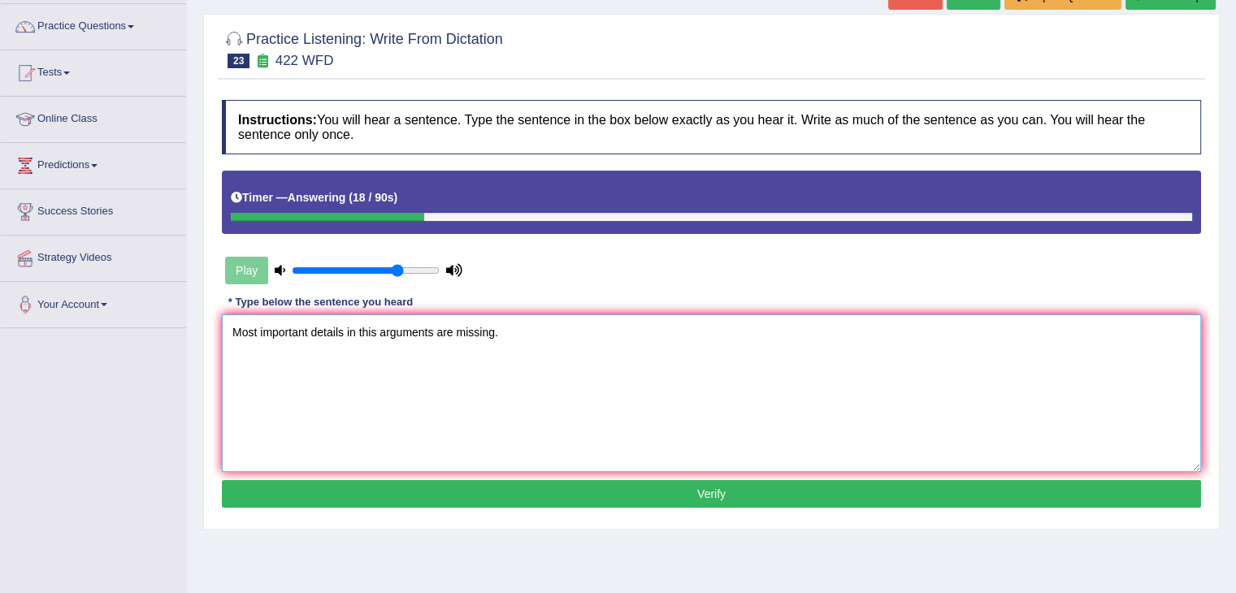
scroll to position [162, 0]
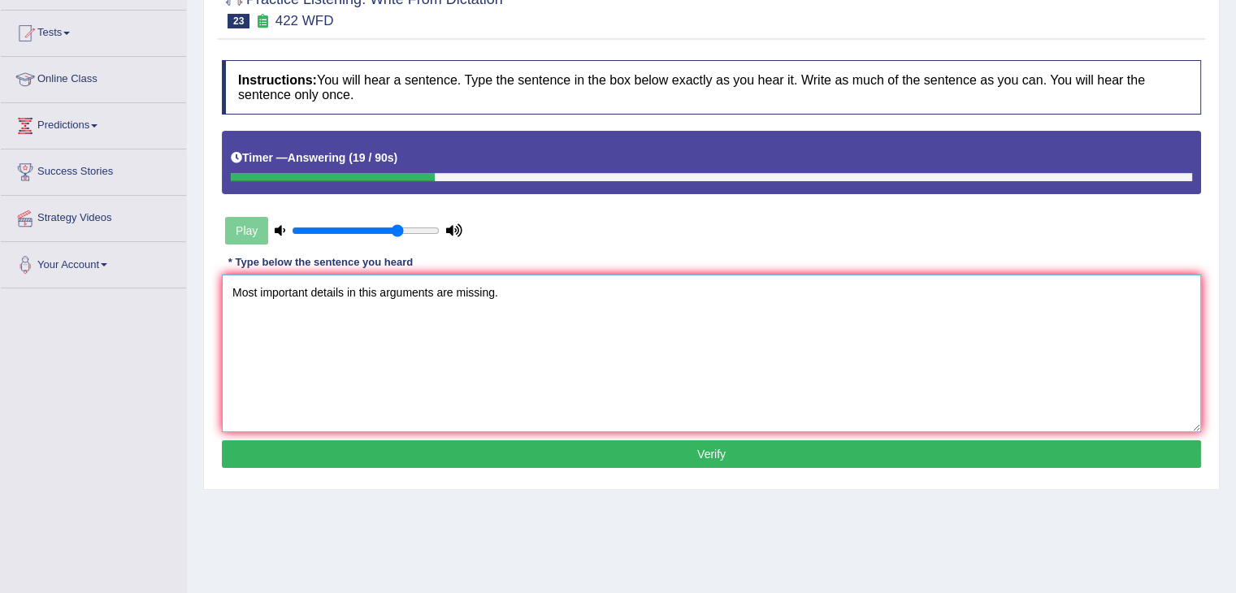
type textarea "Most important details in this arguments are missing."
click at [494, 442] on button "Verify" at bounding box center [711, 454] width 979 height 28
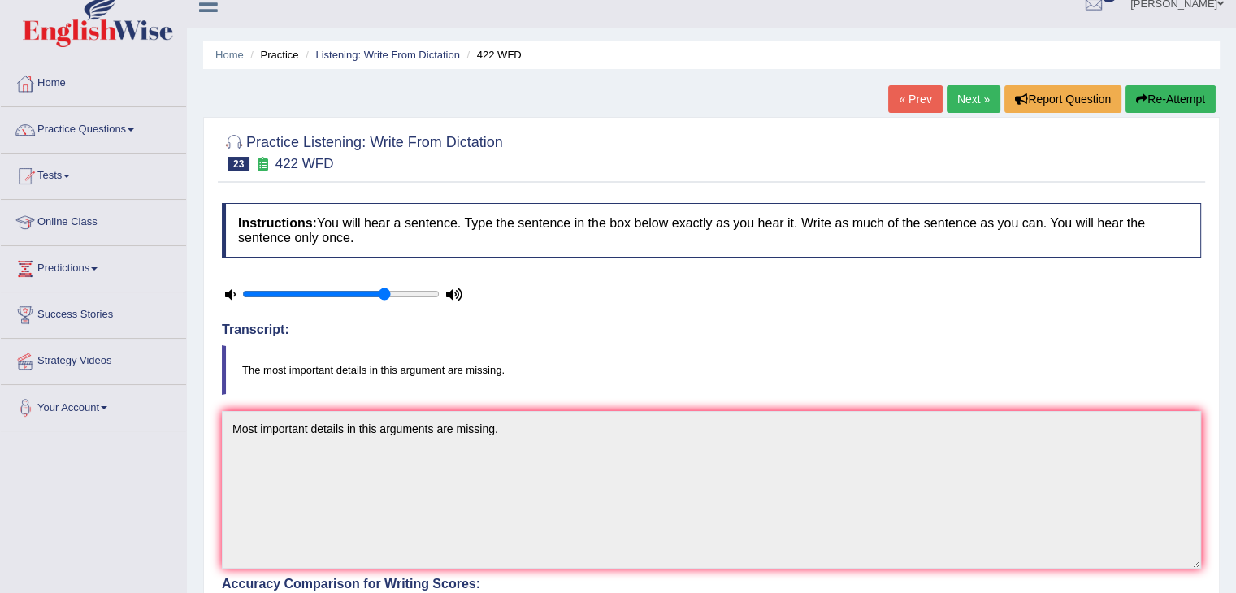
scroll to position [16, 0]
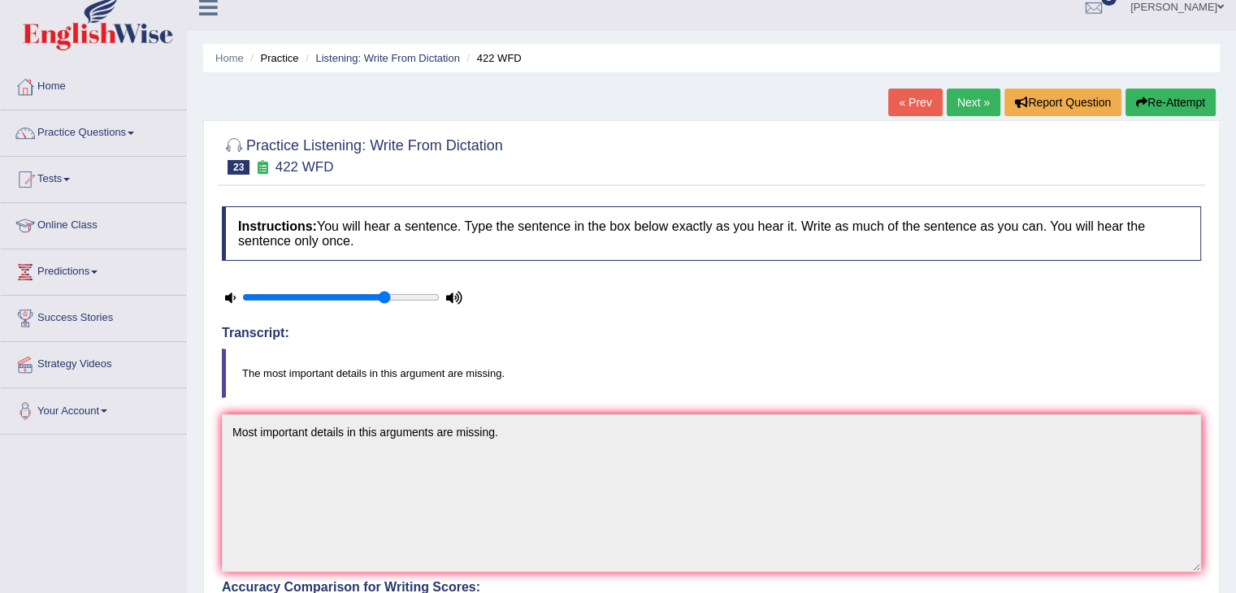
click at [968, 106] on link "Next »" at bounding box center [973, 103] width 54 height 28
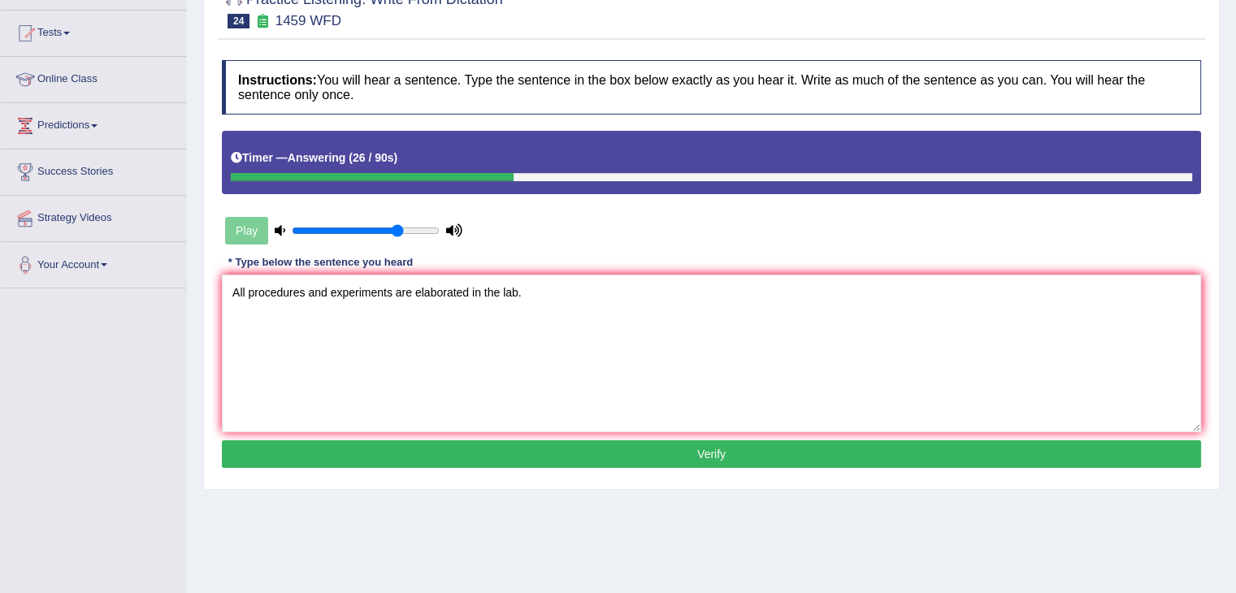
scroll to position [260, 0]
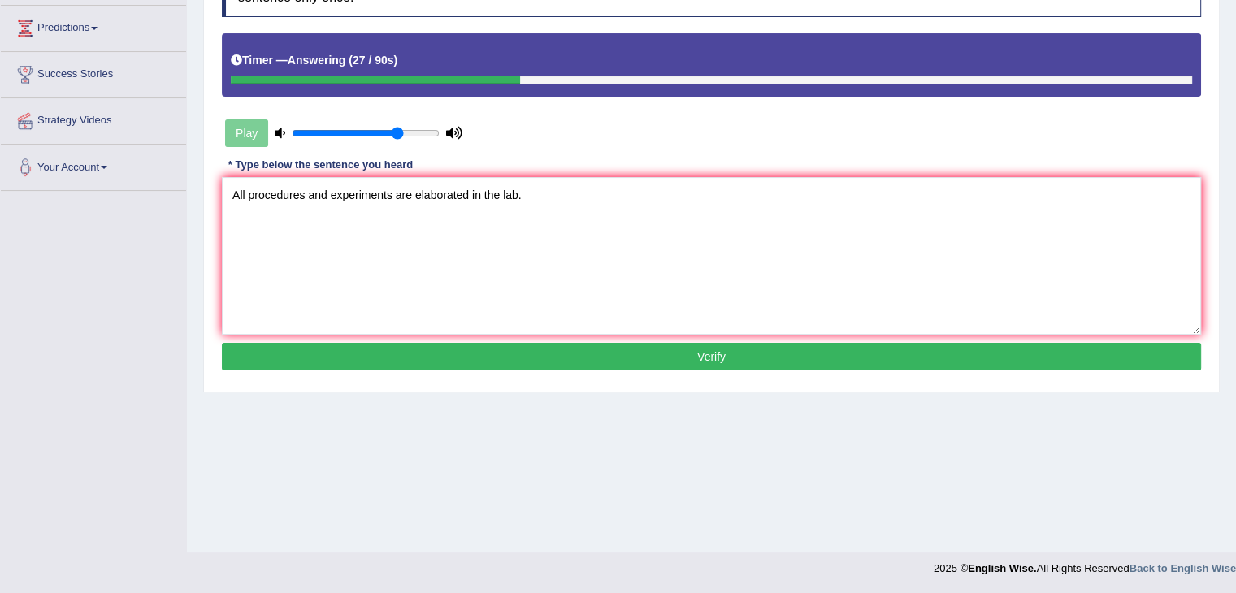
type textarea "All procedures and experiments are elaborated in the lab."
click at [539, 364] on button "Verify" at bounding box center [711, 357] width 979 height 28
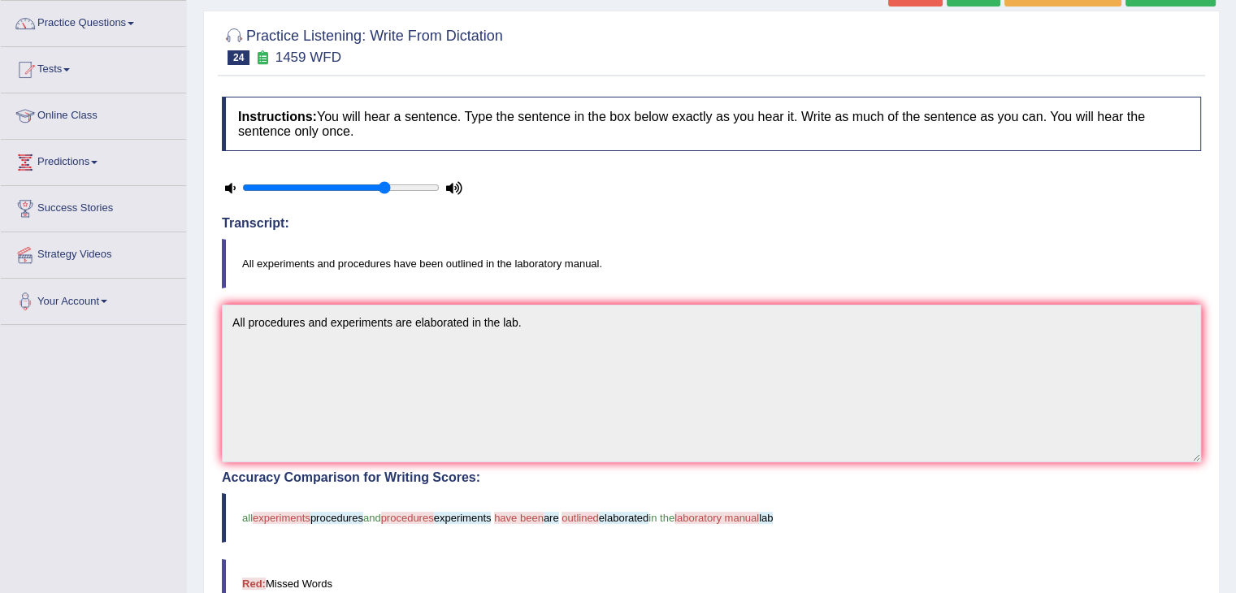
scroll to position [97, 0]
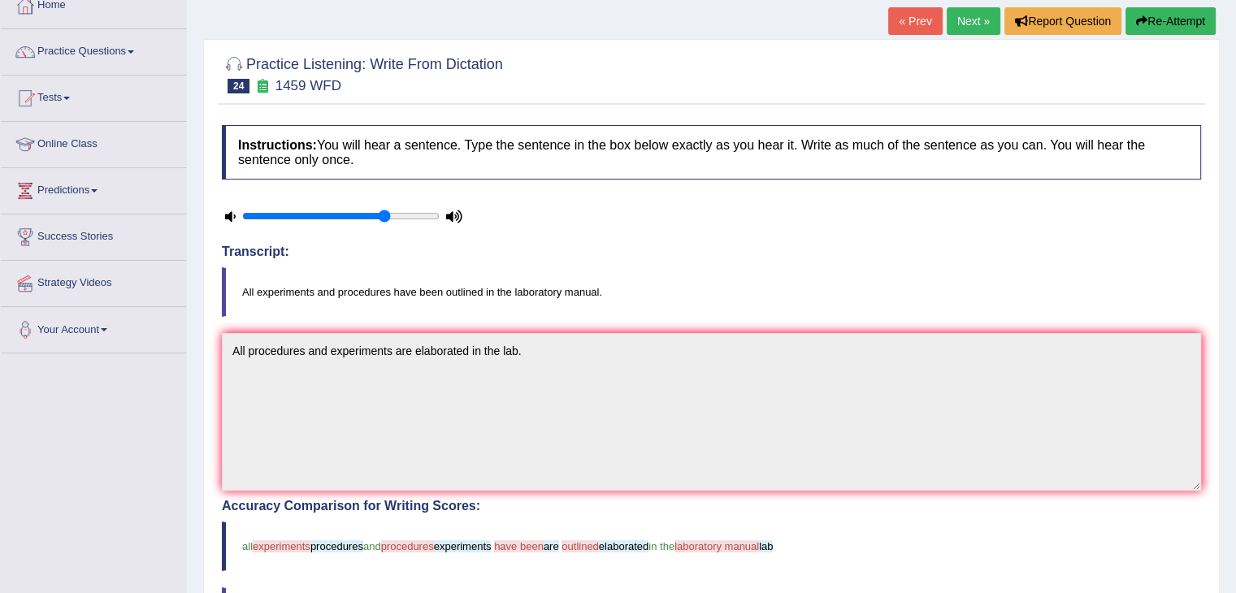
click at [978, 29] on link "Next »" at bounding box center [973, 21] width 54 height 28
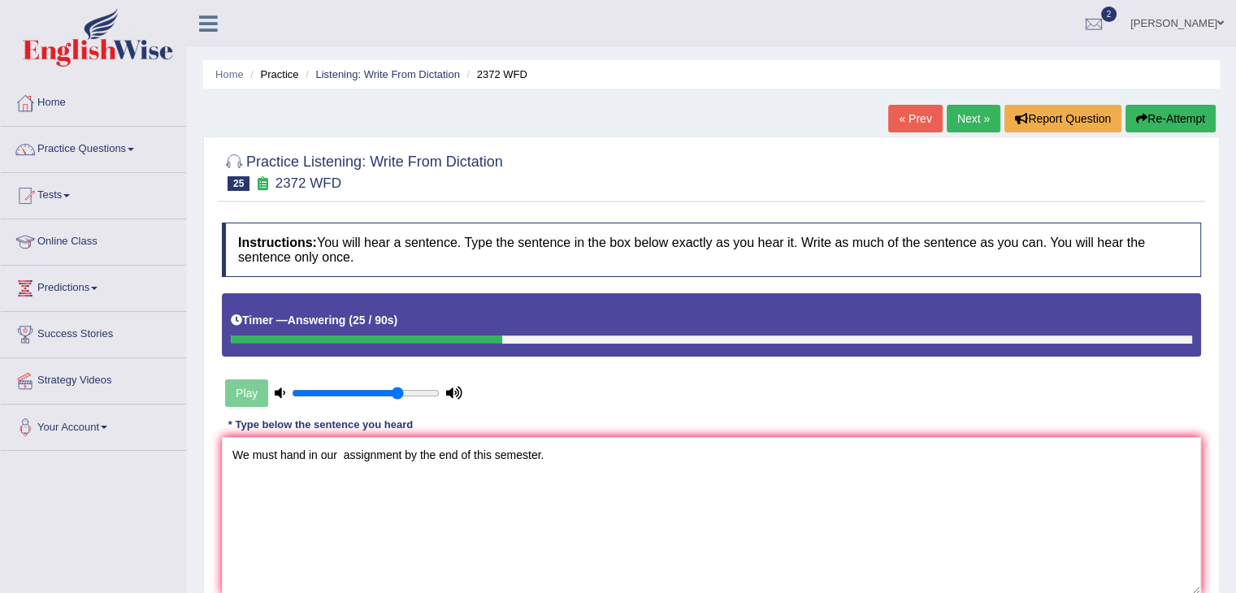
click at [323, 455] on textarea "We must hand in our assignment by the end of this semester." at bounding box center [711, 516] width 979 height 158
click at [317, 452] on textarea "We must hand in our assignment by the end of this semester." at bounding box center [711, 516] width 979 height 158
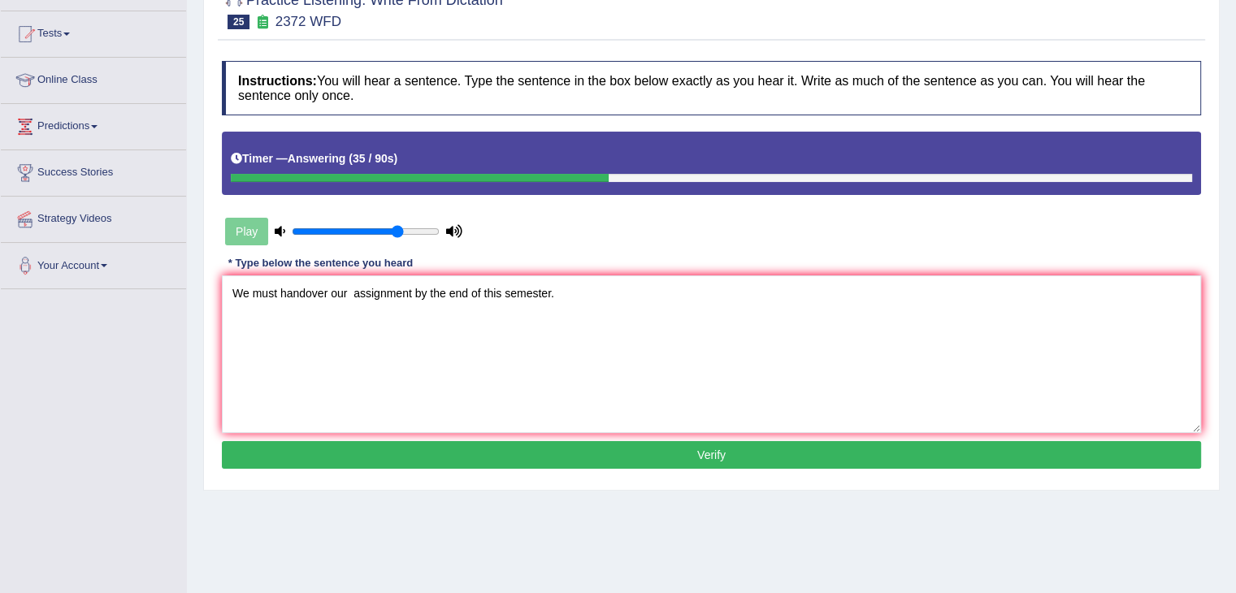
scroll to position [162, 0]
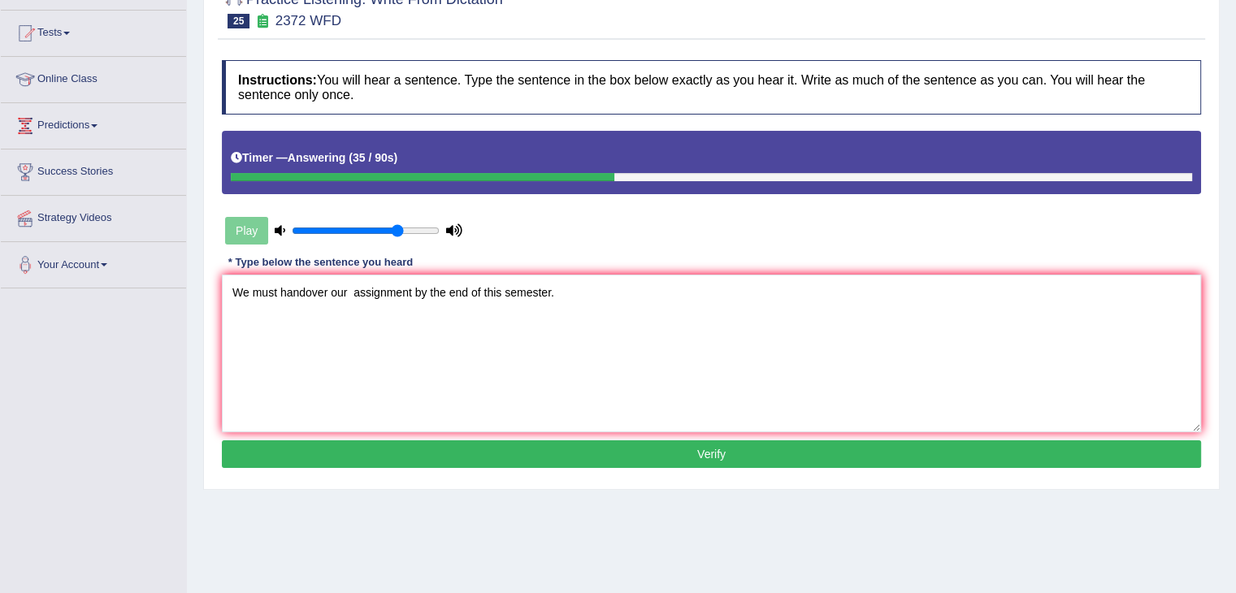
type textarea "We must handover our assignment by the end of this semester."
click at [505, 461] on button "Verify" at bounding box center [711, 454] width 979 height 28
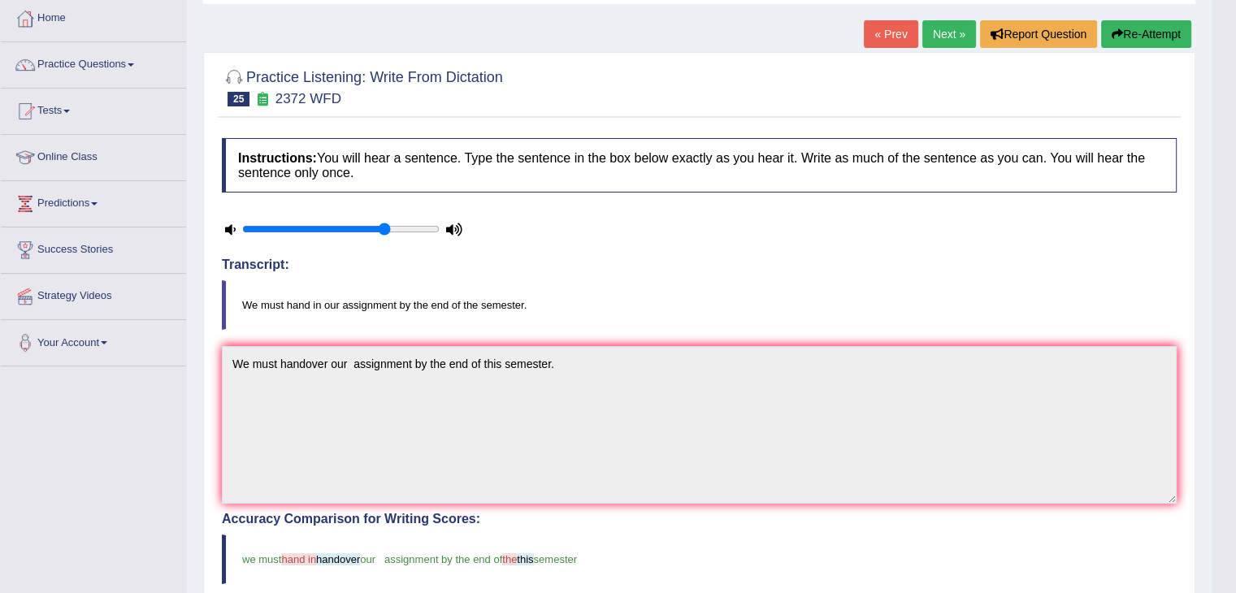
scroll to position [0, 0]
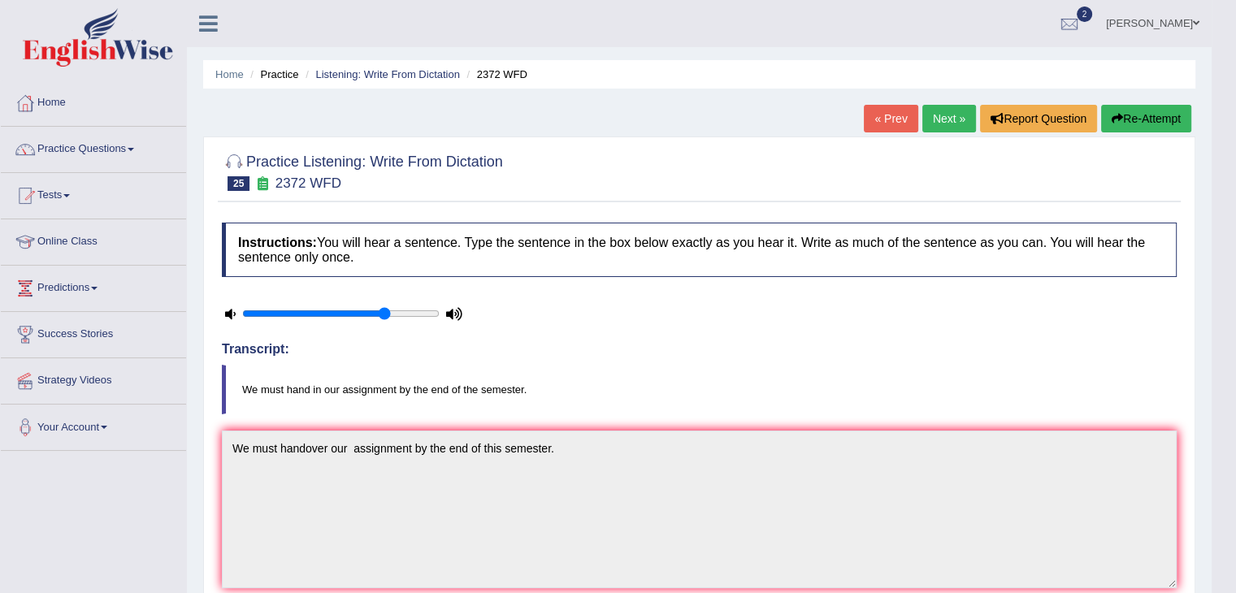
click at [943, 109] on link "Next »" at bounding box center [949, 119] width 54 height 28
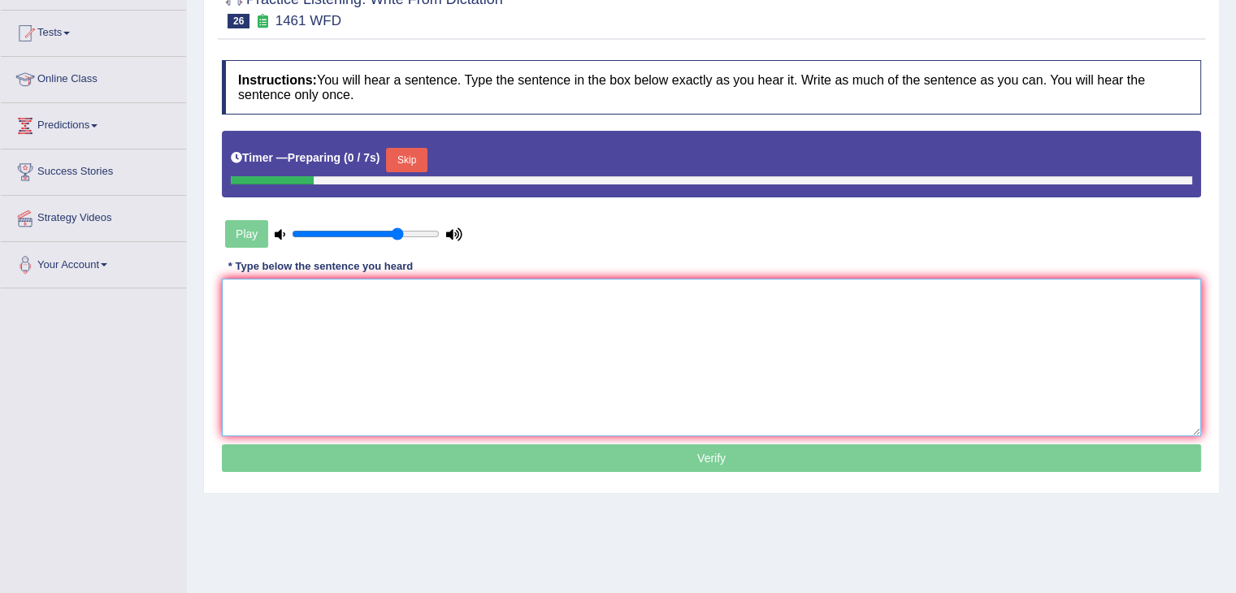
click at [447, 383] on textarea at bounding box center [711, 358] width 979 height 158
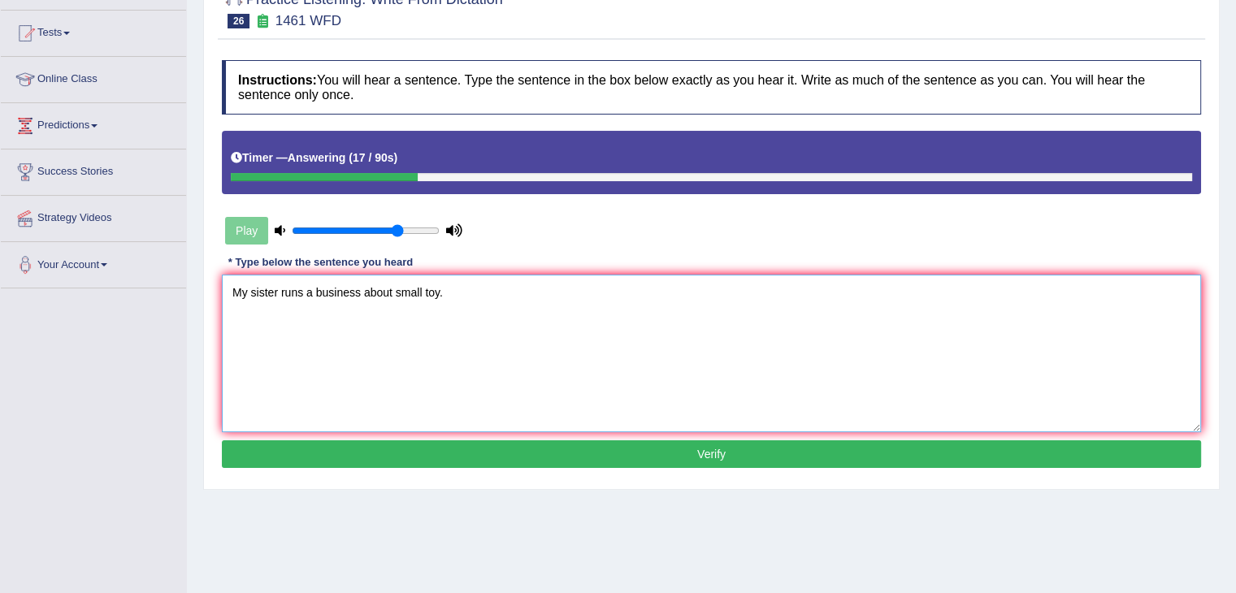
type textarea "My sister runs a business about small toy."
click at [512, 459] on button "Verify" at bounding box center [711, 454] width 979 height 28
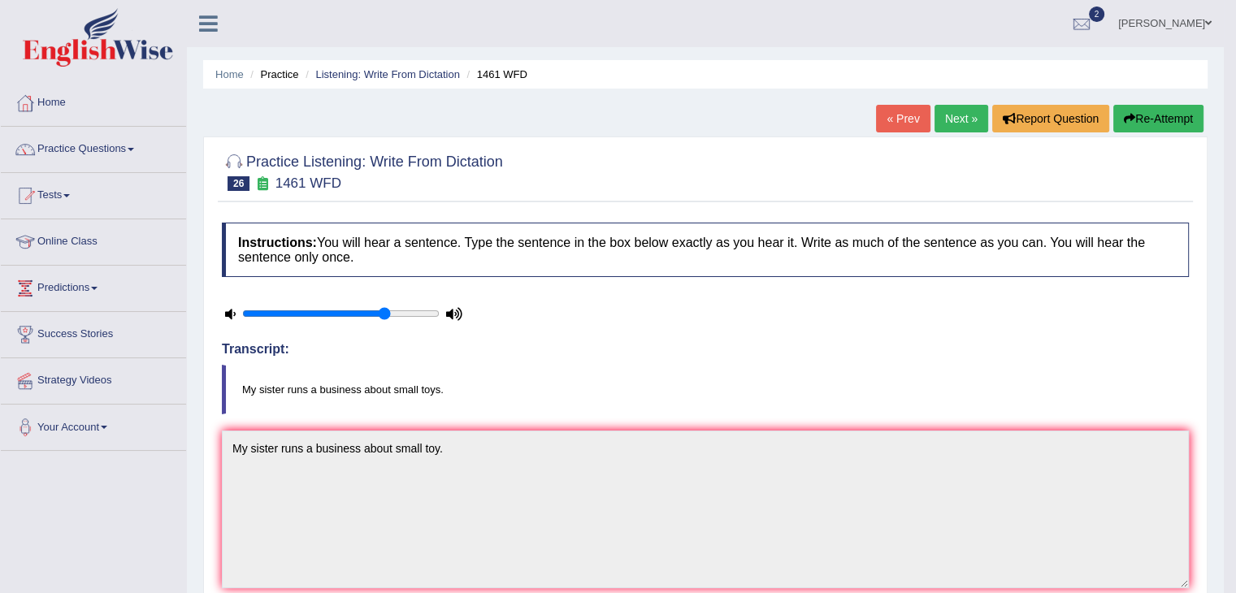
click at [952, 110] on link "Next »" at bounding box center [961, 119] width 54 height 28
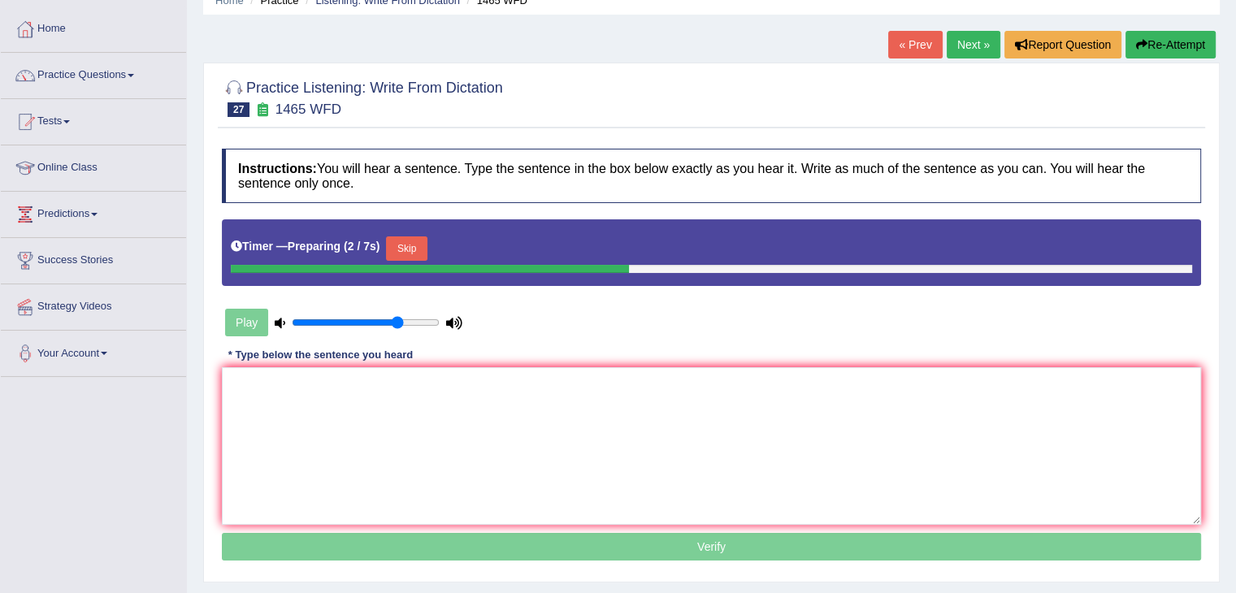
scroll to position [162, 0]
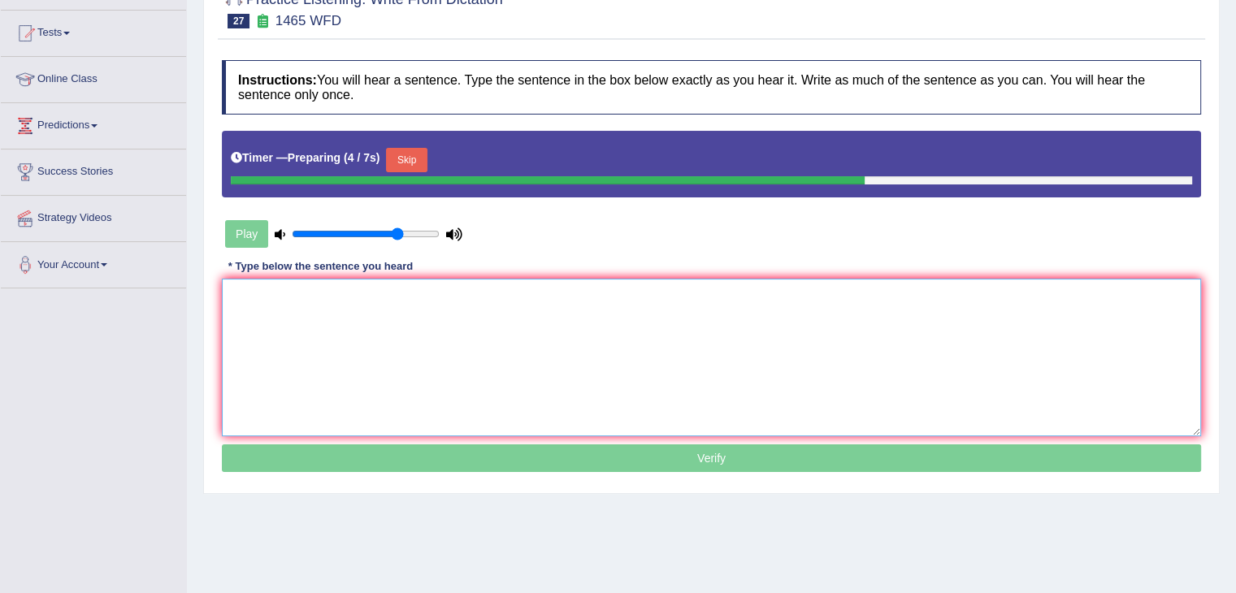
click at [284, 335] on textarea at bounding box center [711, 358] width 979 height 158
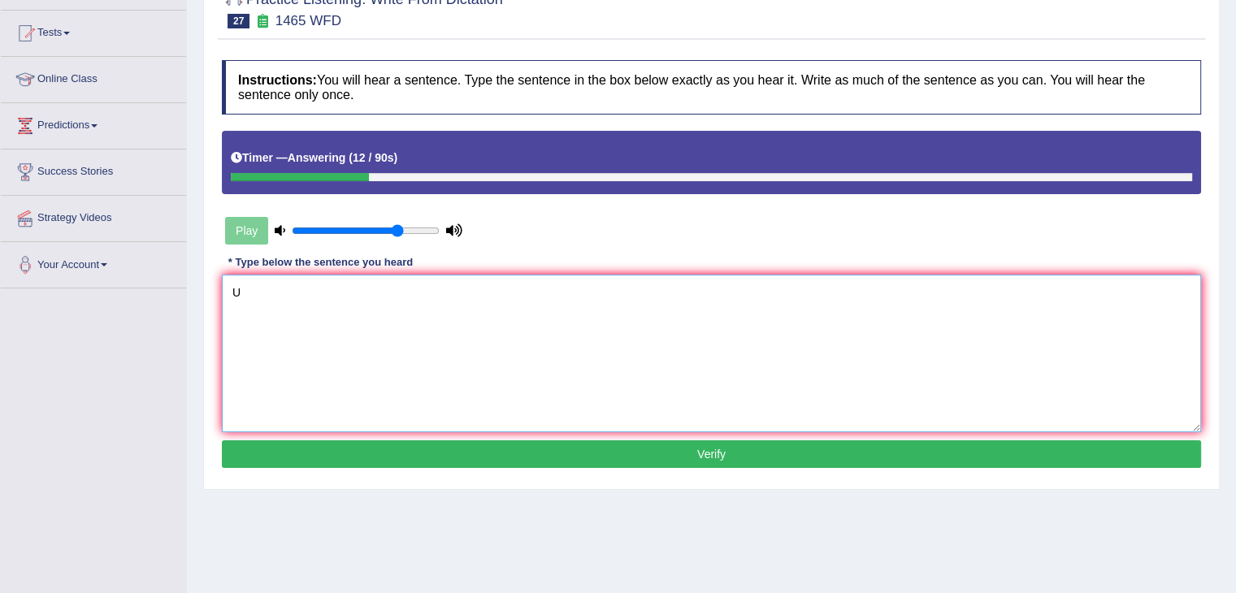
type textarea "U"
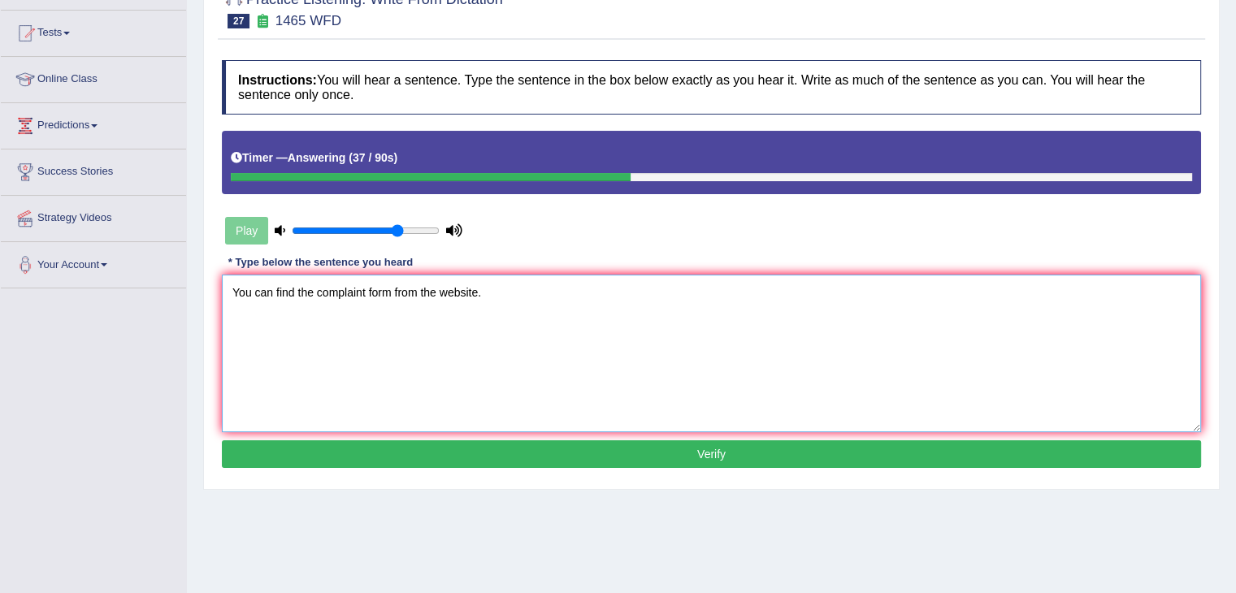
type textarea "You can find the complaint form from the website."
click at [500, 443] on button "Verify" at bounding box center [711, 454] width 979 height 28
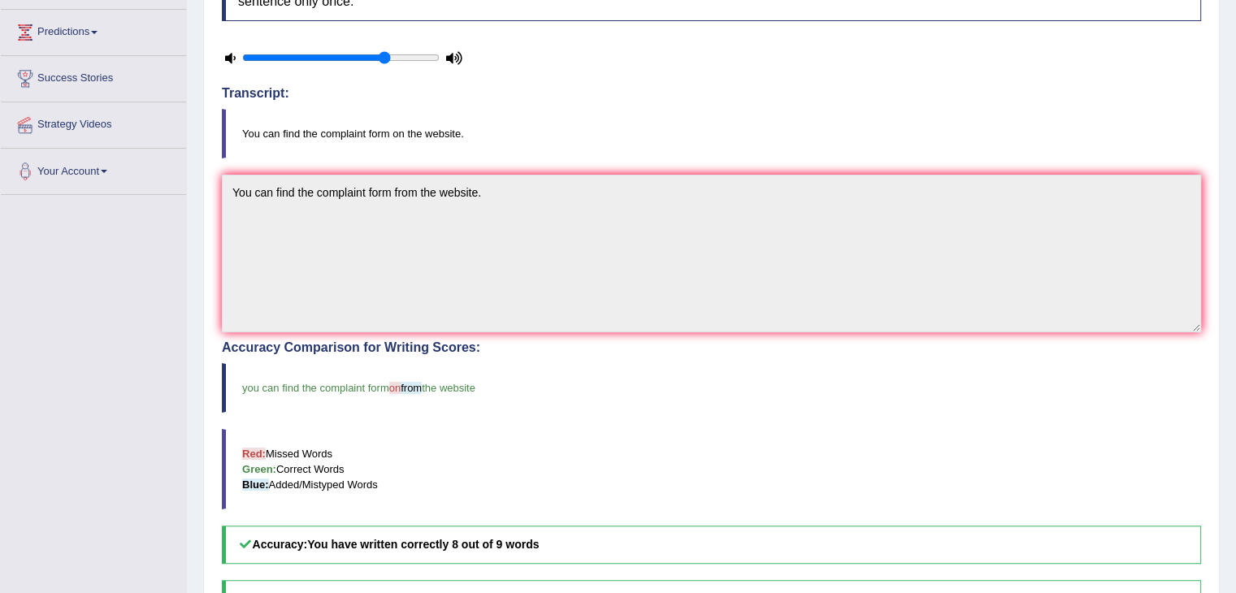
scroll to position [16, 0]
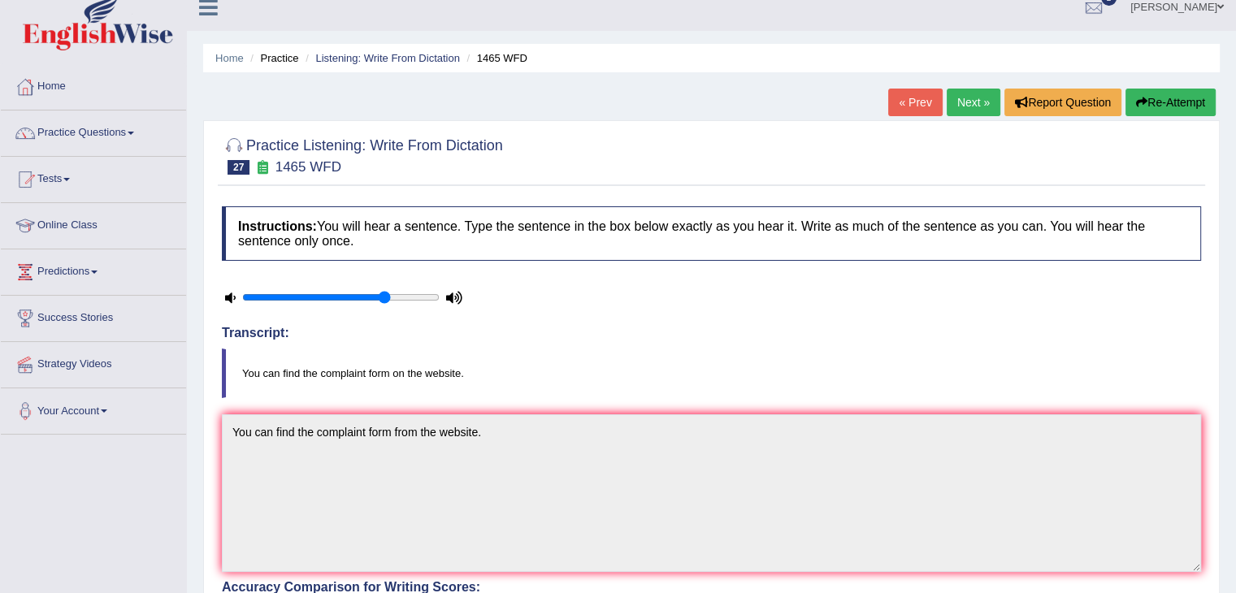
click at [971, 96] on link "Next »" at bounding box center [973, 103] width 54 height 28
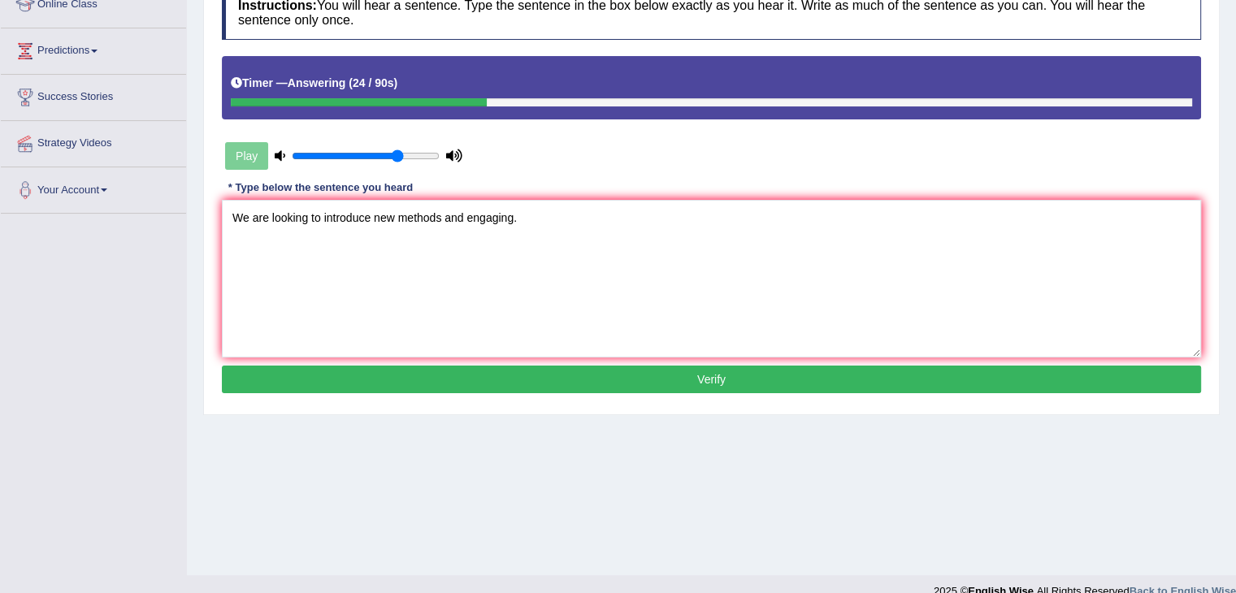
scroll to position [244, 0]
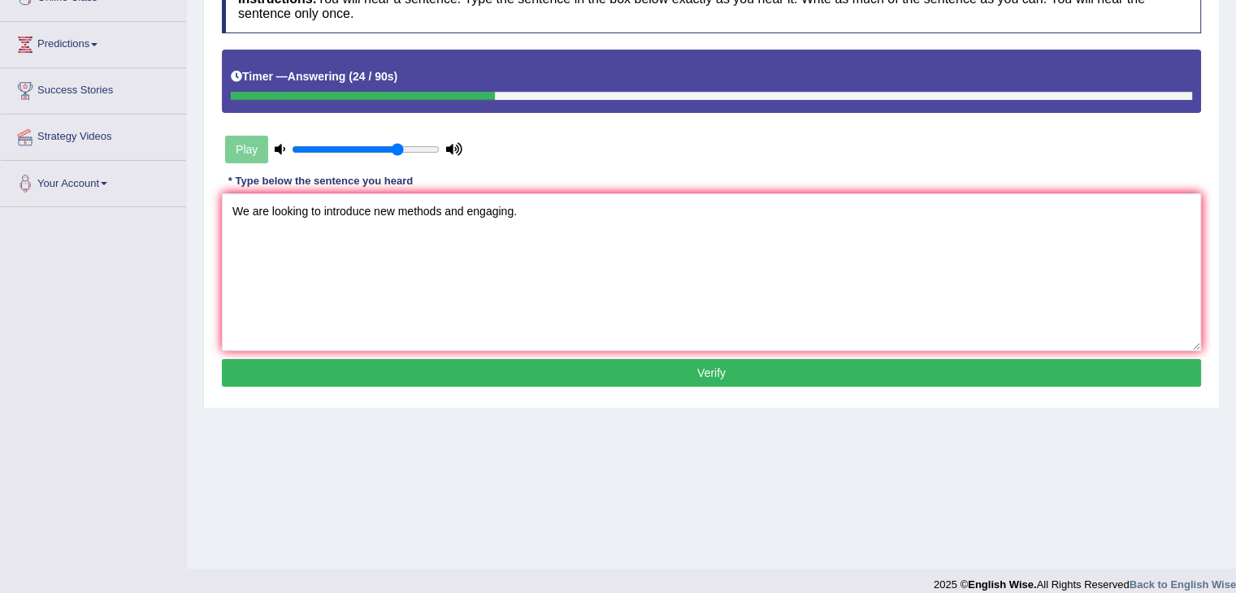
type textarea "We are looking to introduce new methods and engaging."
click at [410, 363] on button "Verify" at bounding box center [711, 373] width 979 height 28
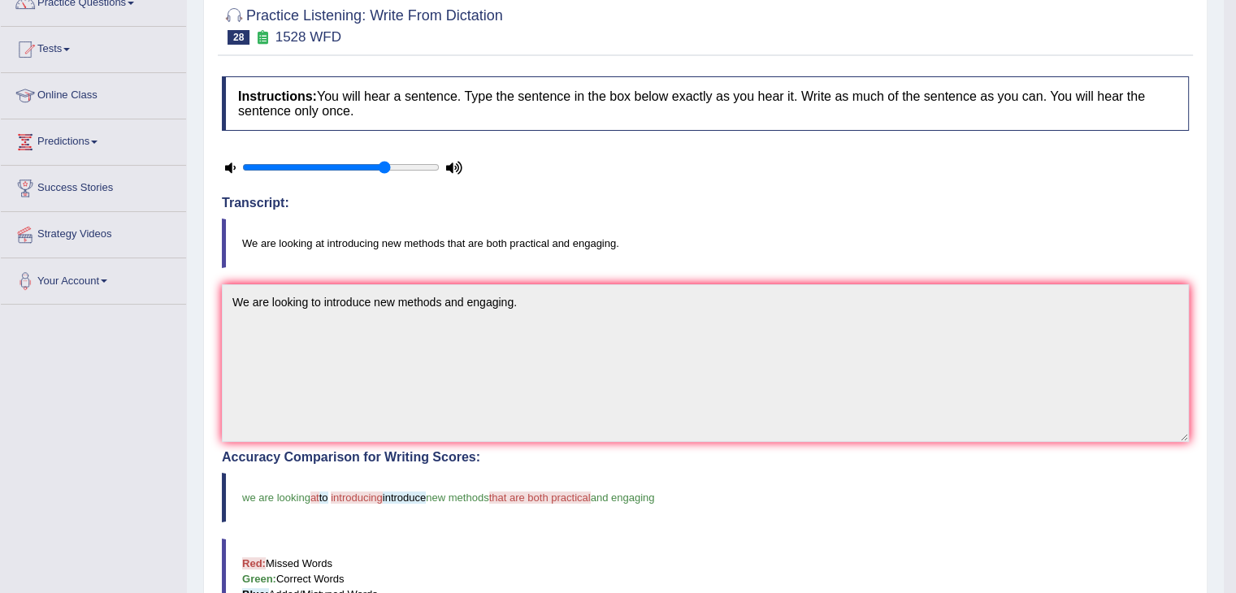
scroll to position [0, 0]
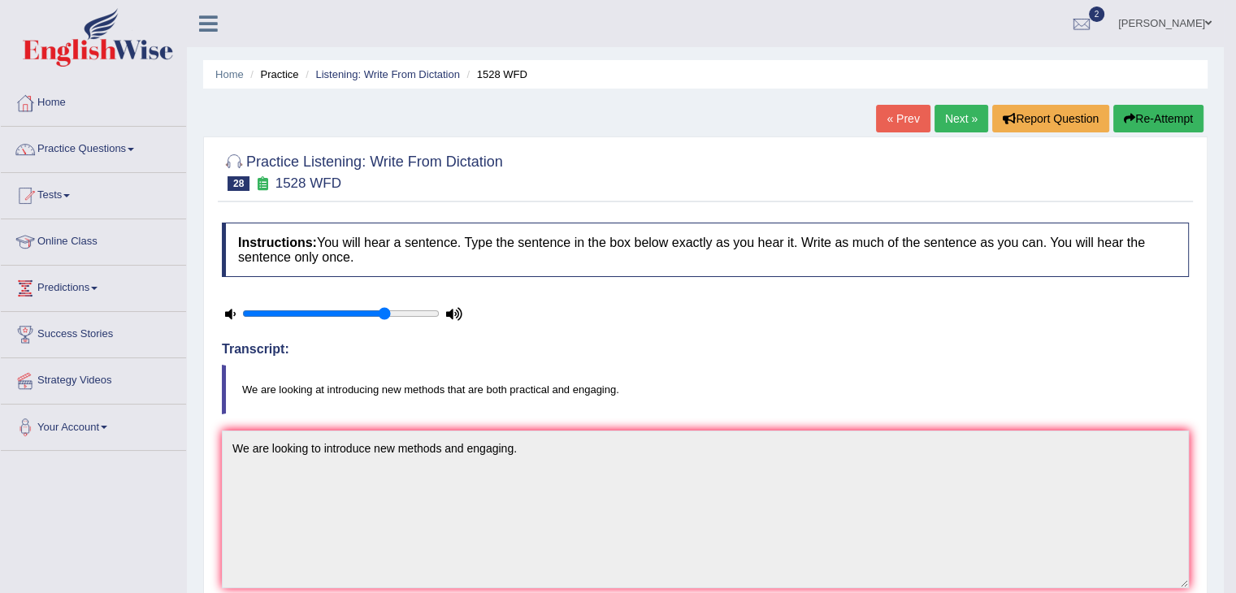
click at [949, 112] on link "Next »" at bounding box center [961, 119] width 54 height 28
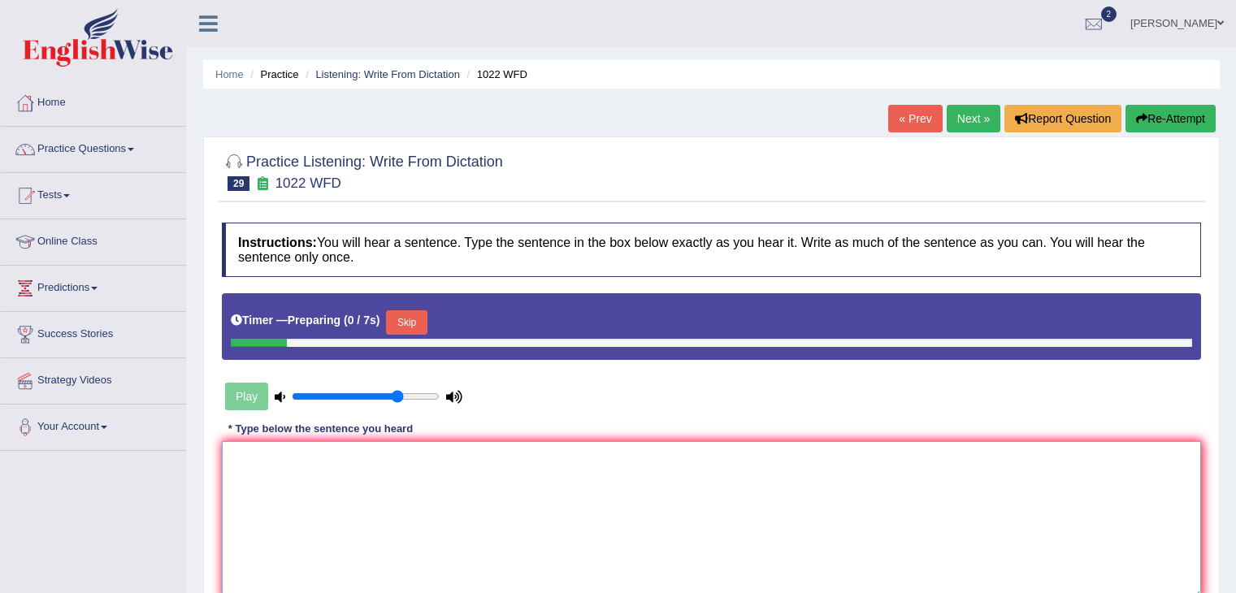
scroll to position [162, 0]
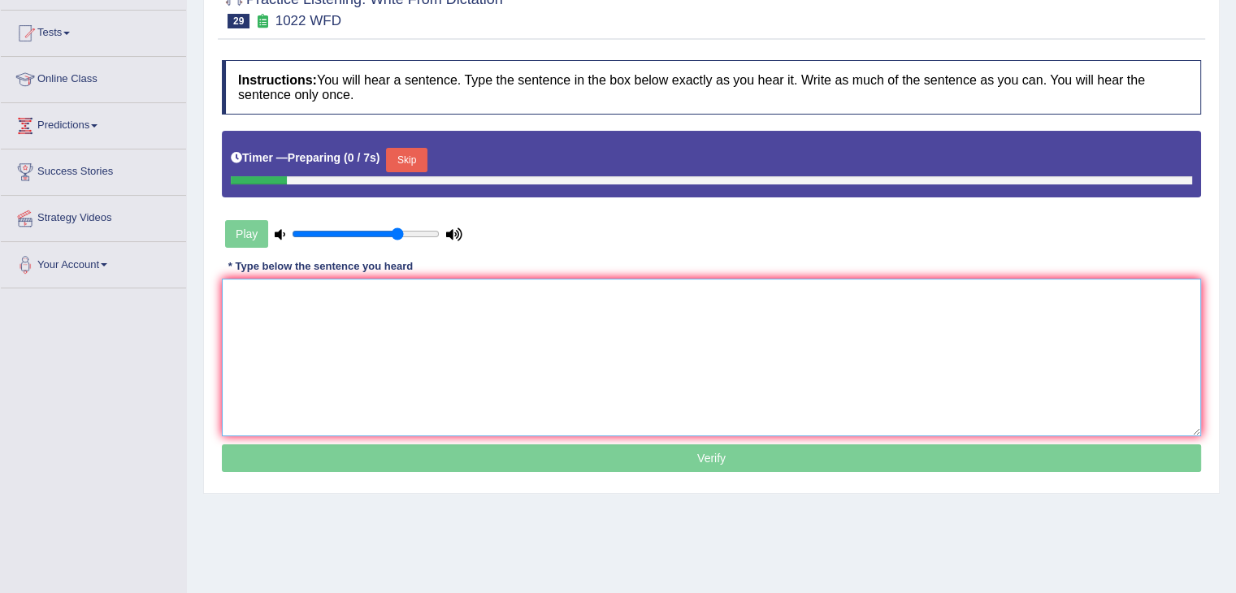
click at [358, 326] on textarea at bounding box center [711, 358] width 979 height 158
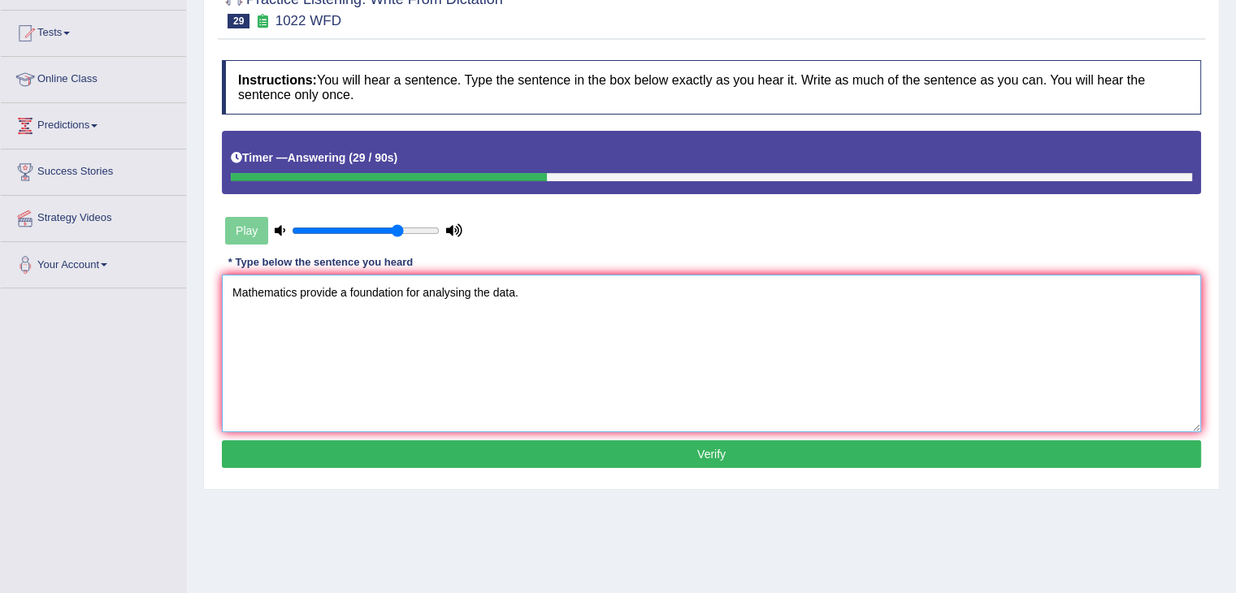
type textarea "Mathematics provide a foundation for analysing the data."
drag, startPoint x: 496, startPoint y: 442, endPoint x: 508, endPoint y: 439, distance: 11.8
click at [496, 443] on button "Verify" at bounding box center [711, 454] width 979 height 28
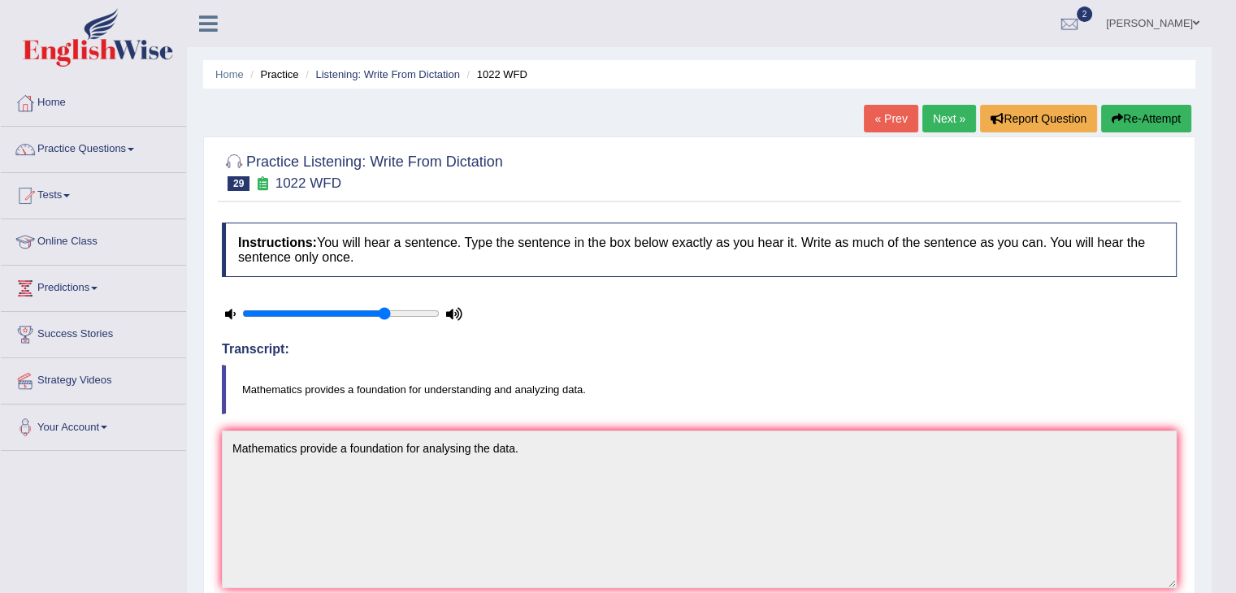
click at [934, 121] on link "Next »" at bounding box center [949, 119] width 54 height 28
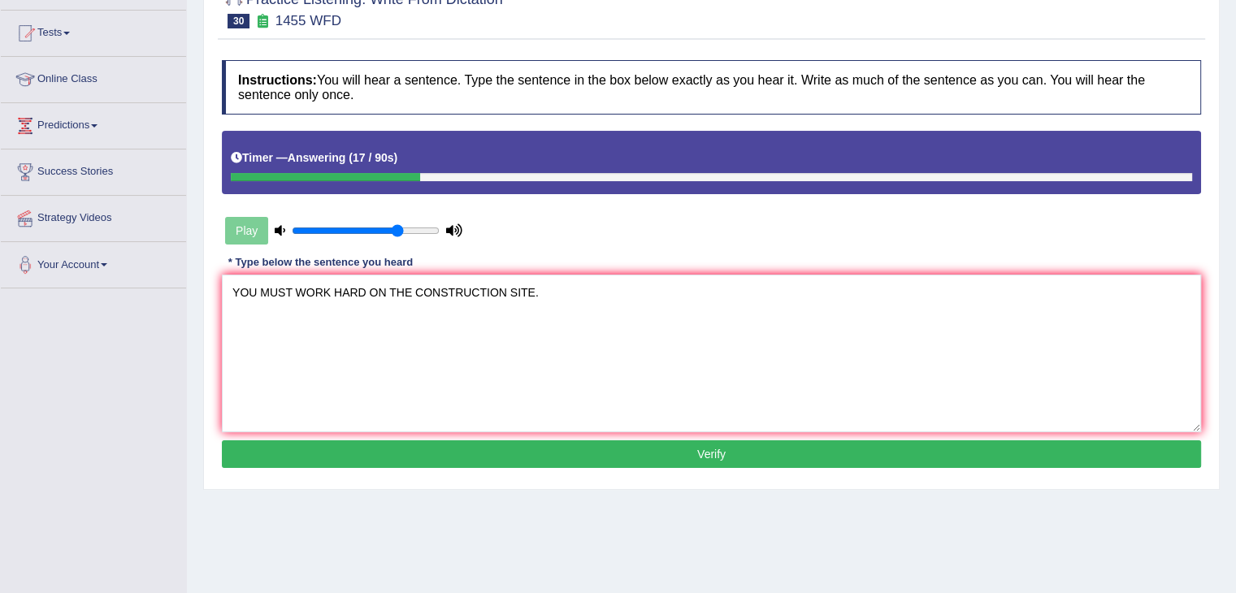
drag, startPoint x: 254, startPoint y: 291, endPoint x: 291, endPoint y: 306, distance: 39.7
click at [254, 292] on textarea "YOU MUST WORK HARD ON THE CONSTRUCTION SITE." at bounding box center [711, 354] width 979 height 158
click at [287, 290] on textarea "You MUST WORK HARD ON THE CONSTRUCTION SITE." at bounding box center [711, 354] width 979 height 158
click at [316, 288] on textarea "You must WORK HARD ON THE CONSTRUCTION SITE." at bounding box center [711, 354] width 979 height 158
click at [362, 288] on textarea "You must work HARD ON THE CONSTRUCTION SITE." at bounding box center [711, 354] width 979 height 158
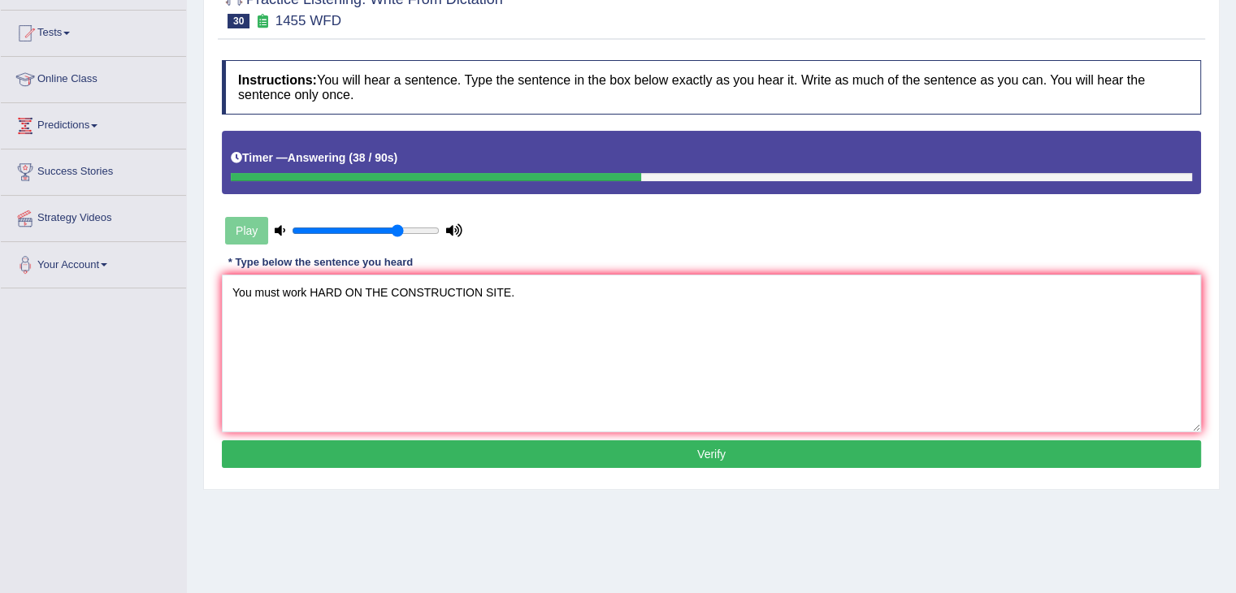
drag, startPoint x: 387, startPoint y: 289, endPoint x: 310, endPoint y: 293, distance: 77.3
click at [310, 293] on textarea "You must work HARD ON THE CONSTRUCTION SITE." at bounding box center [711, 354] width 979 height 158
click at [587, 292] on textarea "You must work hard on the construction site. CONSTRUCTION SITE." at bounding box center [711, 354] width 979 height 158
type textarea "You must work hard on the construction site."
click at [478, 448] on button "Verify" at bounding box center [711, 454] width 979 height 28
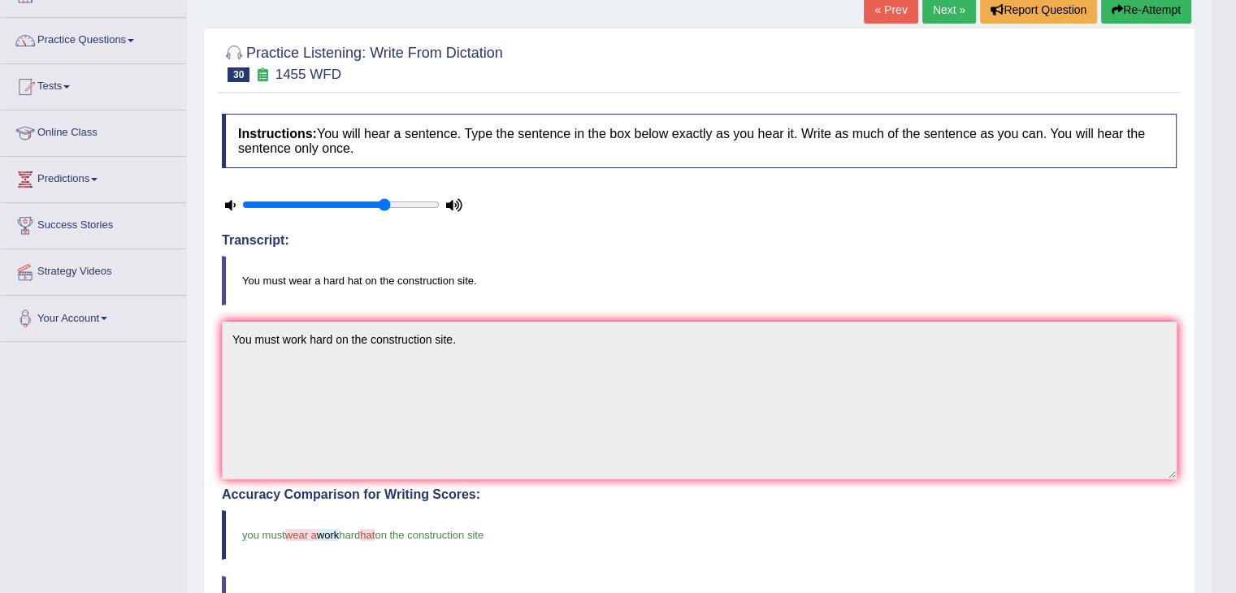
scroll to position [81, 0]
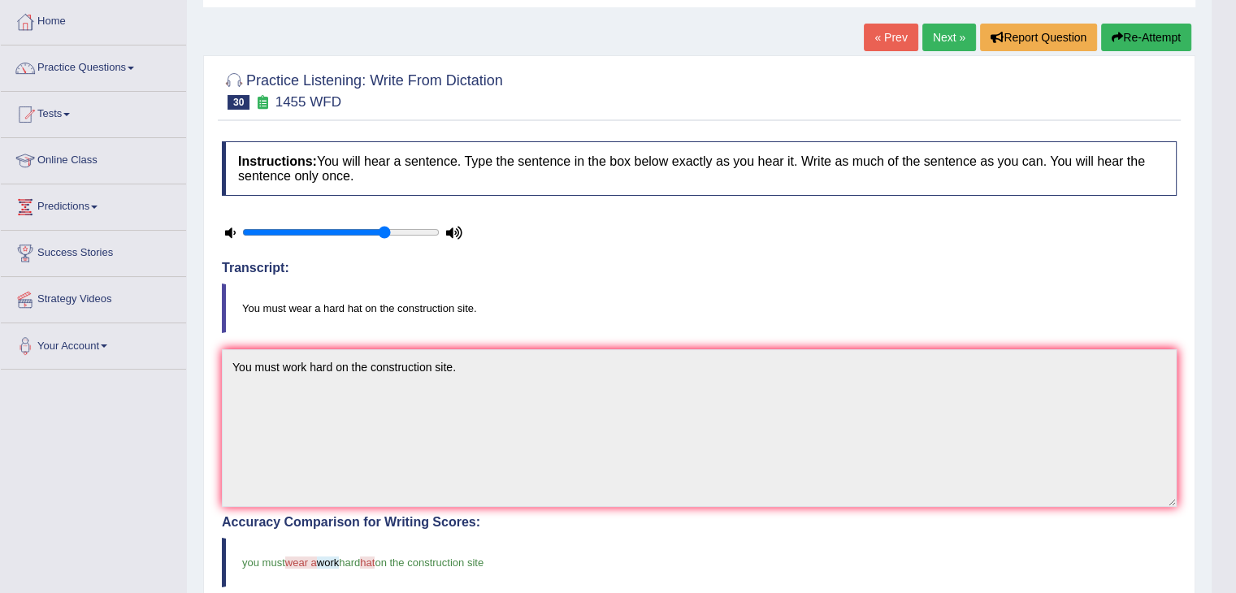
click at [940, 38] on link "Next »" at bounding box center [949, 38] width 54 height 28
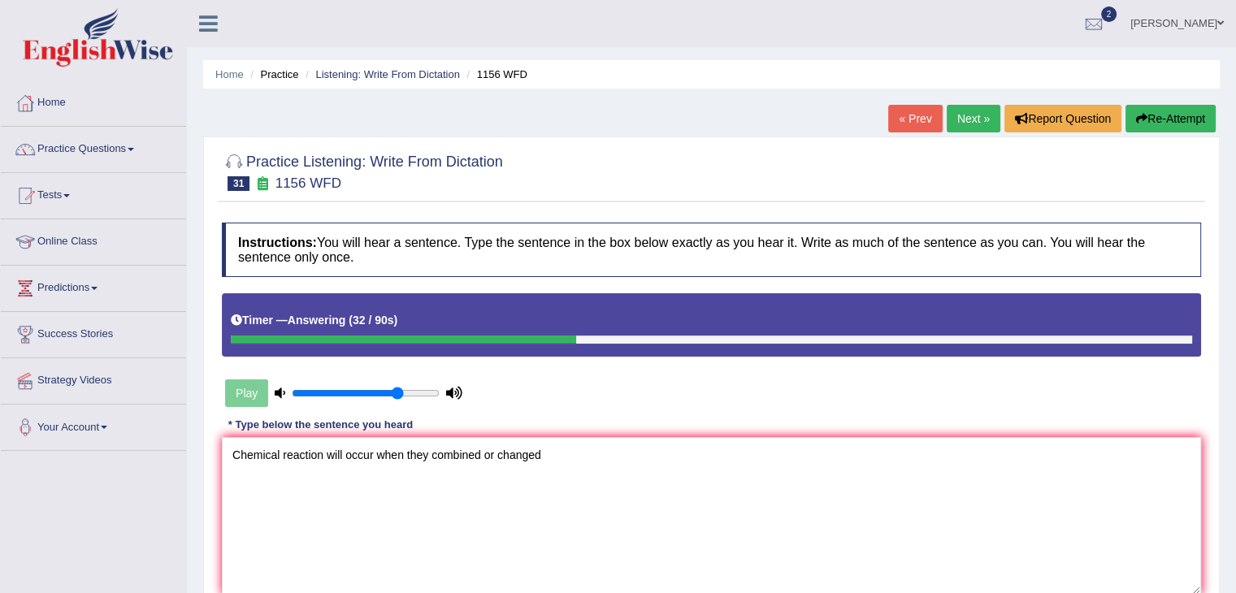
click at [435, 451] on textarea "Chemical reaction will occur when they combined or changed" at bounding box center [711, 516] width 979 height 158
click at [432, 454] on textarea "Chemical reaction will occur when they combined or changed" at bounding box center [711, 516] width 979 height 158
click at [430, 452] on textarea "Chemical reaction will occur when they combined or changed" at bounding box center [711, 516] width 979 height 158
click at [540, 455] on textarea "Chemical reaction will occur when they combined or changed" at bounding box center [711, 516] width 979 height 158
click at [429, 452] on textarea "Chemical reaction will occur when they combined or changed" at bounding box center [711, 516] width 979 height 158
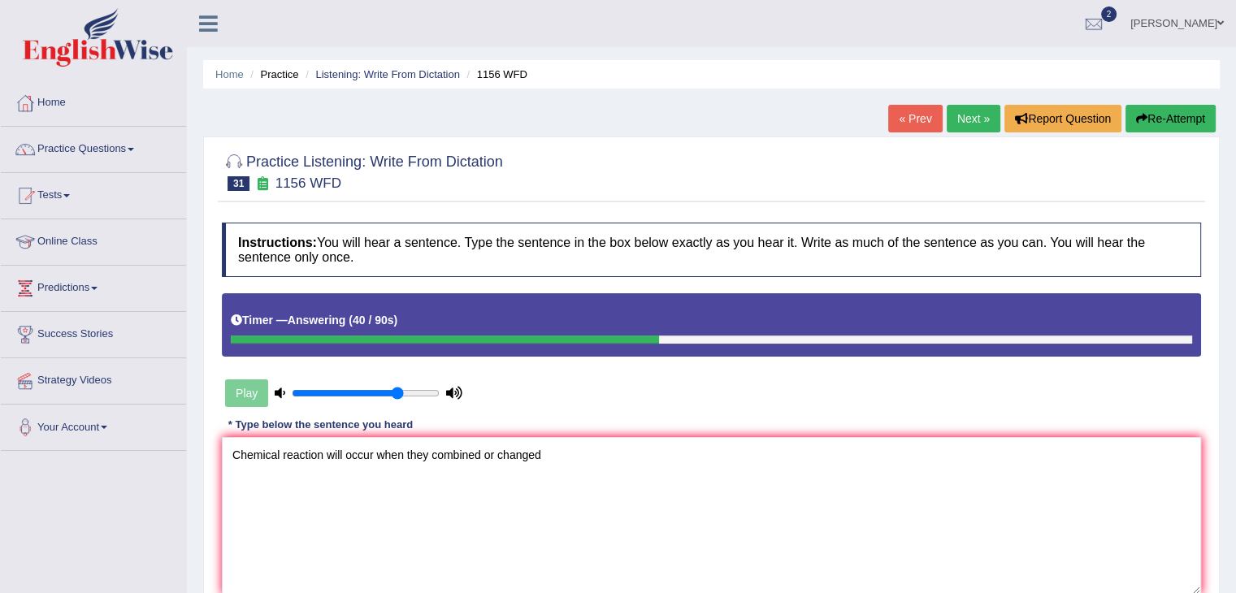
click at [429, 452] on textarea "Chemical reaction will occur when they combined or changed" at bounding box center [711, 516] width 979 height 158
click at [430, 456] on textarea "Chemical reaction will occur when they combined or changed" at bounding box center [711, 516] width 979 height 158
click at [429, 452] on textarea "Chemical reaction will occur when they combined or changed" at bounding box center [711, 516] width 979 height 158
click at [429, 455] on textarea "Chemical reaction will occur when they combined or changed" at bounding box center [711, 516] width 979 height 158
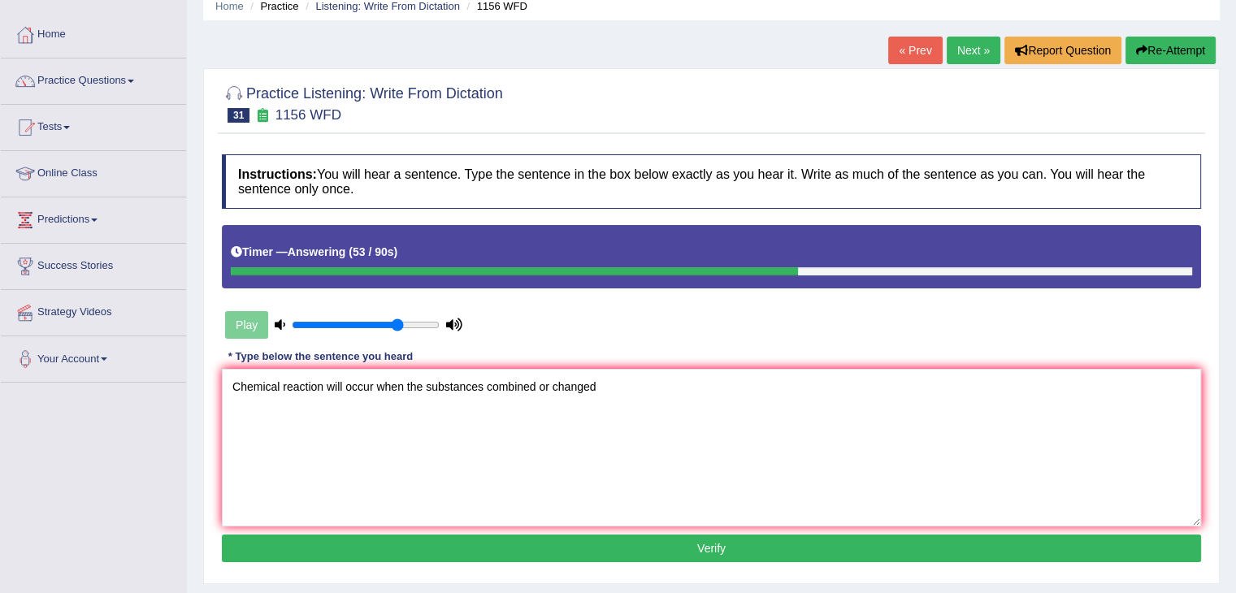
scroll to position [162, 0]
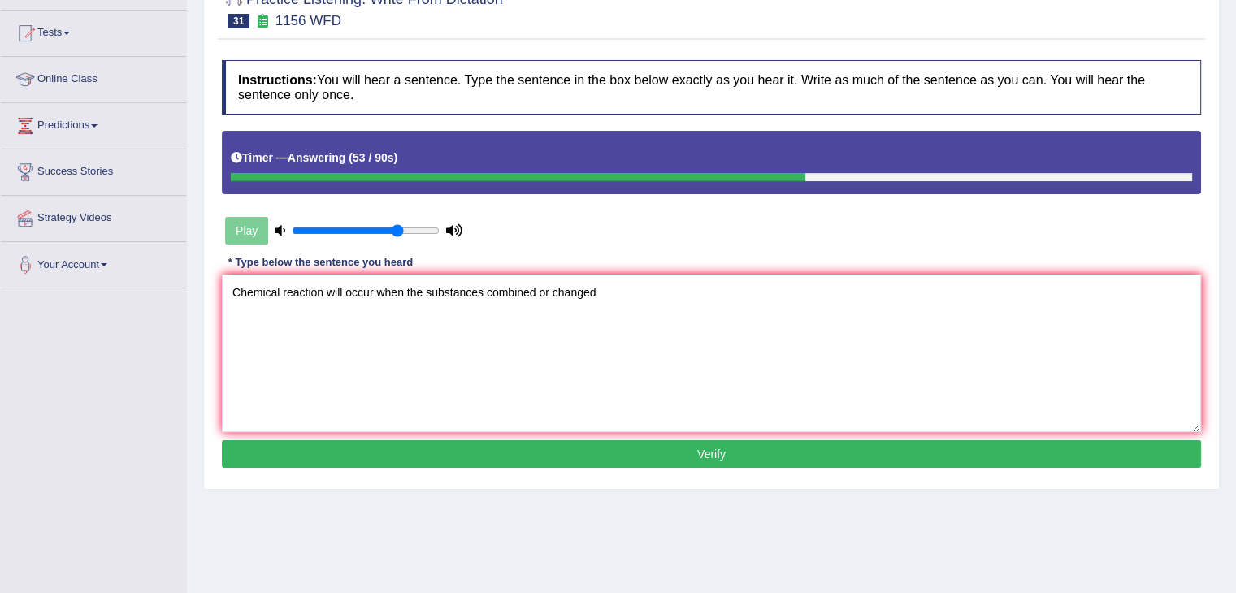
click at [539, 466] on div "Instructions: You will hear a sentence. Type the sentence in the box below exac…" at bounding box center [711, 266] width 987 height 429
drag, startPoint x: 539, startPoint y: 466, endPoint x: 665, endPoint y: 339, distance: 178.7
click at [622, 501] on div "Home Practice Listening: Write From Dictation 1156 WFD « Prev Next » Report Que…" at bounding box center [711, 244] width 1049 height 812
click at [652, 317] on textarea "Chemical reaction will occur when the substances combined or changed" at bounding box center [711, 354] width 979 height 158
type textarea "Chemical reaction will occur when the substances combined or changed."
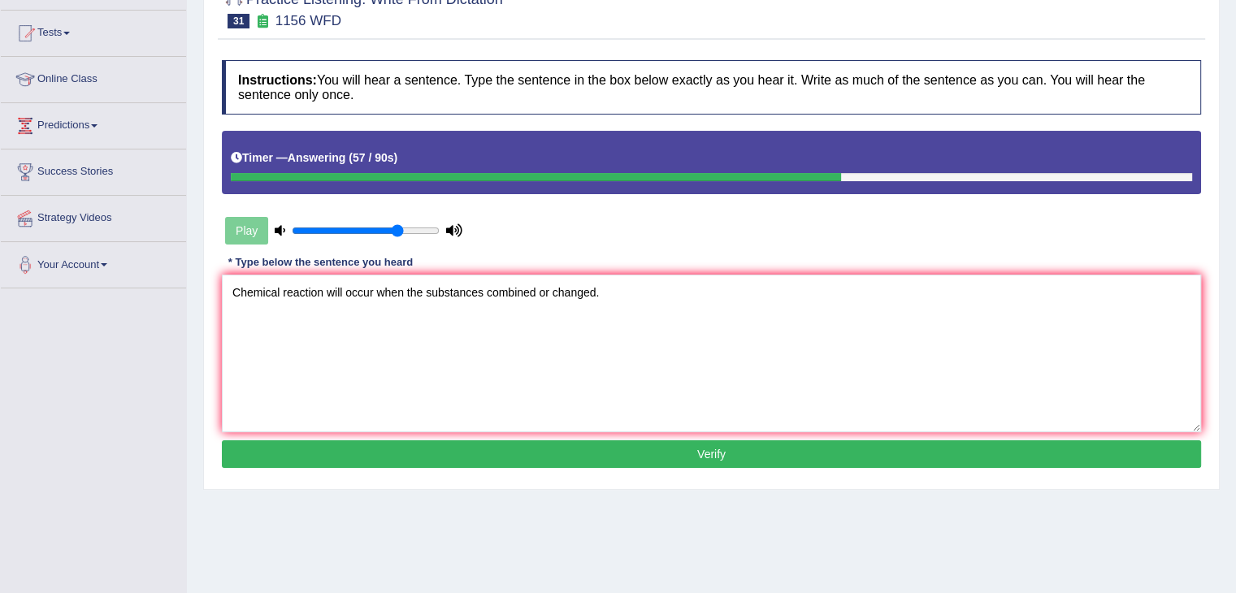
click at [517, 452] on button "Verify" at bounding box center [711, 454] width 979 height 28
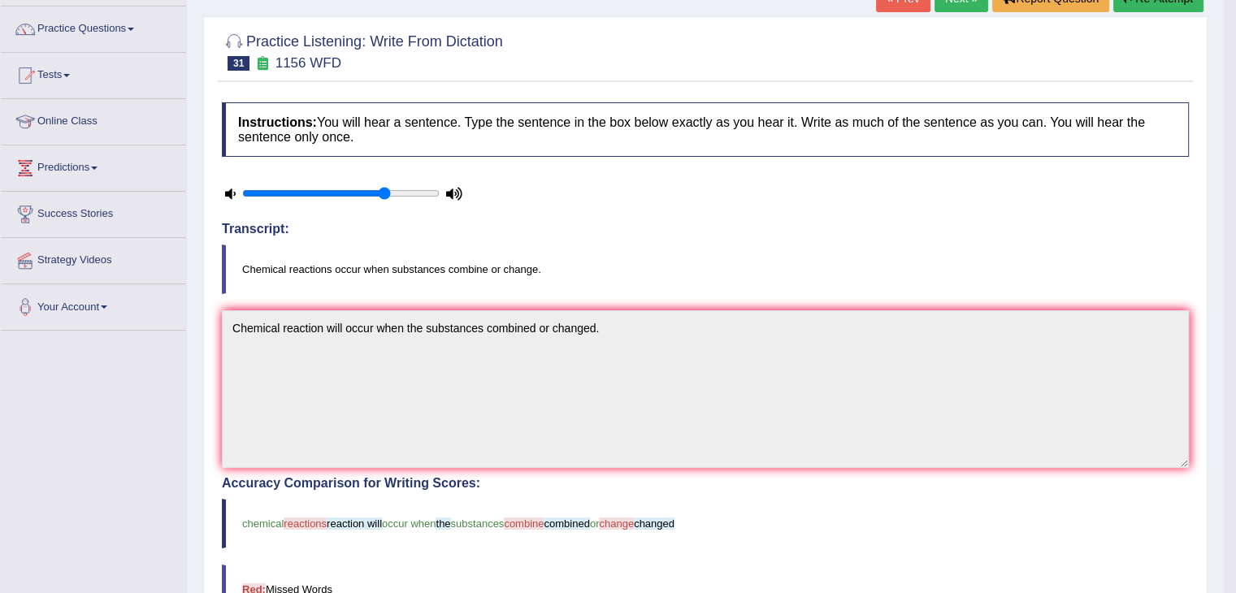
scroll to position [0, 0]
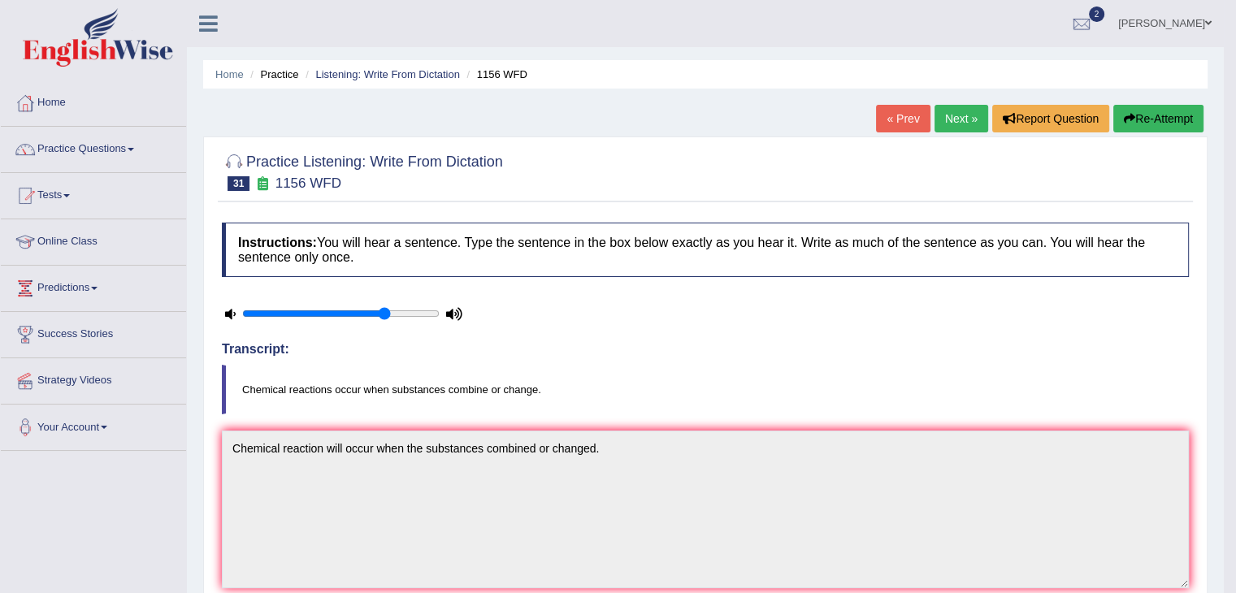
click at [960, 121] on link "Next »" at bounding box center [961, 119] width 54 height 28
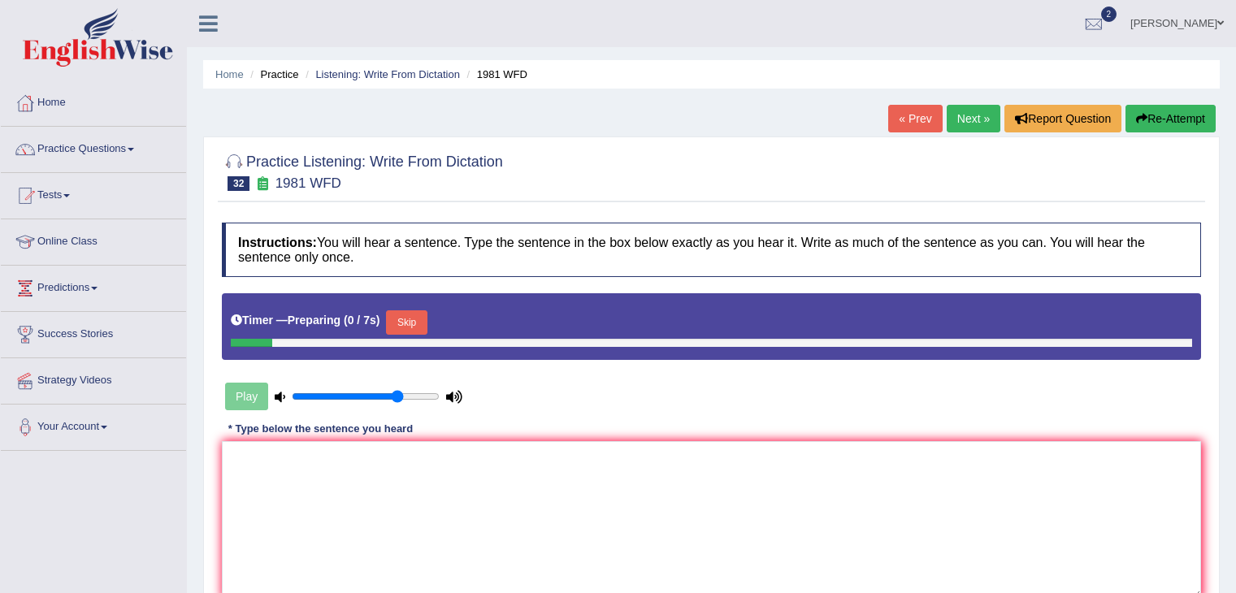
click at [289, 459] on textarea at bounding box center [711, 520] width 979 height 158
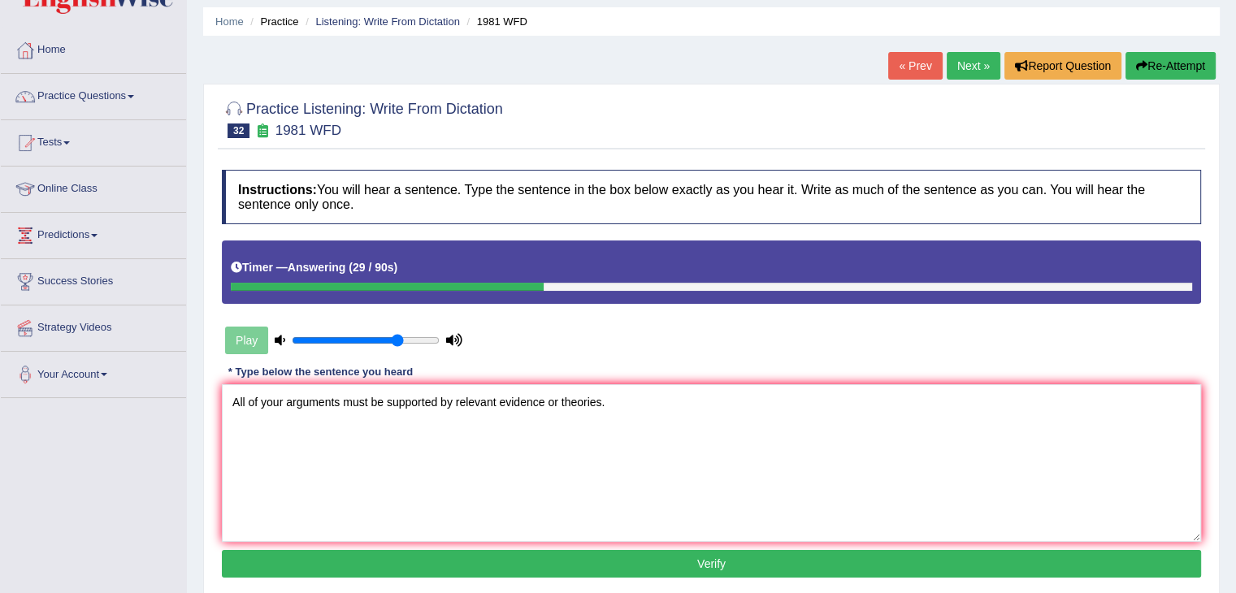
scroll to position [81, 0]
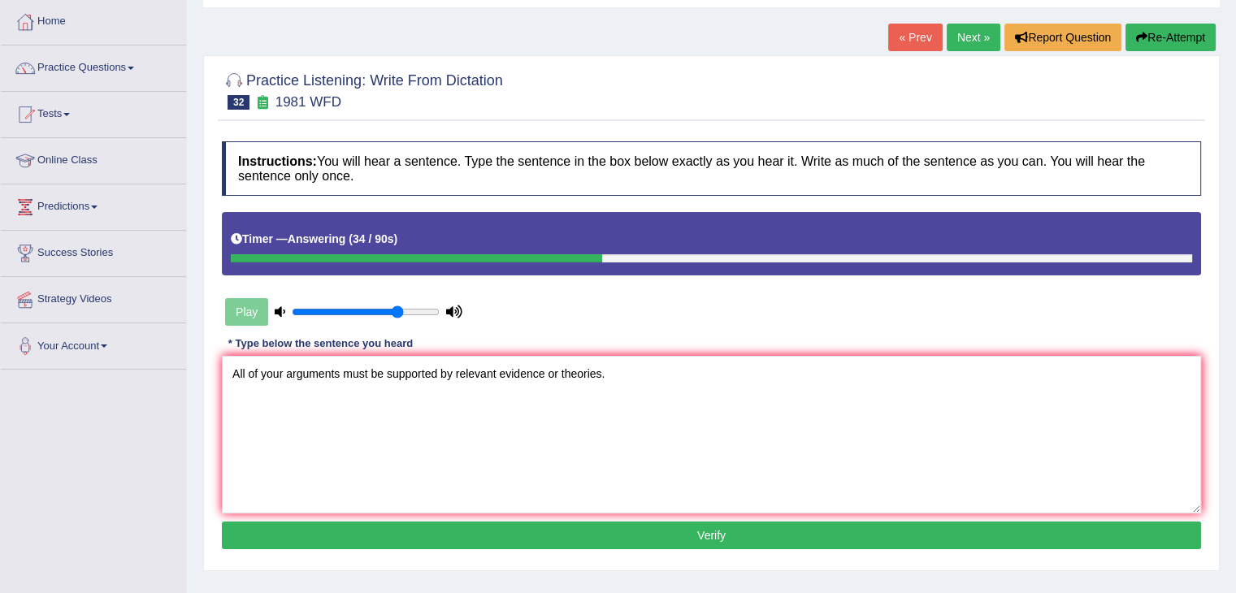
click at [459, 368] on textarea "All of your arguments must be supported by relevant evidence or theories." at bounding box center [711, 435] width 979 height 158
click at [453, 371] on textarea "All of your arguments must be supported by relevant evidence or theories." at bounding box center [711, 435] width 979 height 158
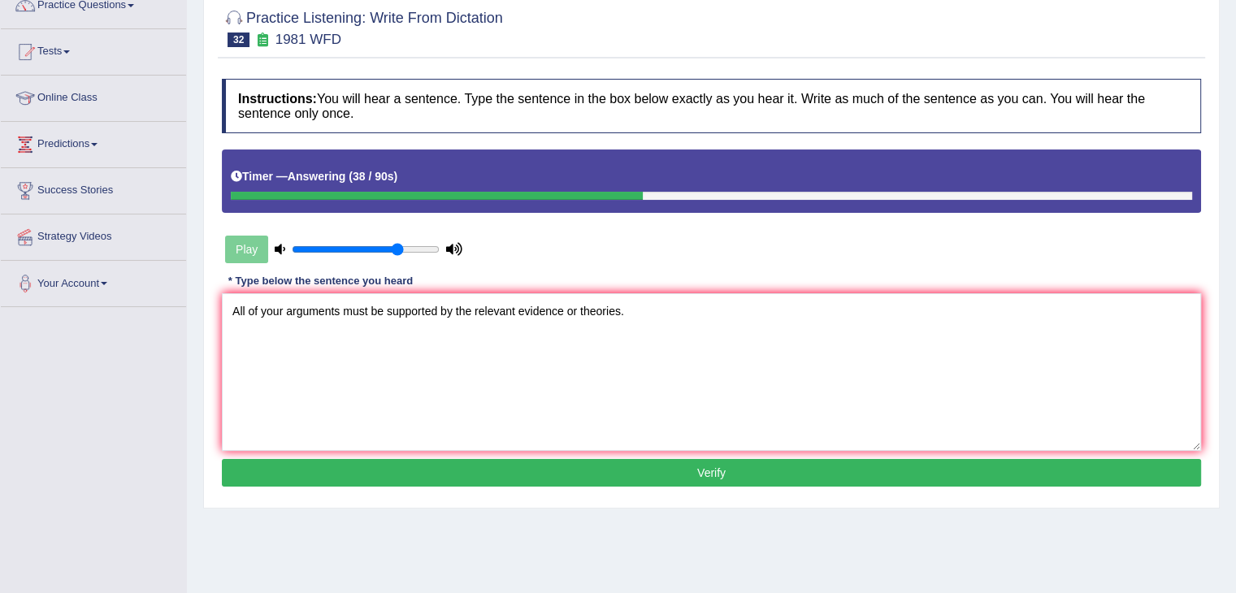
scroll to position [244, 0]
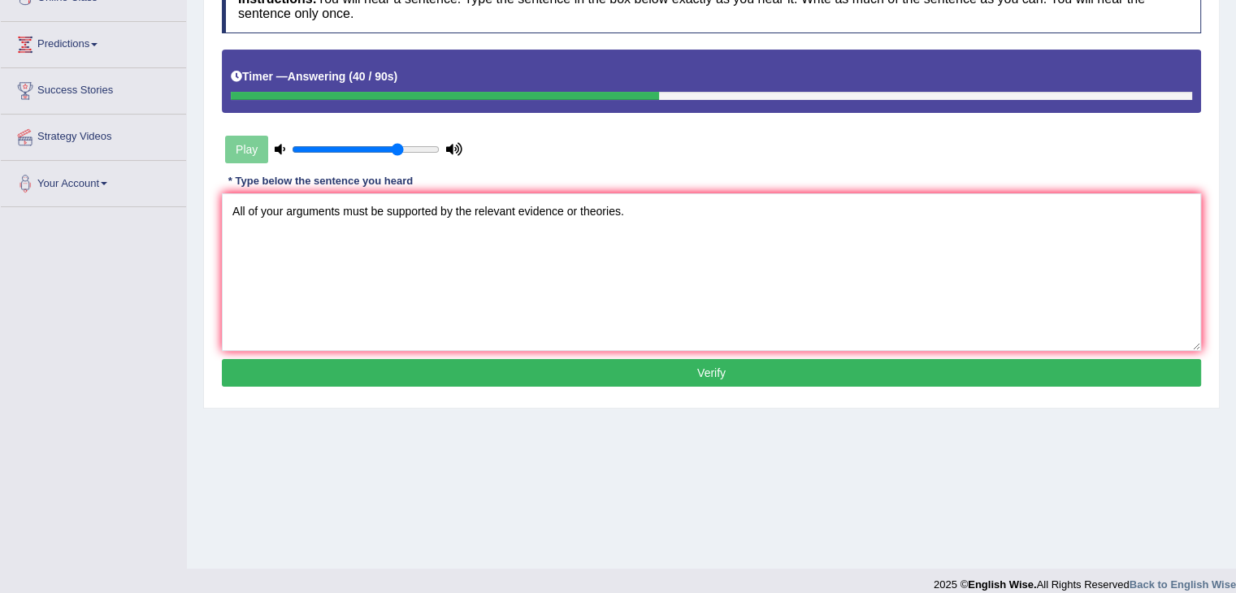
type textarea "All of your arguments must be supported by the relevant evidence or theories."
click at [480, 368] on button "Verify" at bounding box center [711, 373] width 979 height 28
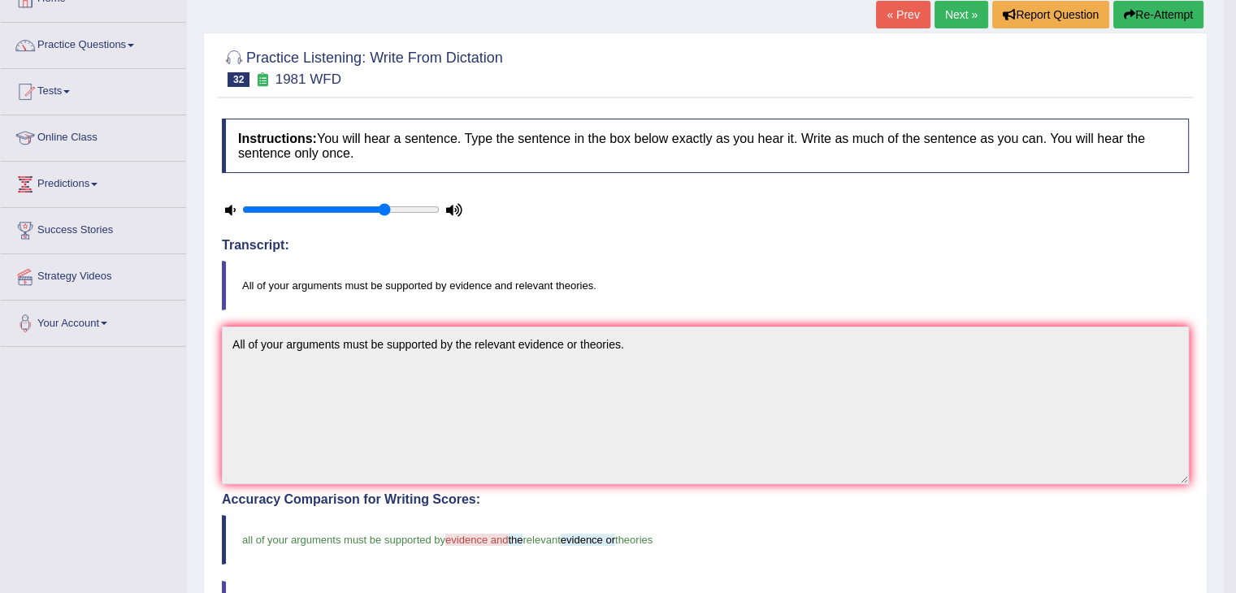
scroll to position [0, 0]
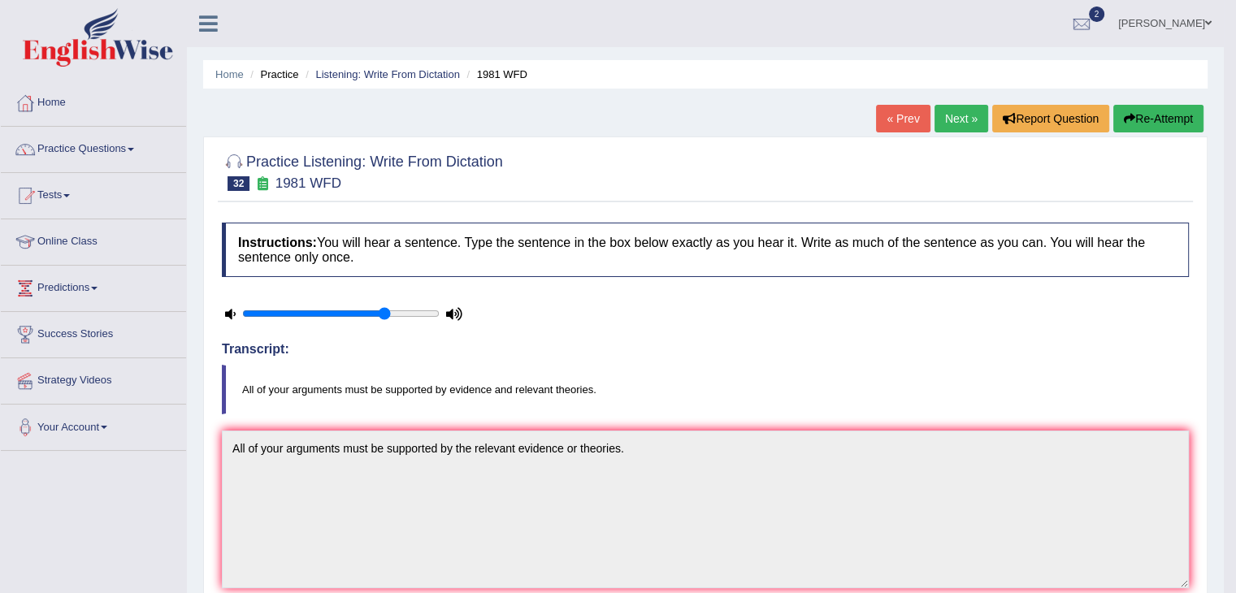
click at [939, 120] on link "Next »" at bounding box center [961, 119] width 54 height 28
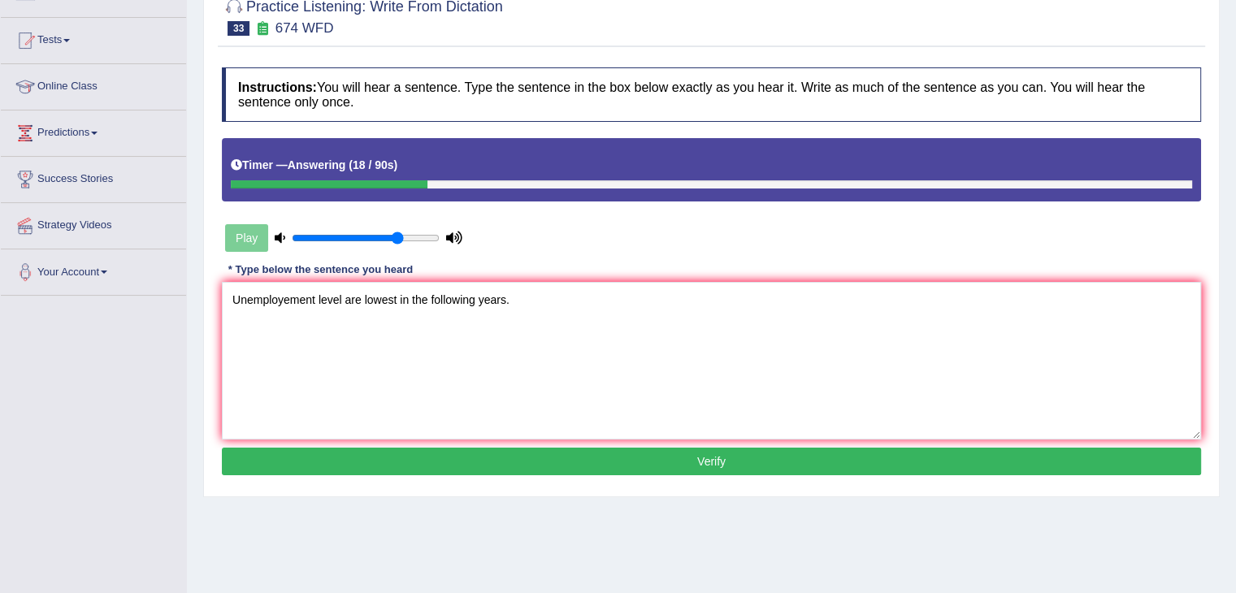
scroll to position [162, 0]
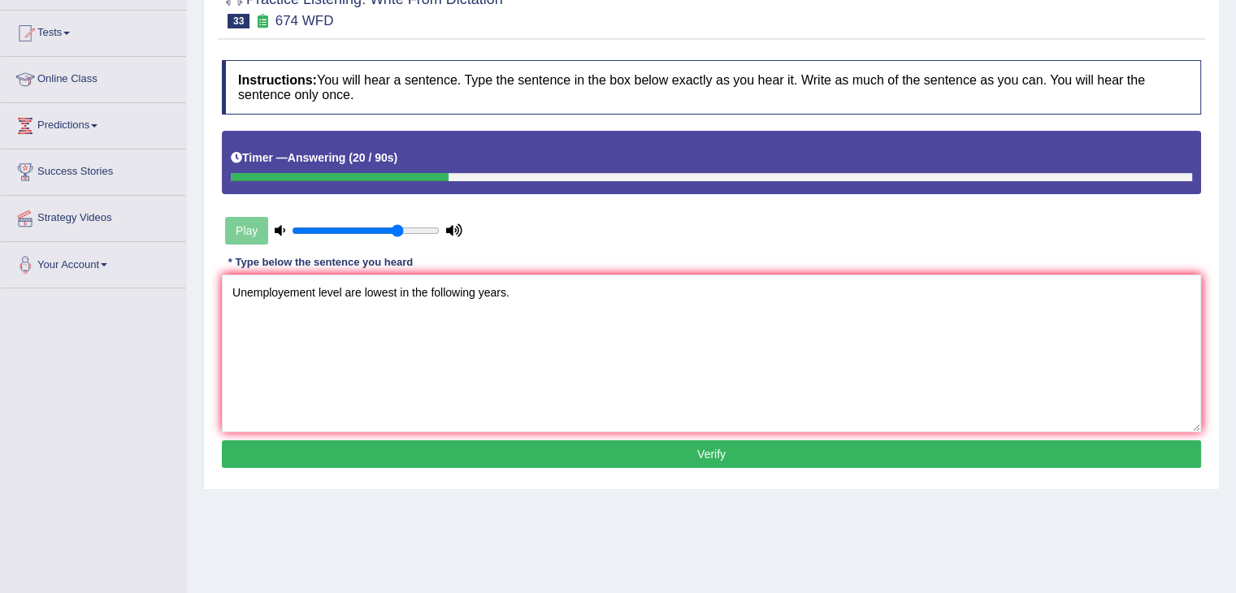
type textarea "Unemployement level are lowest in the following years."
click at [457, 452] on button "Verify" at bounding box center [711, 454] width 979 height 28
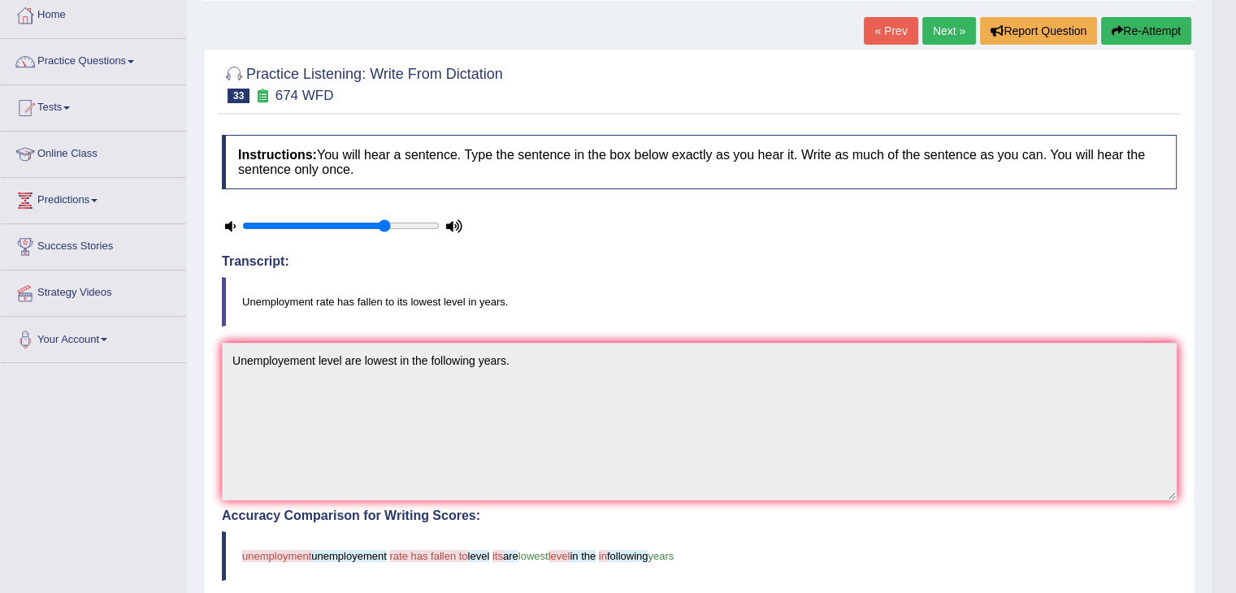
scroll to position [0, 0]
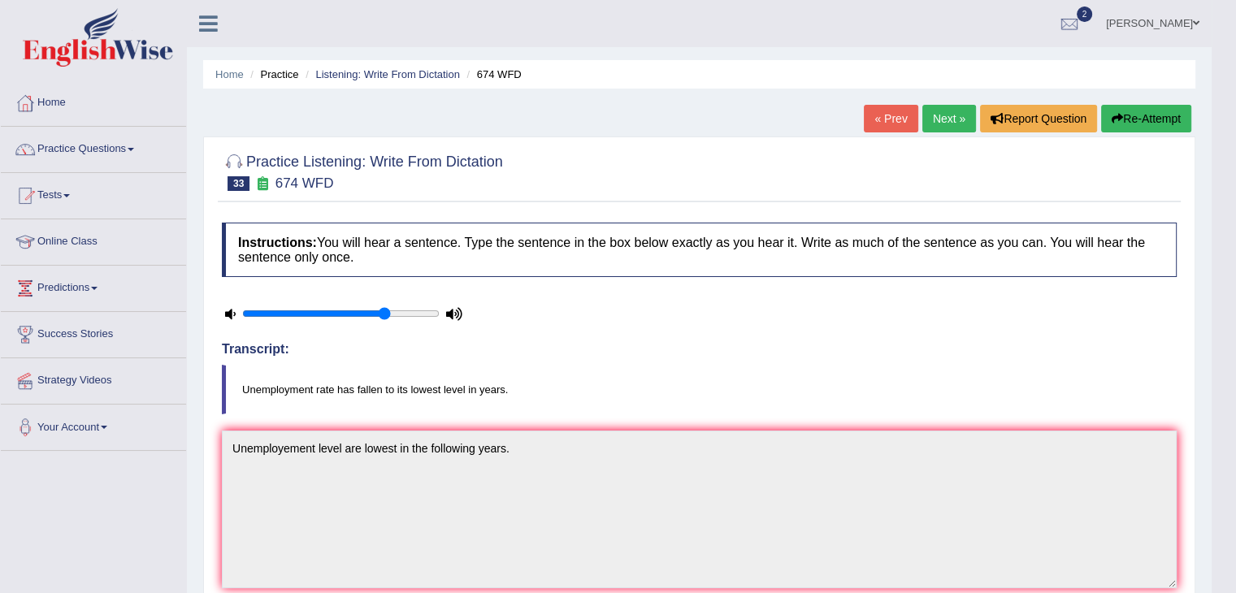
click at [939, 130] on link "Next »" at bounding box center [949, 119] width 54 height 28
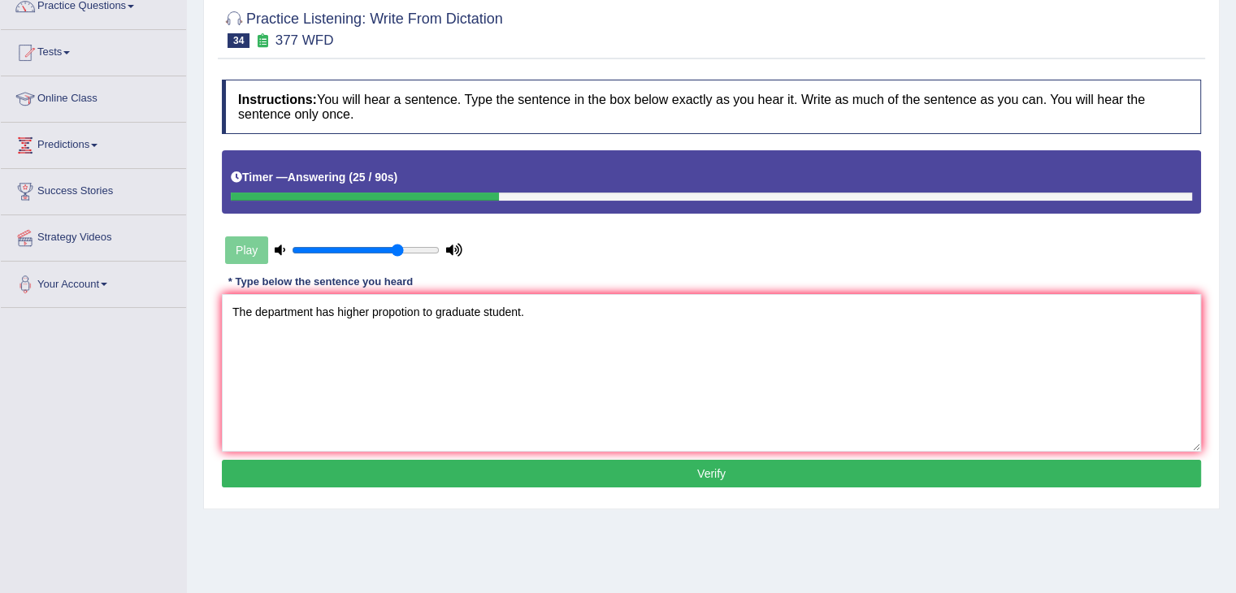
scroll to position [244, 0]
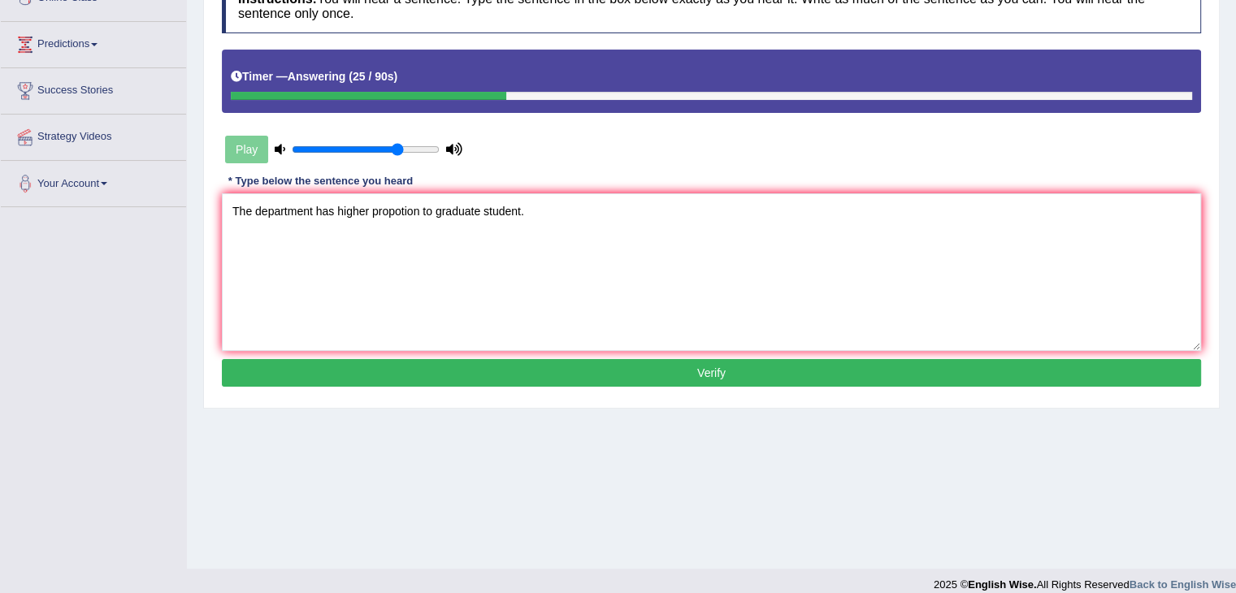
type textarea "The department has higher propotion to graduate student."
click at [455, 374] on button "Verify" at bounding box center [711, 373] width 979 height 28
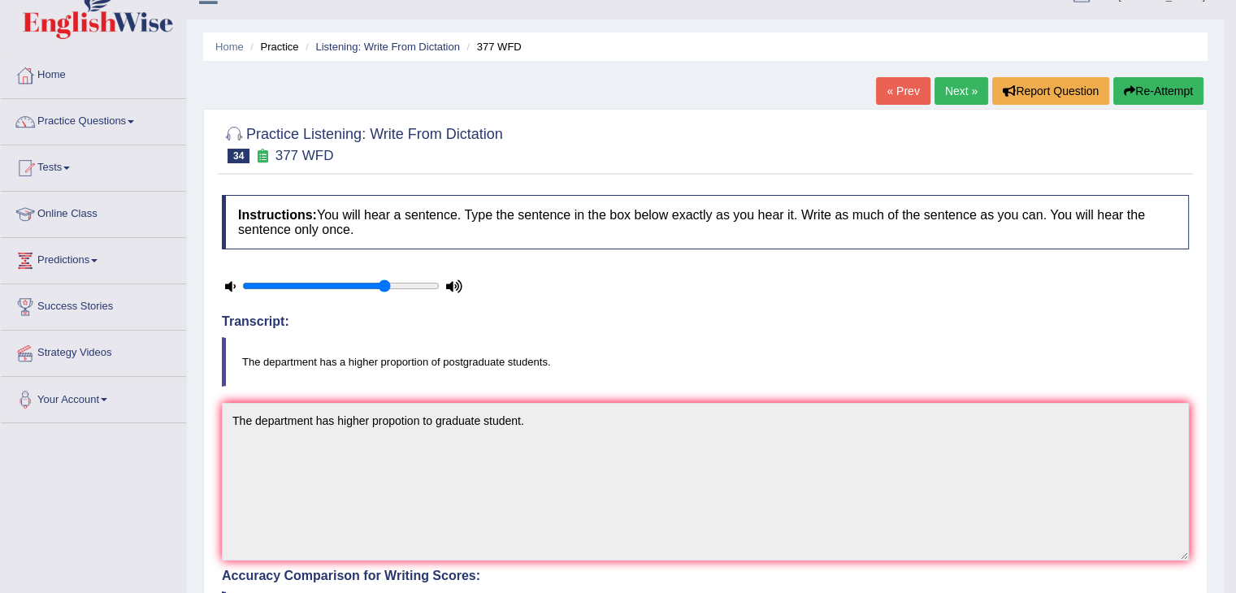
scroll to position [0, 0]
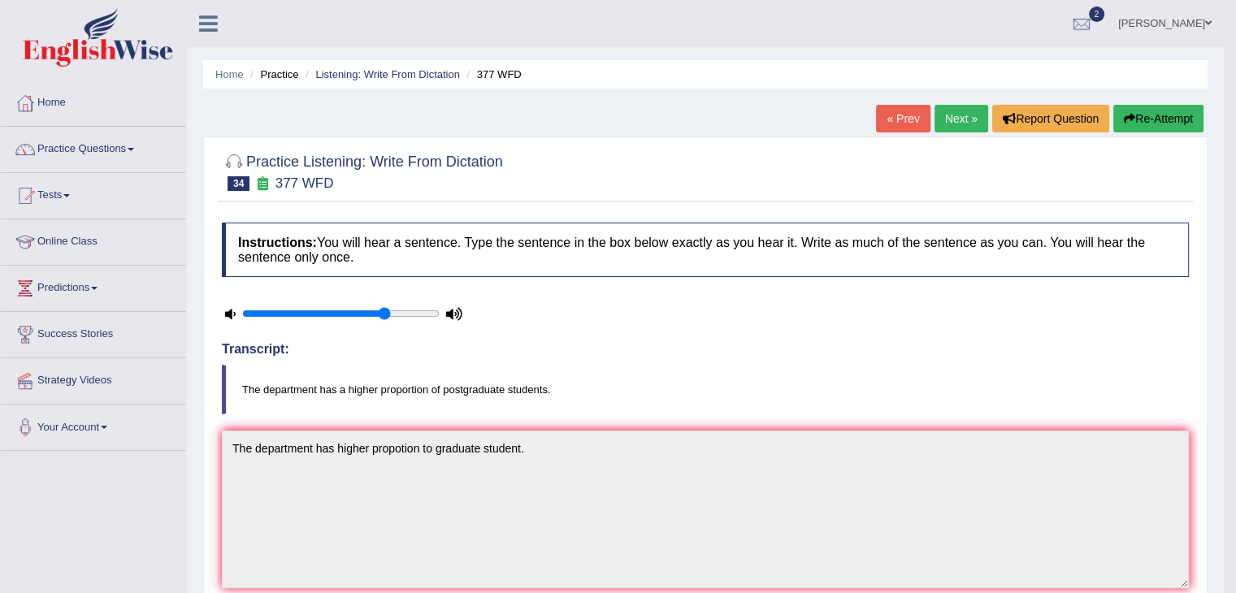
click at [952, 125] on link "Next »" at bounding box center [961, 119] width 54 height 28
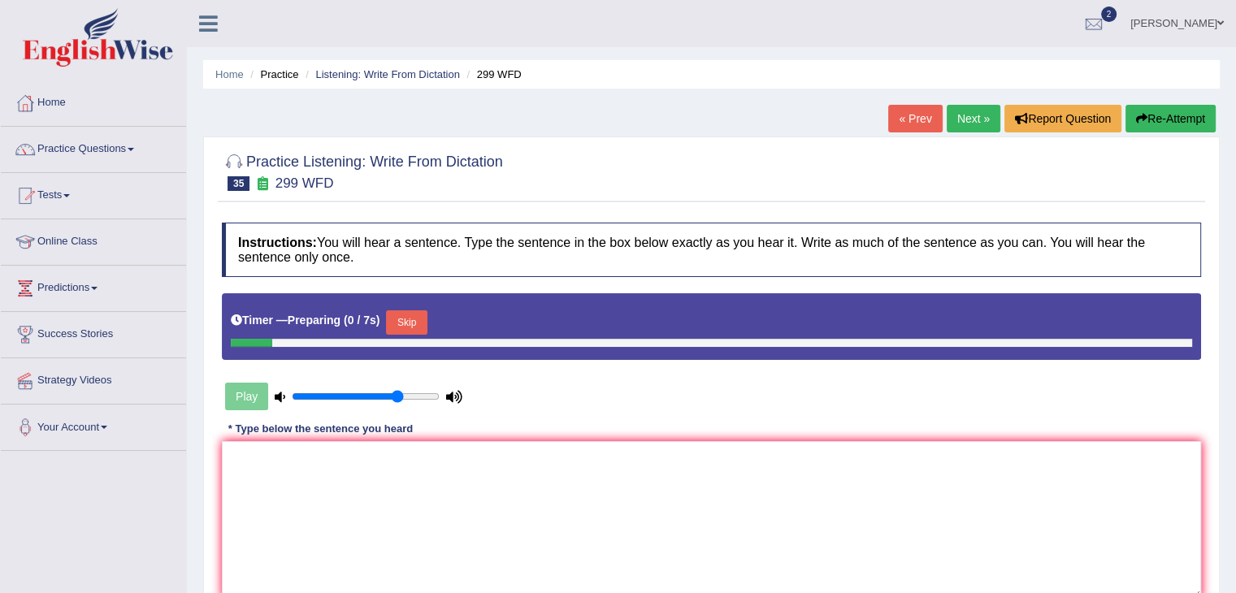
click at [312, 491] on textarea at bounding box center [711, 520] width 979 height 158
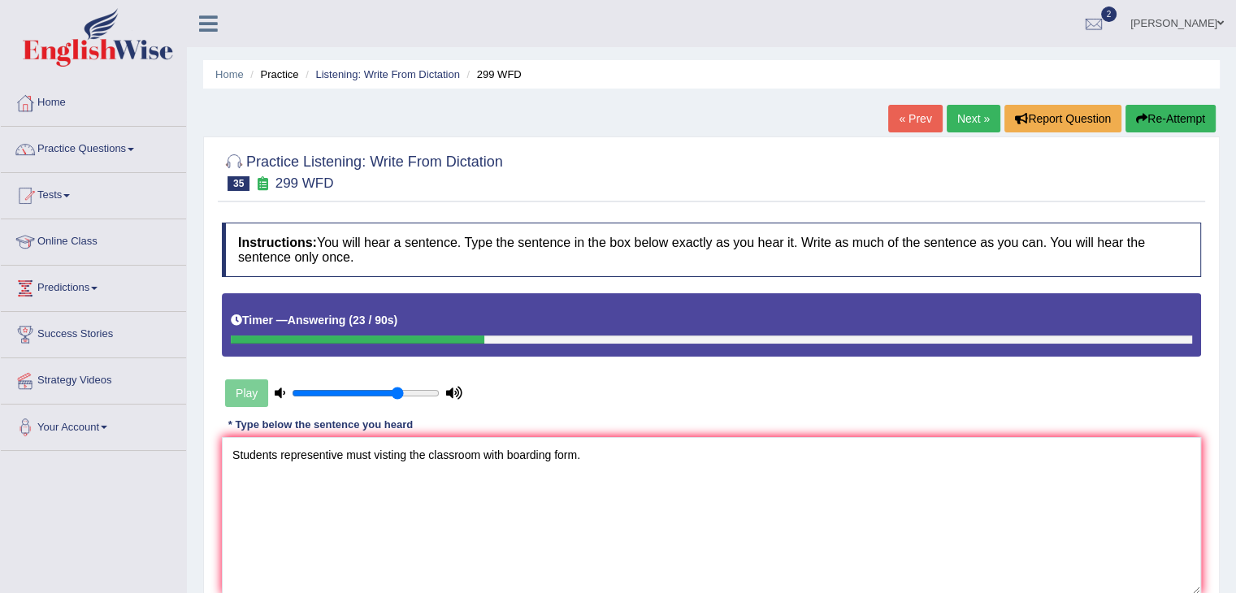
click at [377, 456] on textarea "Students representive must visting the classroom with boarding form." at bounding box center [711, 516] width 979 height 158
click at [375, 455] on textarea "Students representive must visting the classroom with boarding form." at bounding box center [711, 516] width 979 height 158
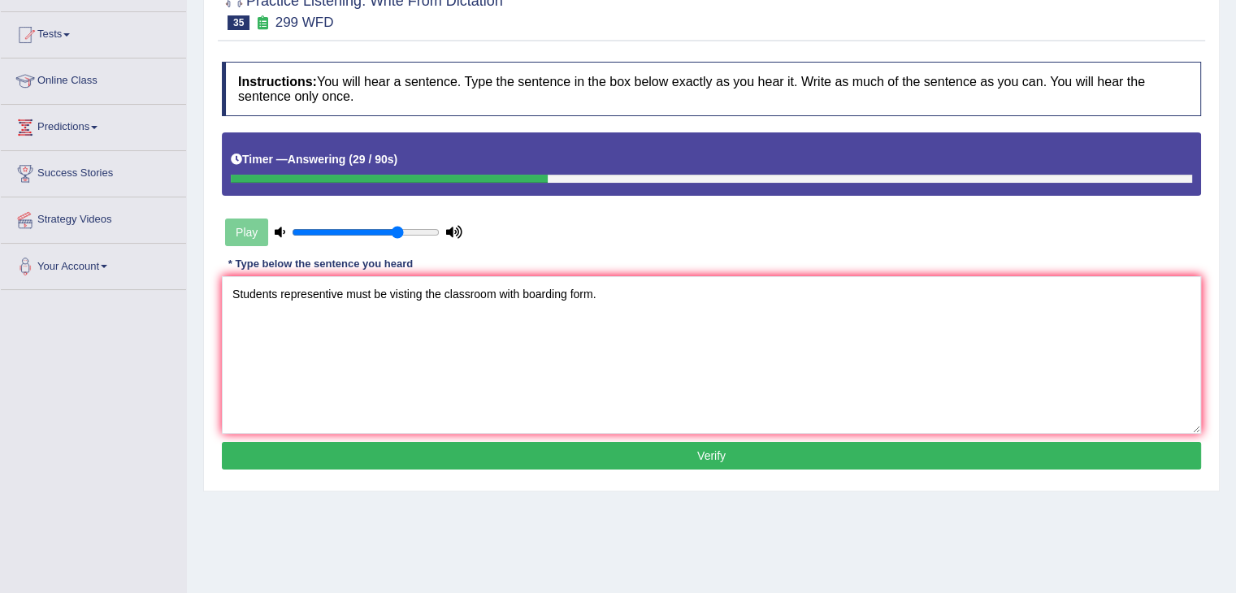
scroll to position [162, 0]
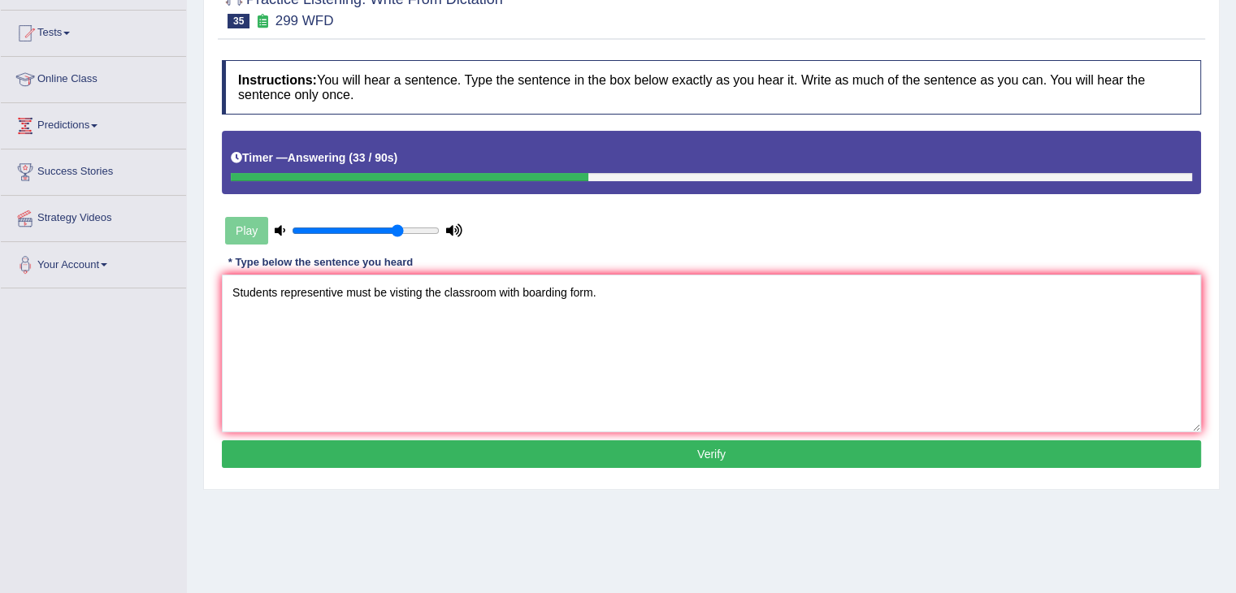
type textarea "Students representive must be visting the classroom with boarding form."
click at [437, 462] on button "Verify" at bounding box center [711, 454] width 979 height 28
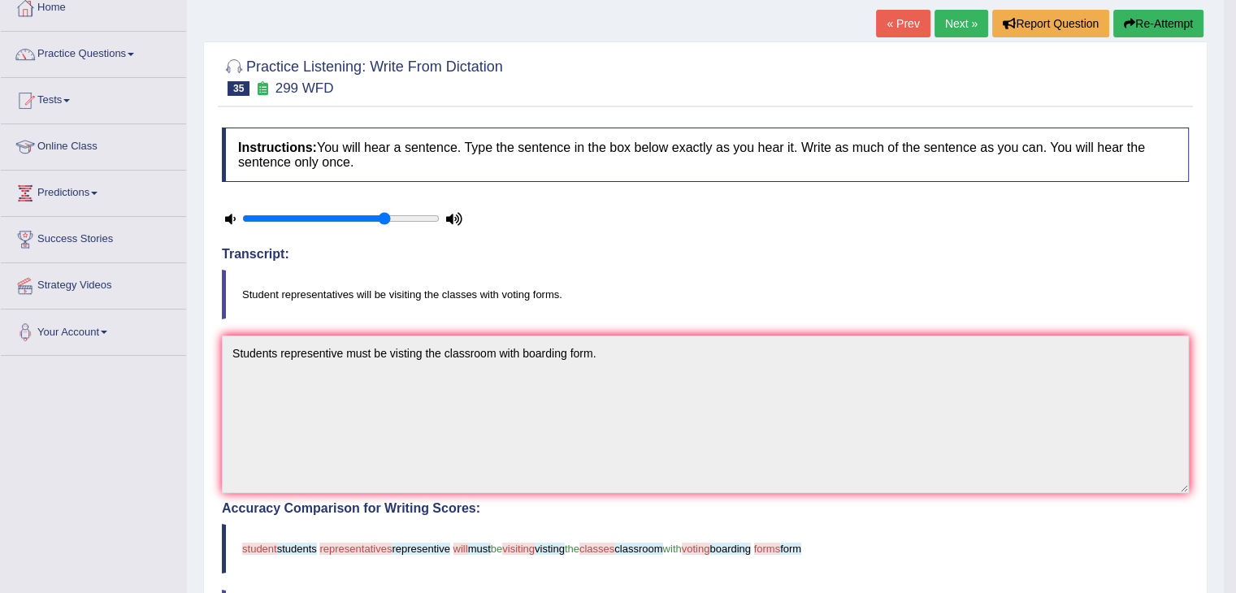
scroll to position [0, 0]
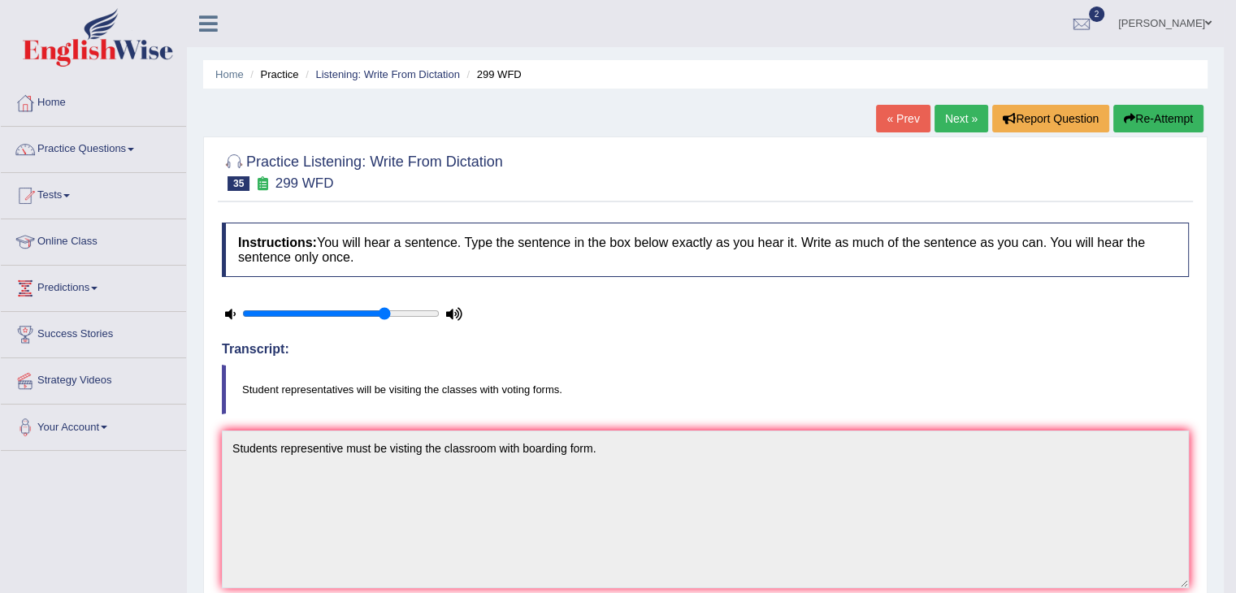
click at [975, 102] on div "Home Practice Listening: Write From Dictation 299 WFD « Prev Next » Report Ques…" at bounding box center [705, 530] width 1037 height 1060
click at [958, 111] on link "Next »" at bounding box center [961, 119] width 54 height 28
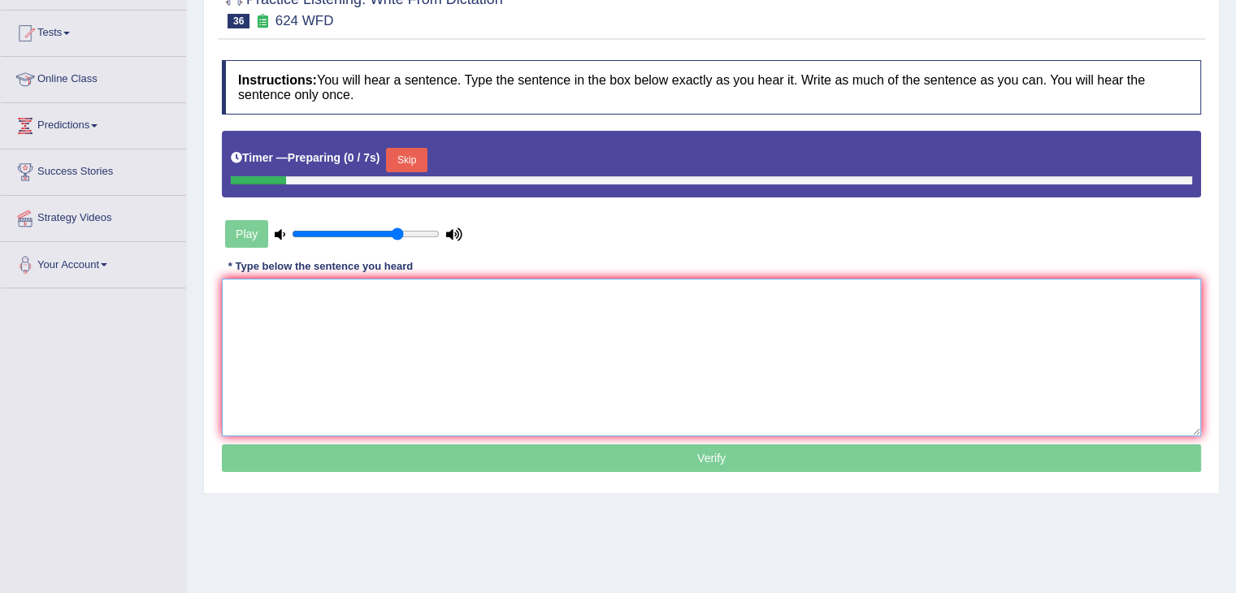
click at [322, 329] on textarea at bounding box center [711, 358] width 979 height 158
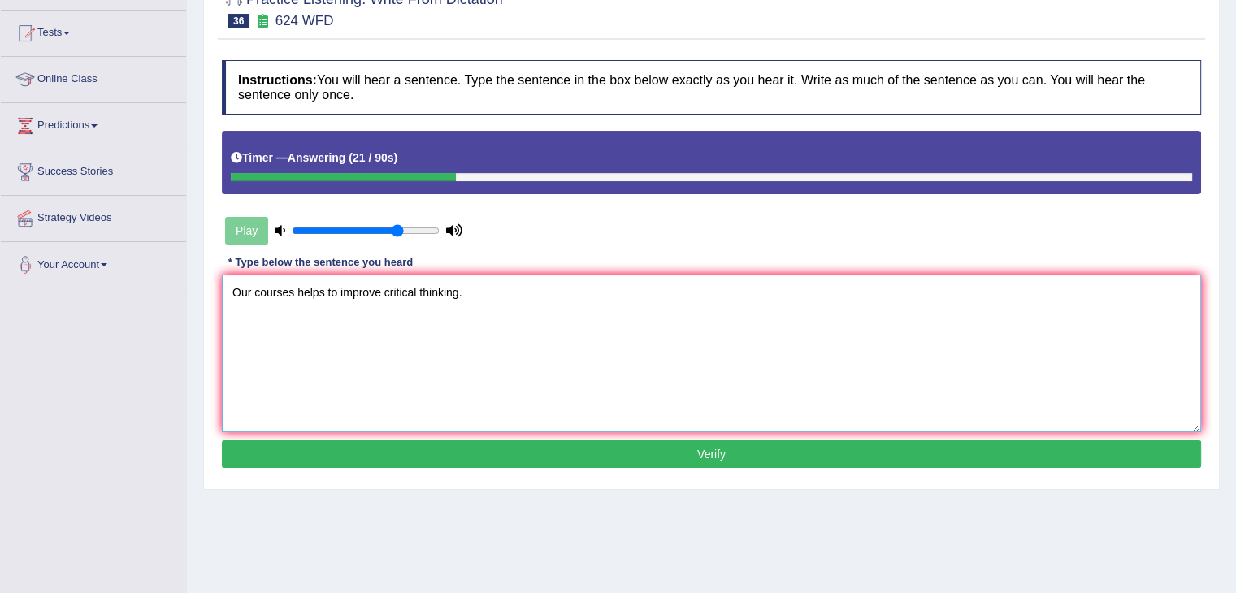
type textarea "Our courses helps to improve critical thinking."
click at [457, 463] on button "Verify" at bounding box center [711, 454] width 979 height 28
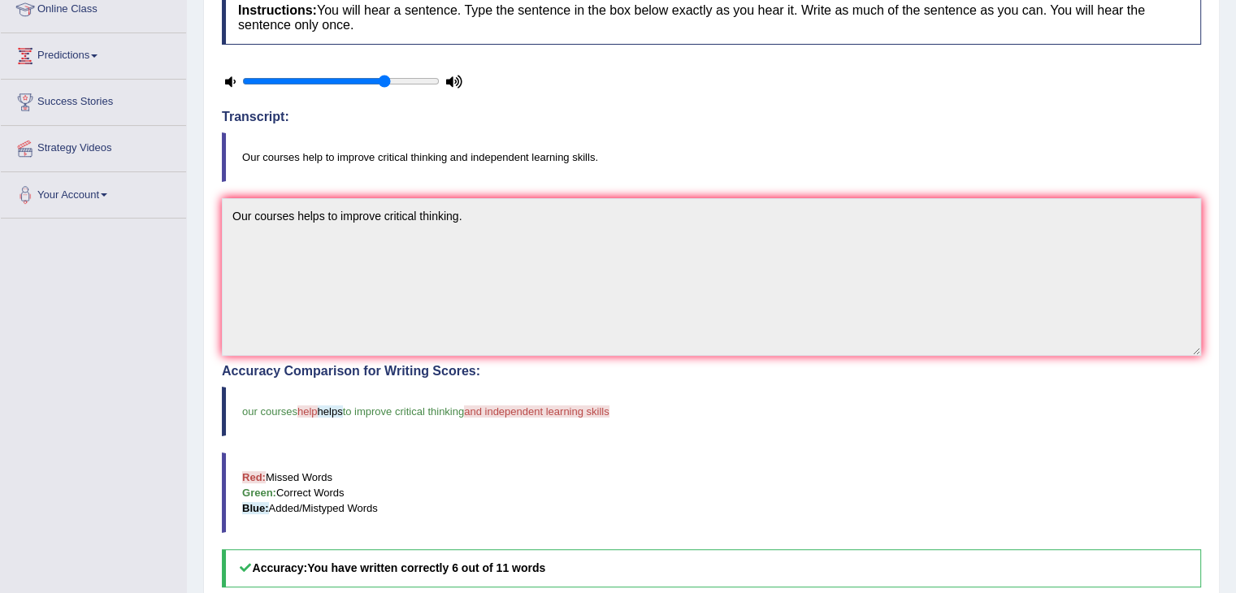
scroll to position [81, 0]
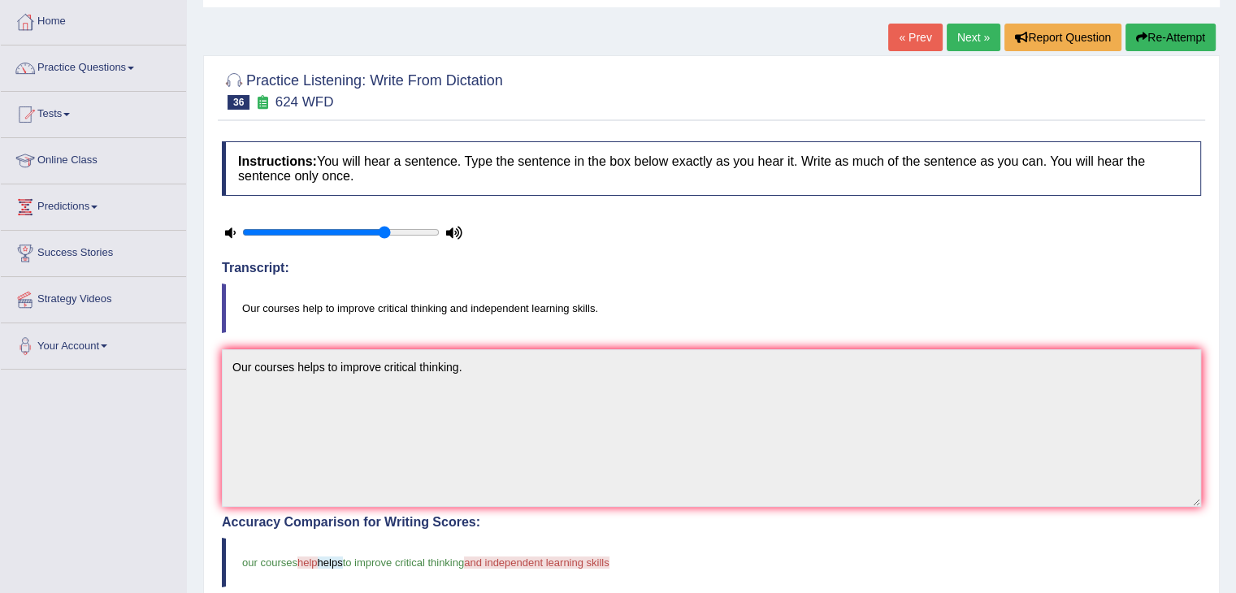
click at [970, 32] on link "Next »" at bounding box center [973, 38] width 54 height 28
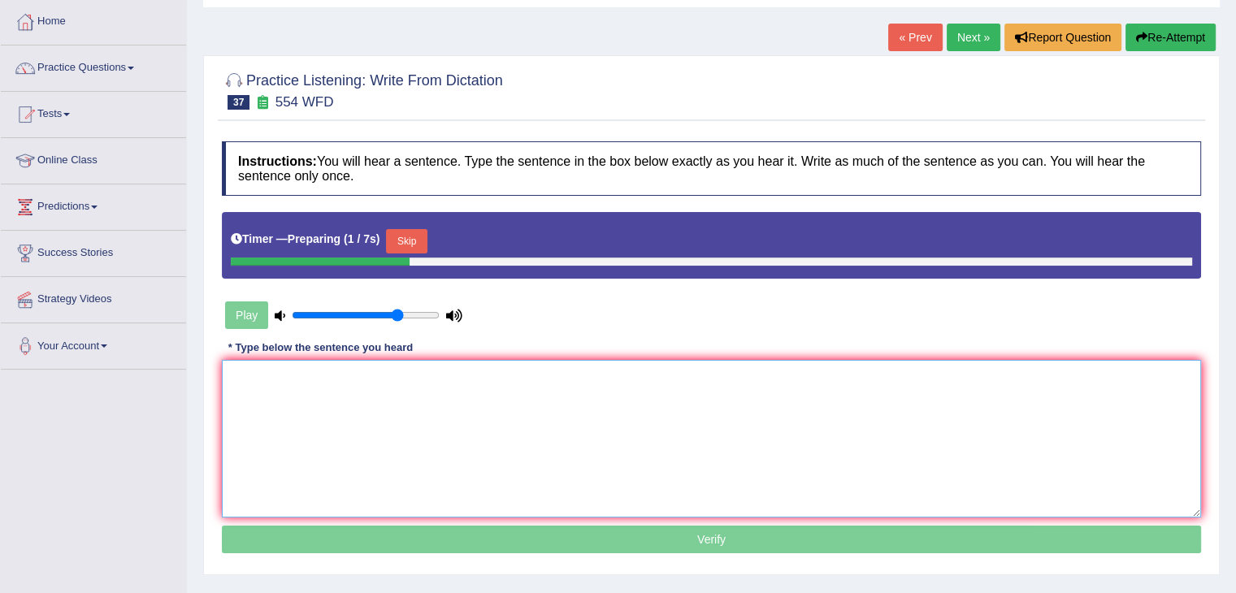
click at [254, 407] on textarea at bounding box center [711, 439] width 979 height 158
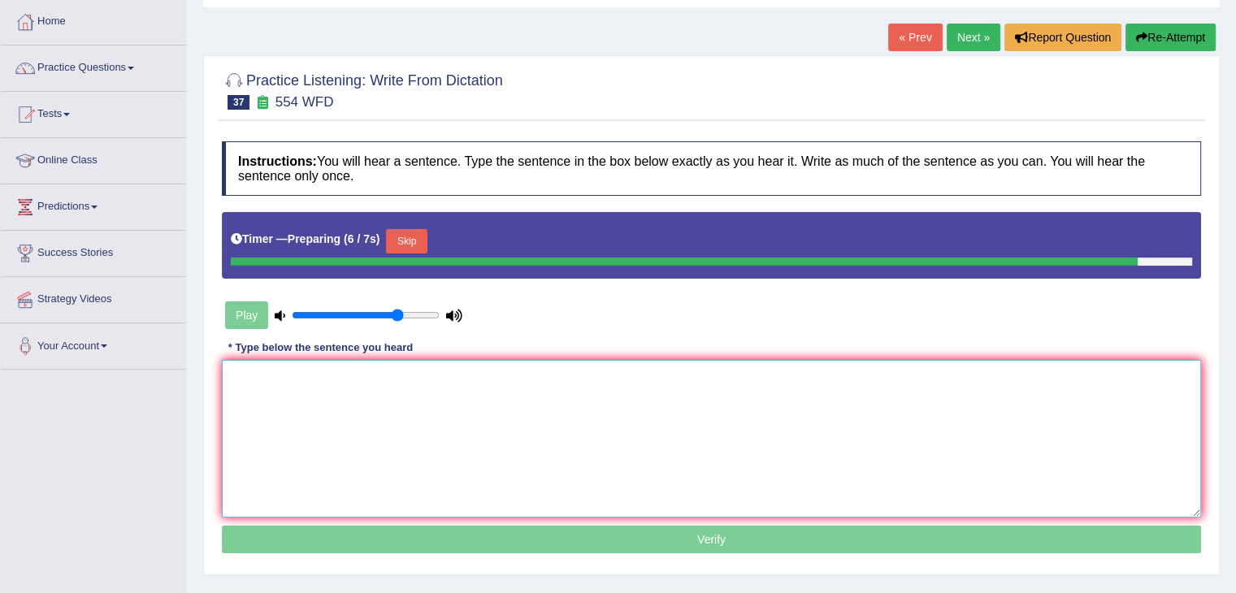
click at [318, 436] on textarea at bounding box center [711, 439] width 979 height 158
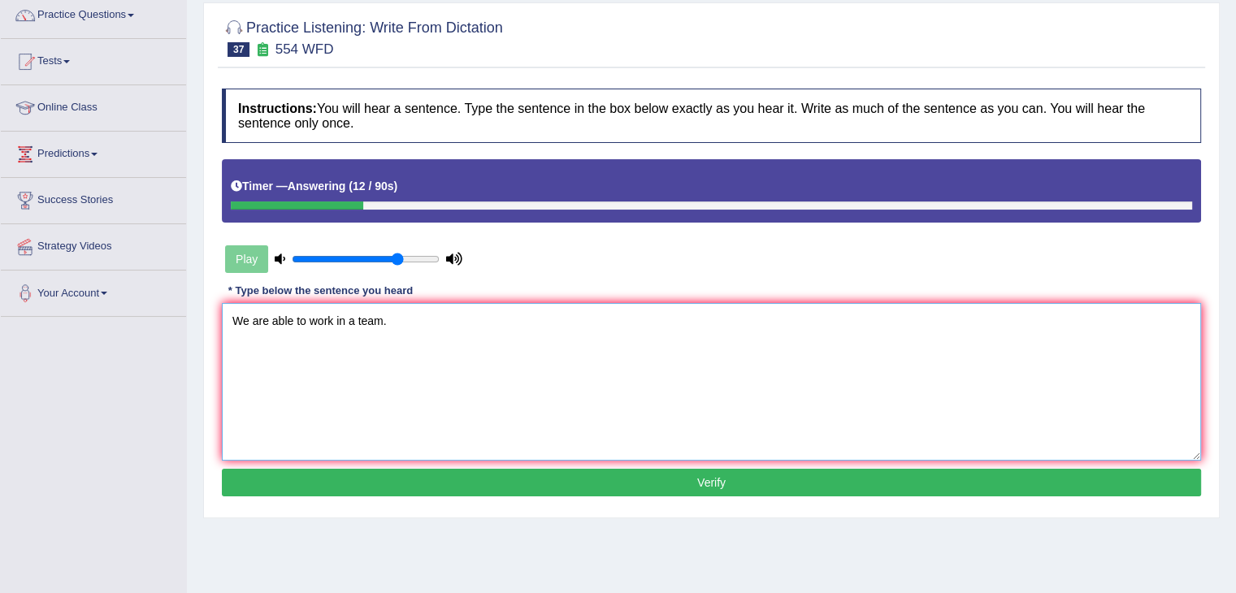
scroll to position [162, 0]
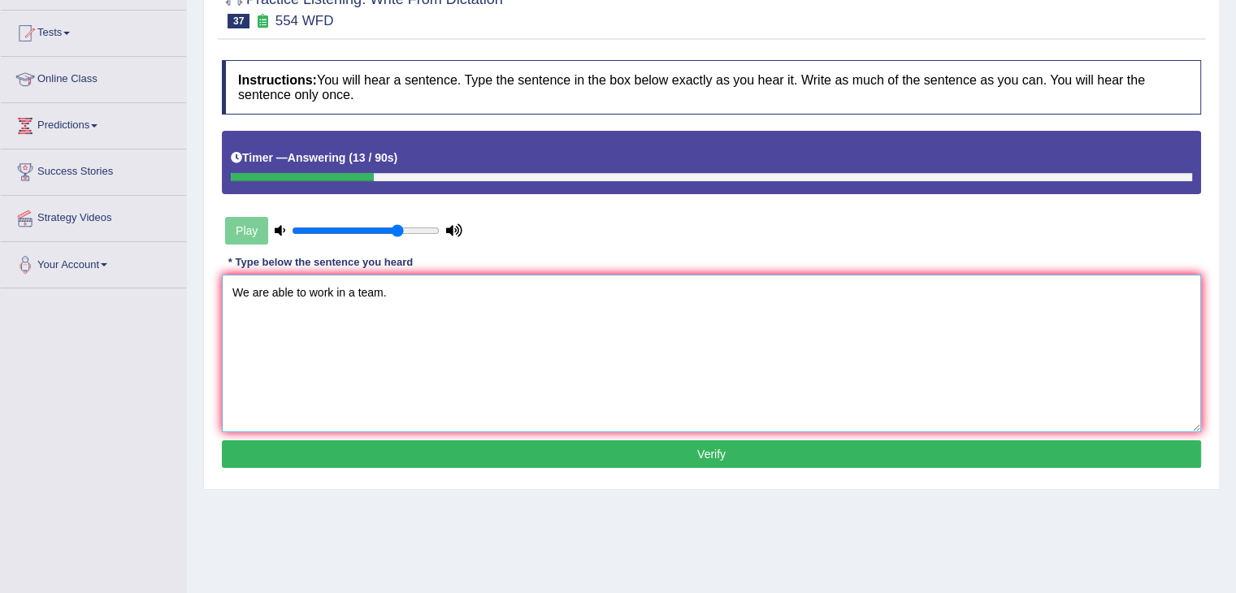
type textarea "We are able to work in a team."
click at [432, 455] on button "Verify" at bounding box center [711, 454] width 979 height 28
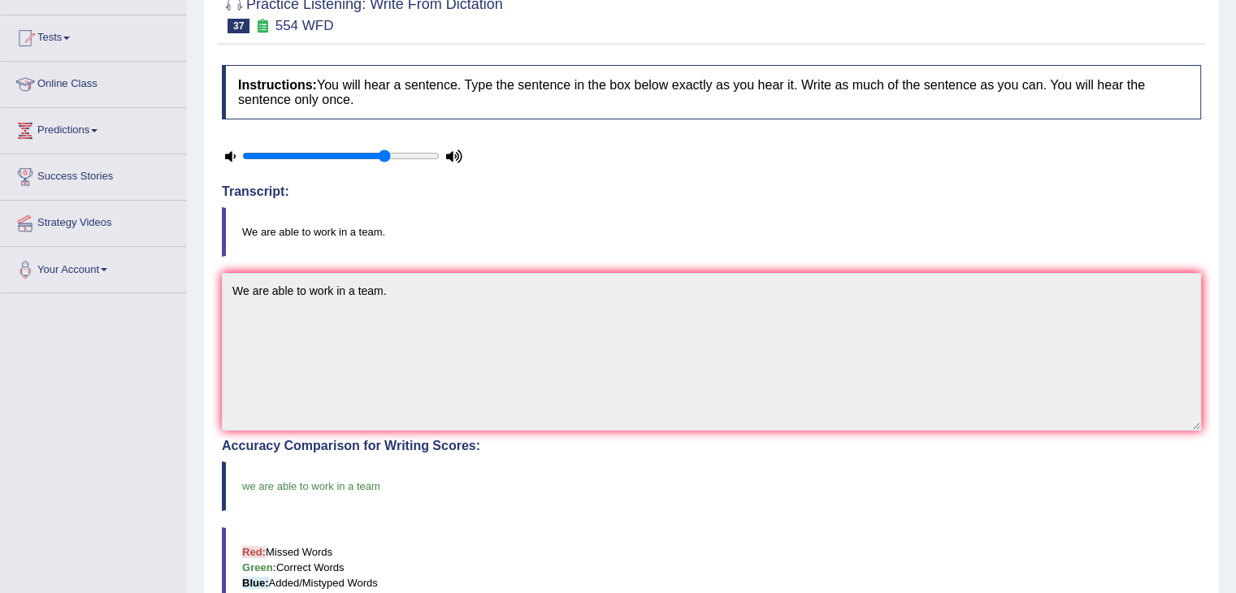
scroll to position [0, 0]
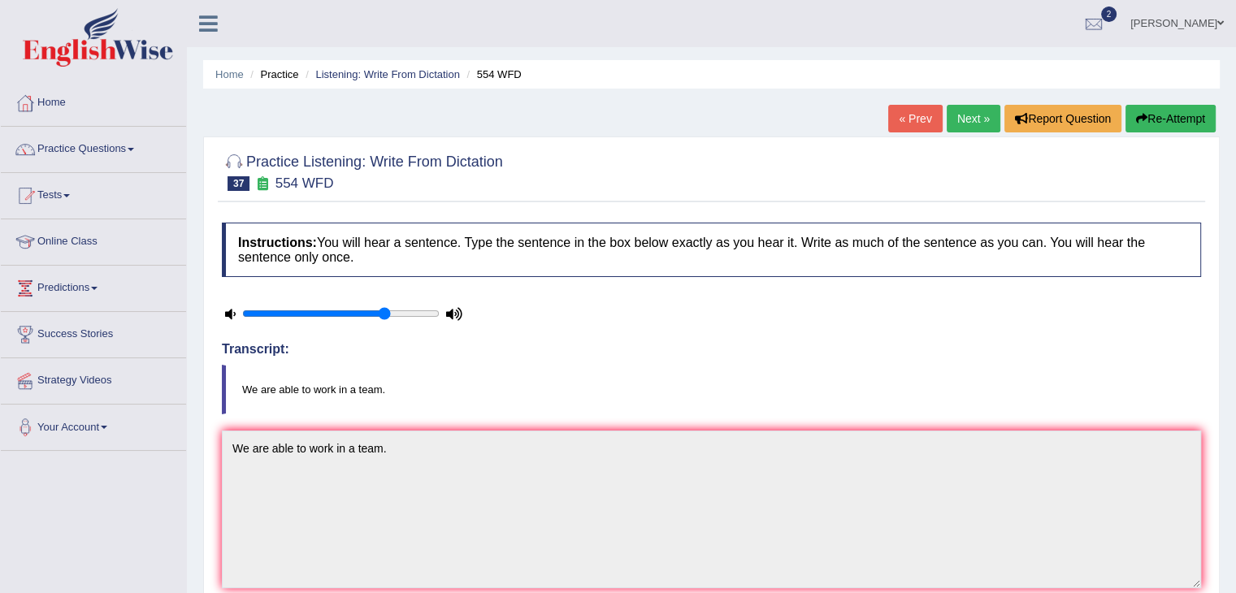
click at [963, 124] on link "Next »" at bounding box center [973, 119] width 54 height 28
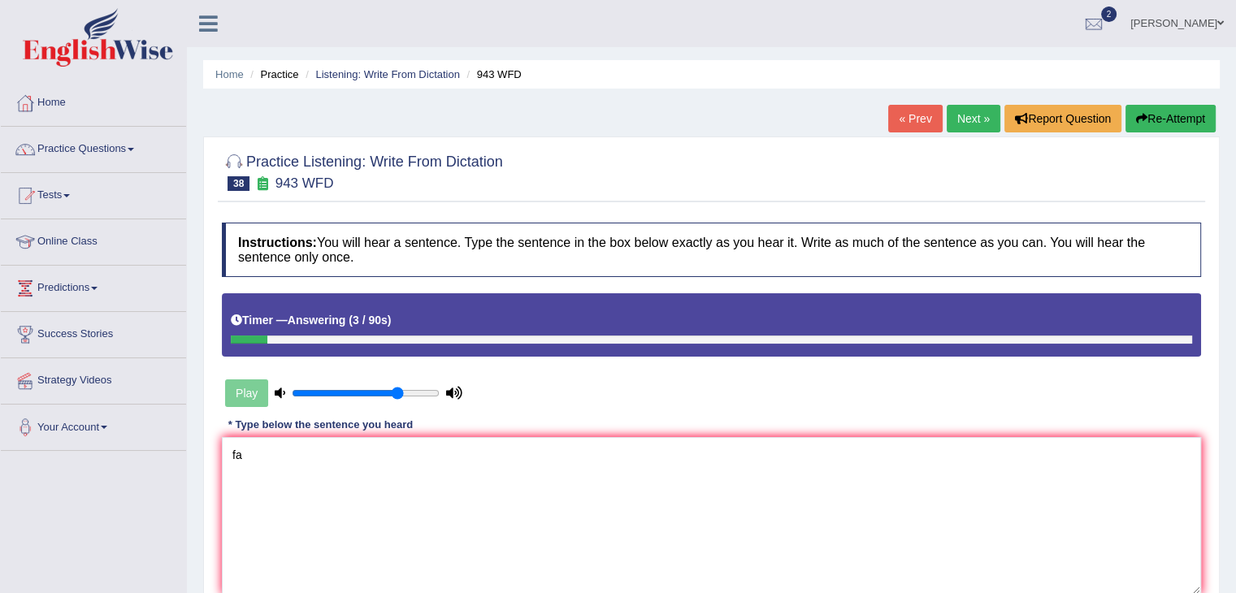
type textarea "f"
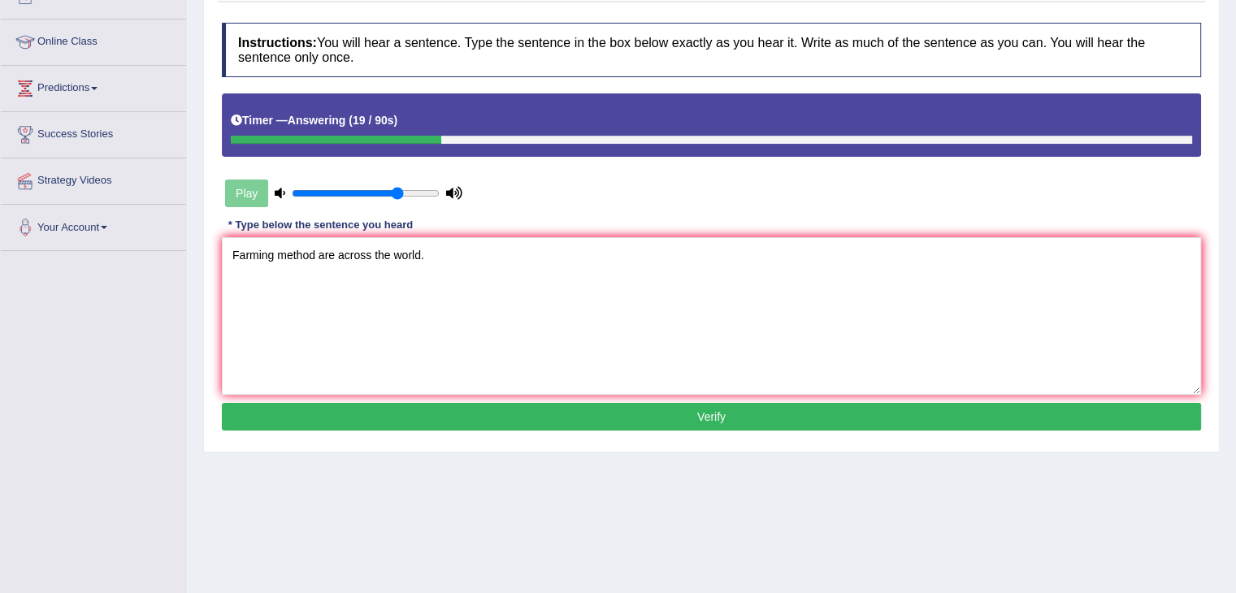
scroll to position [244, 0]
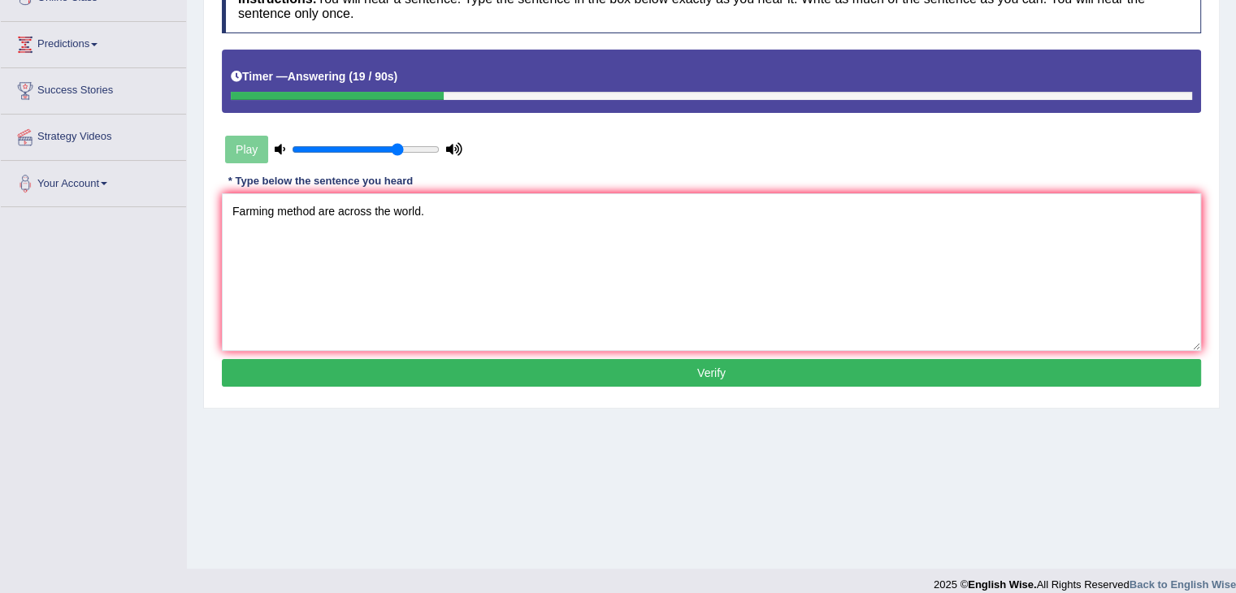
type textarea "Farming method are across the world."
click at [569, 362] on button "Verify" at bounding box center [711, 373] width 979 height 28
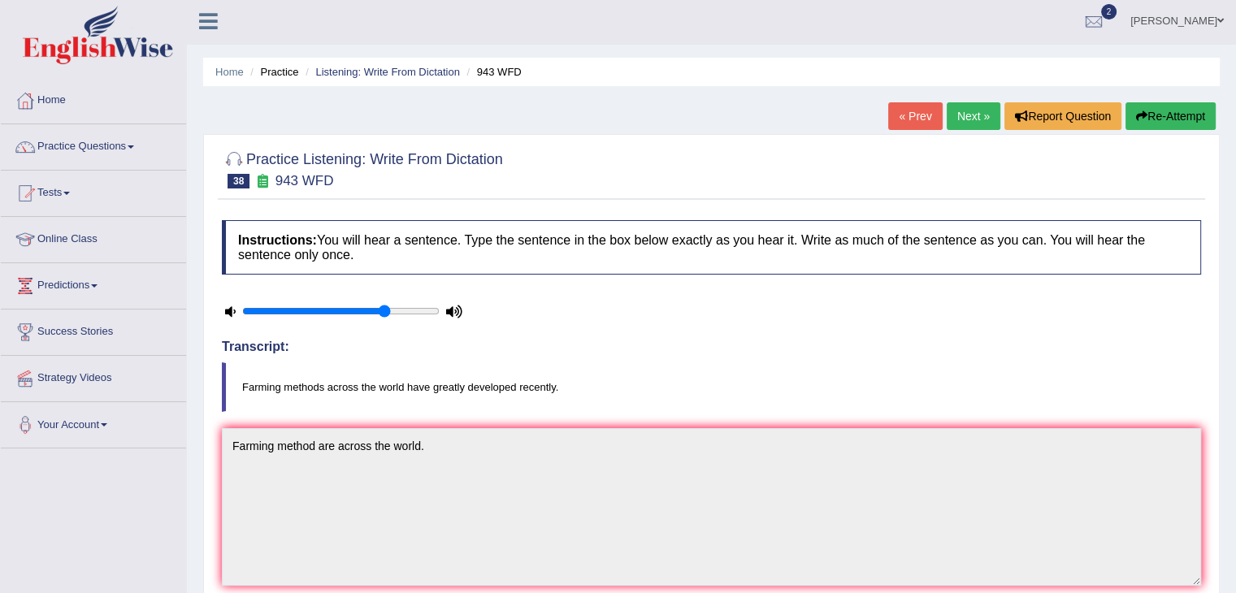
scroll to position [0, 0]
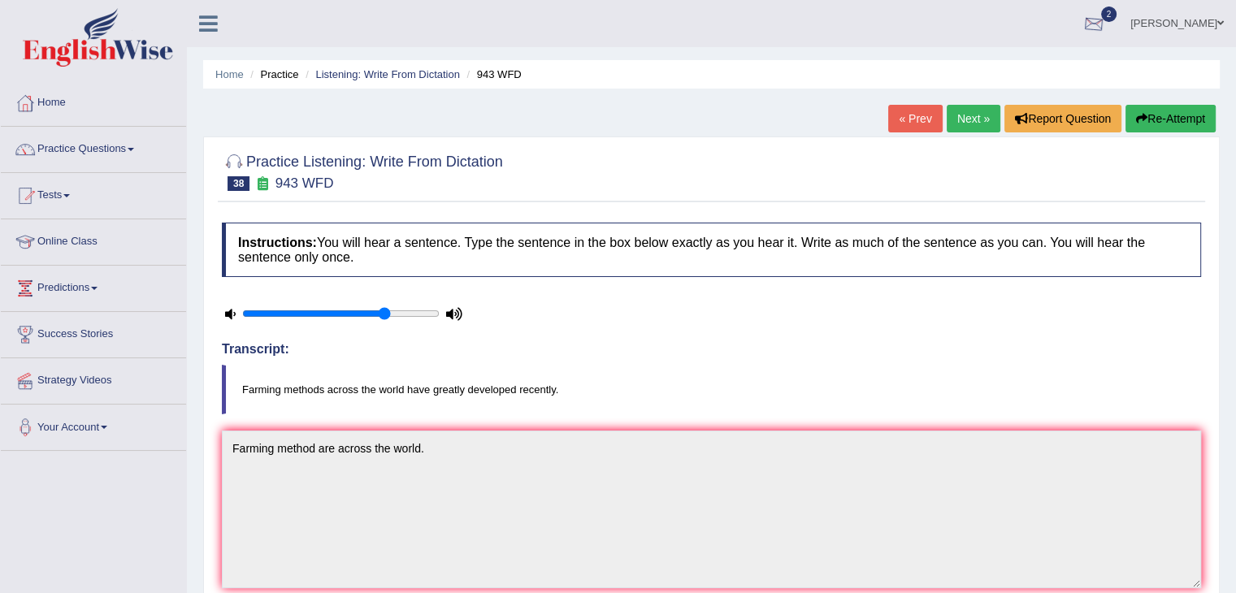
click at [1106, 23] on div at bounding box center [1093, 24] width 24 height 24
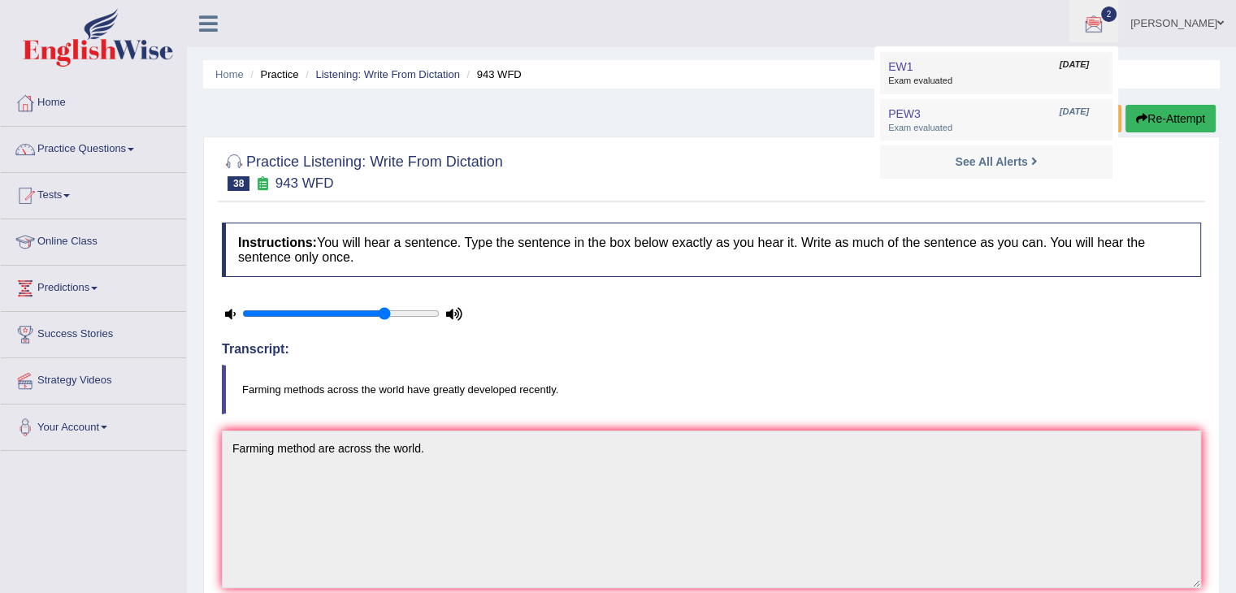
click at [996, 68] on link "EW1 Sep 28, 2025 Exam evaluated" at bounding box center [996, 73] width 224 height 34
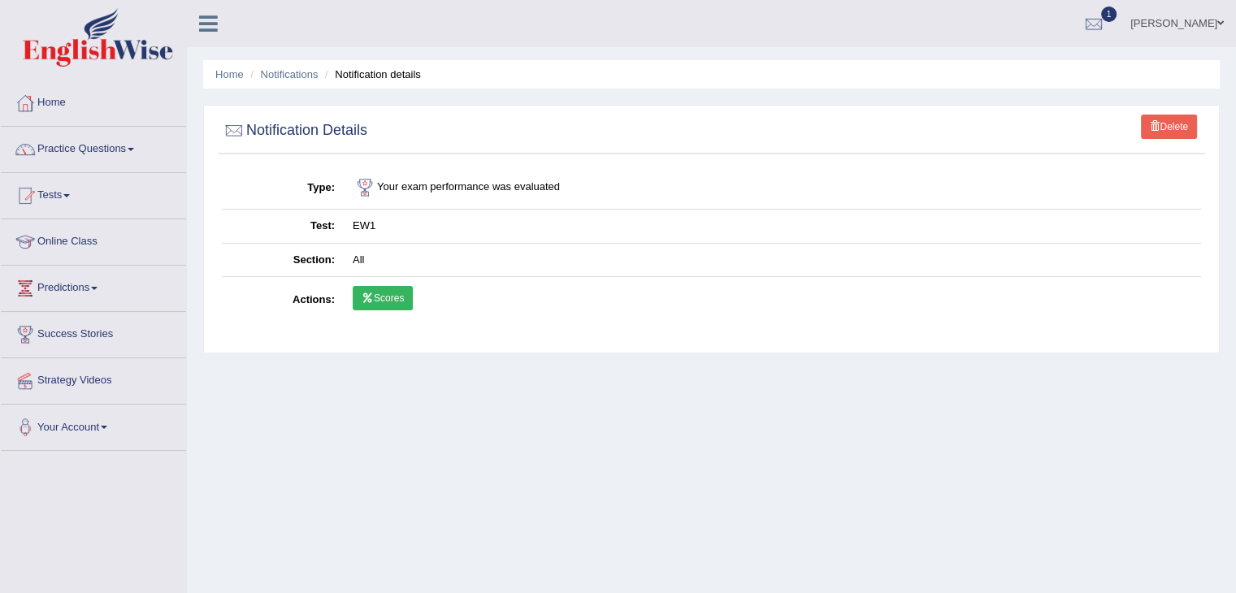
click at [389, 301] on link "Scores" at bounding box center [383, 298] width 60 height 24
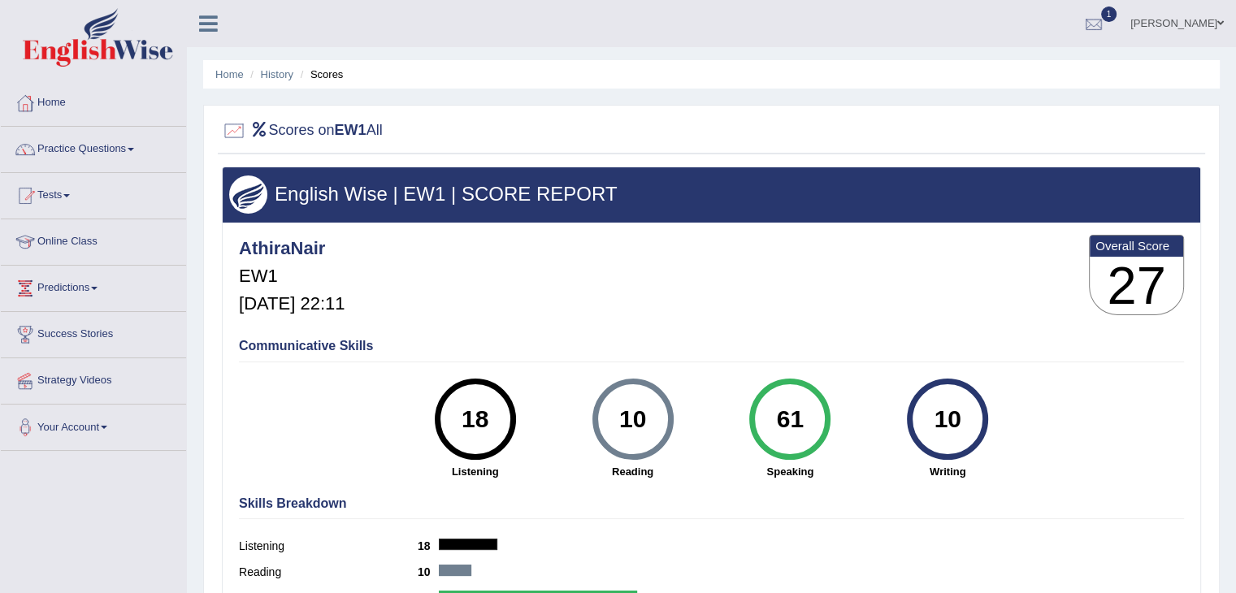
click at [1106, 24] on div at bounding box center [1093, 24] width 24 height 24
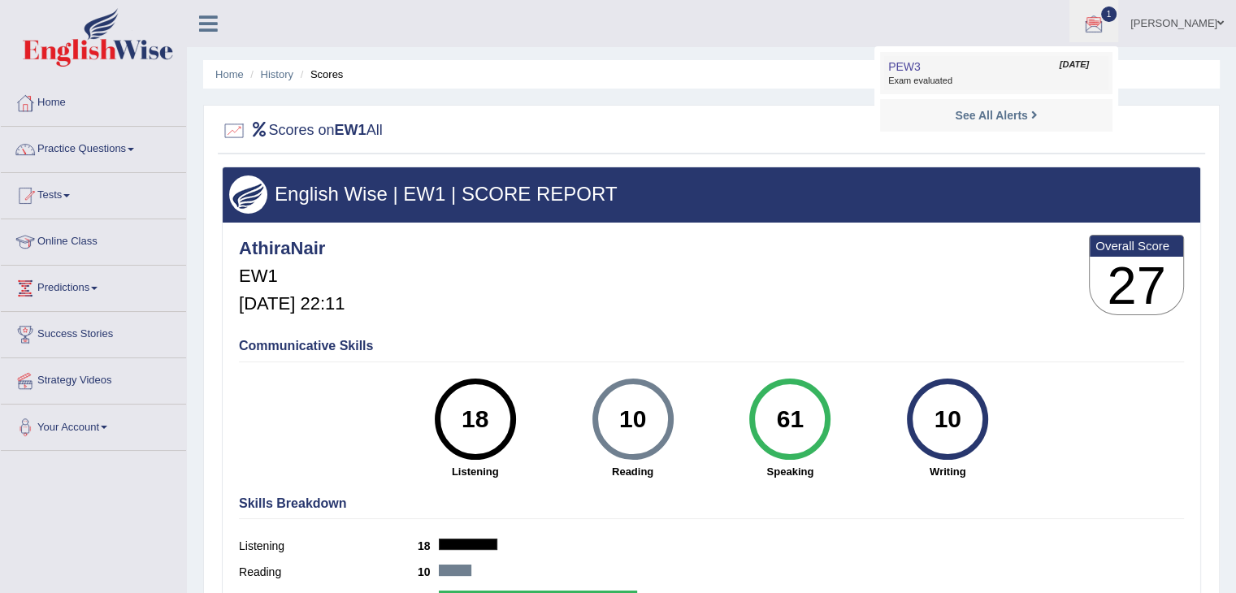
click at [995, 78] on span "Exam evaluated" at bounding box center [996, 81] width 216 height 13
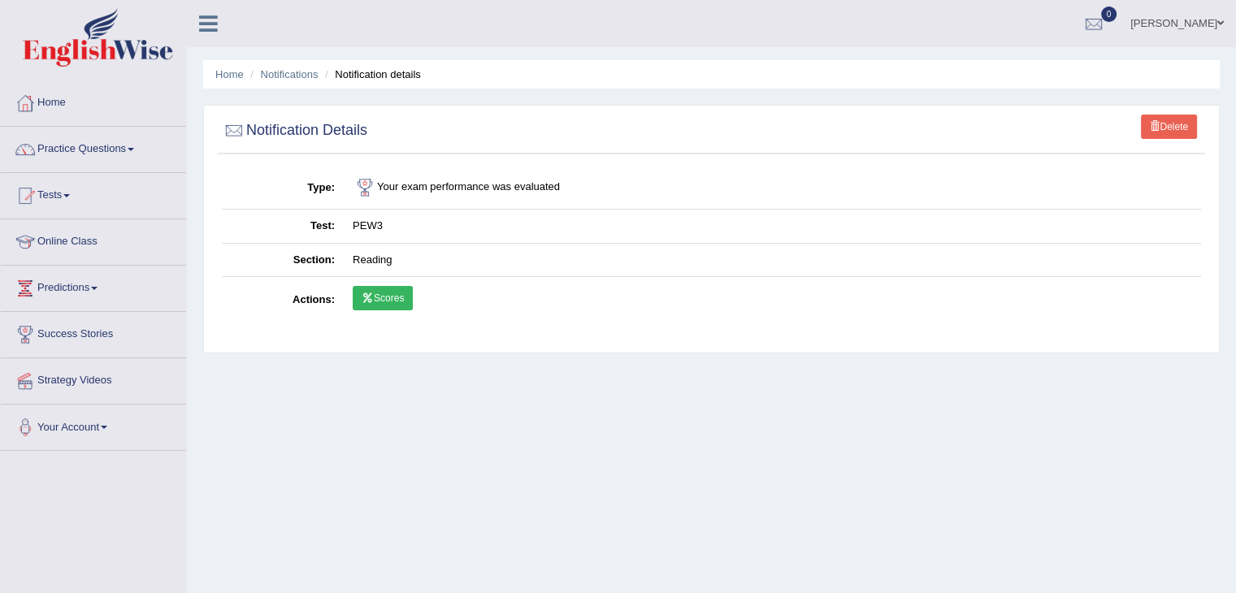
click at [370, 309] on link "Scores" at bounding box center [383, 298] width 60 height 24
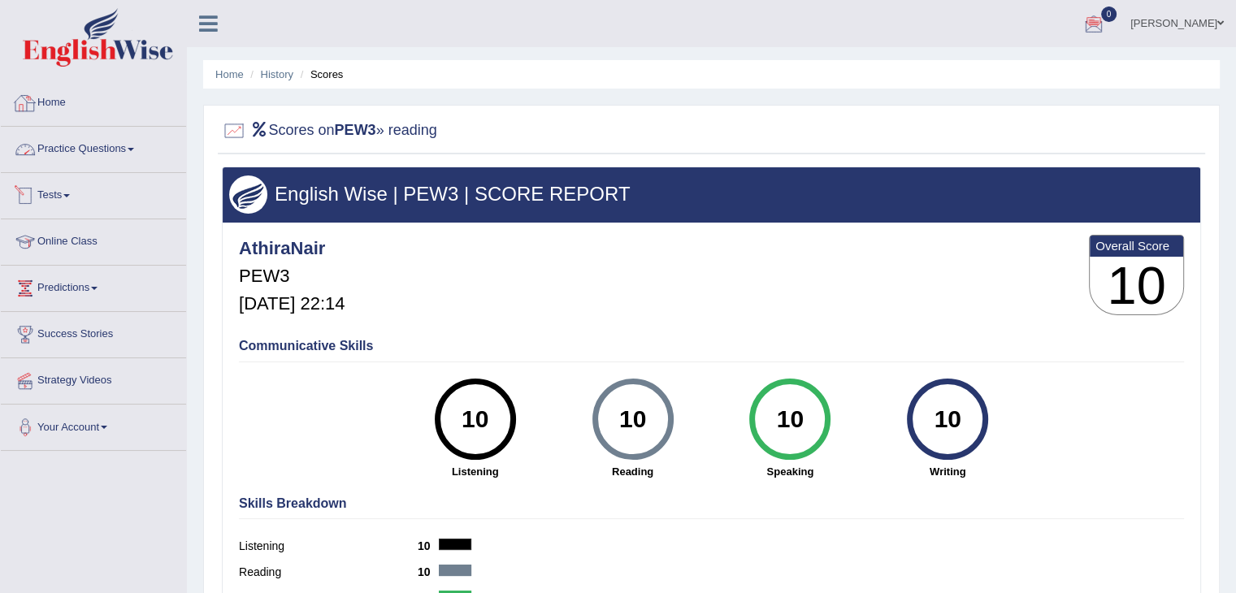
click at [84, 147] on link "Practice Questions" at bounding box center [93, 147] width 185 height 41
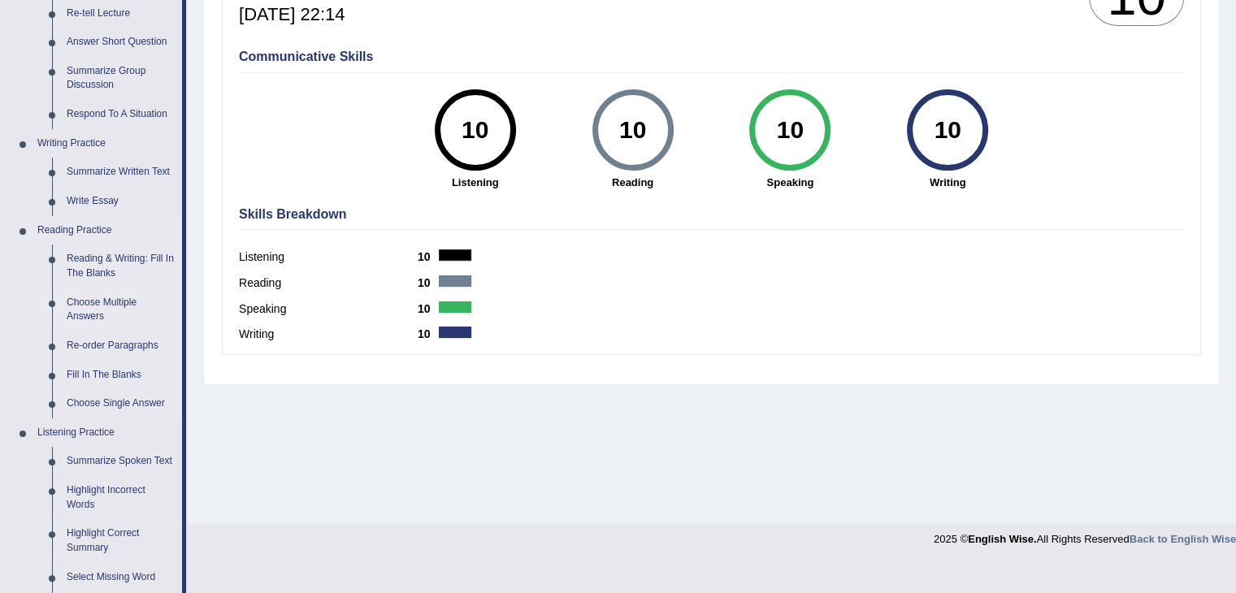
scroll to position [325, 0]
